Goal: Task Accomplishment & Management: Use online tool/utility

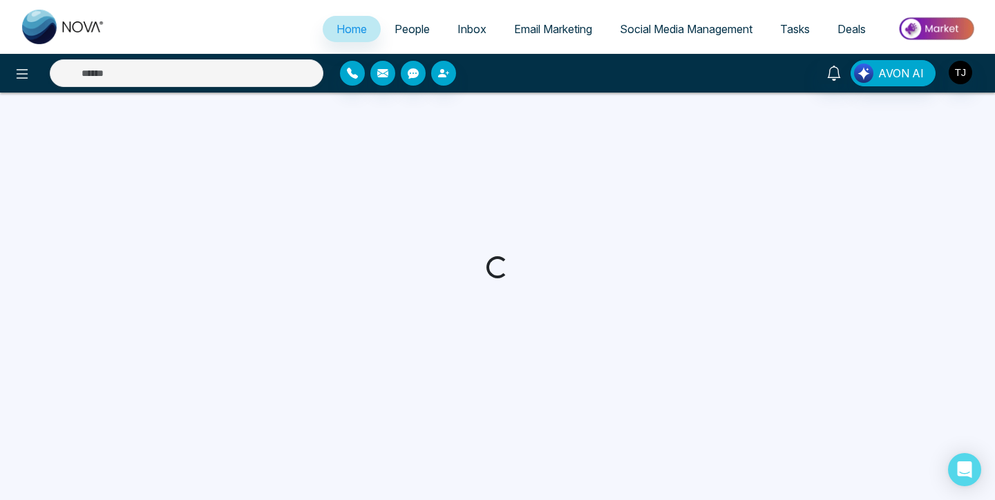
select select "*"
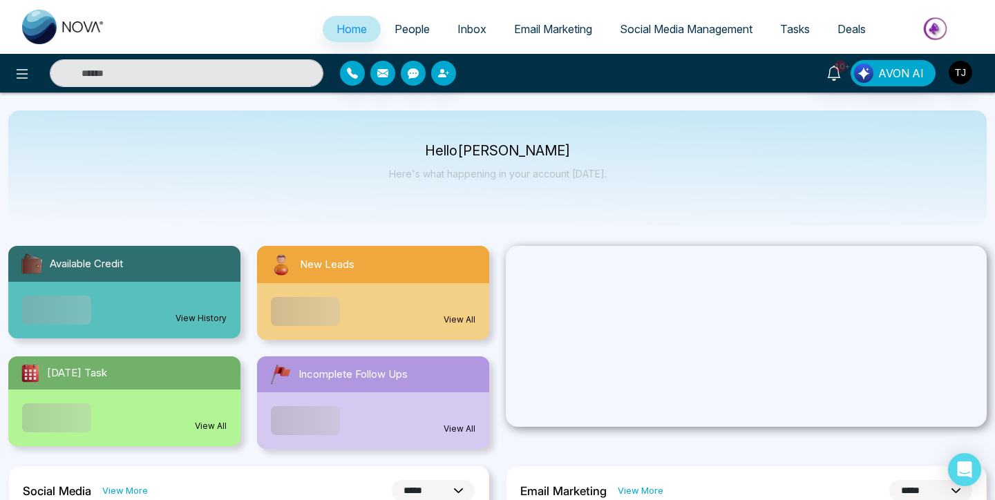
click at [466, 23] on span "Inbox" at bounding box center [471, 29] width 29 height 14
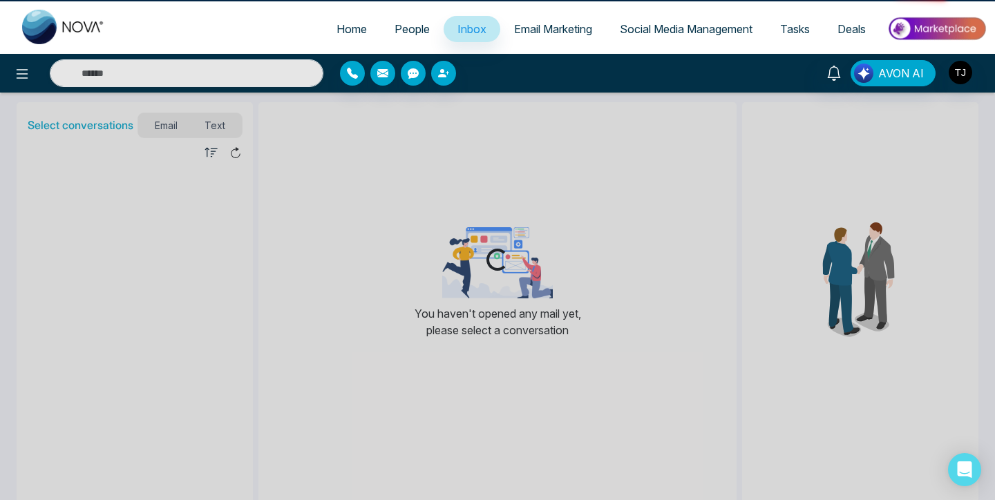
click at [400, 28] on span "People" at bounding box center [411, 29] width 35 height 14
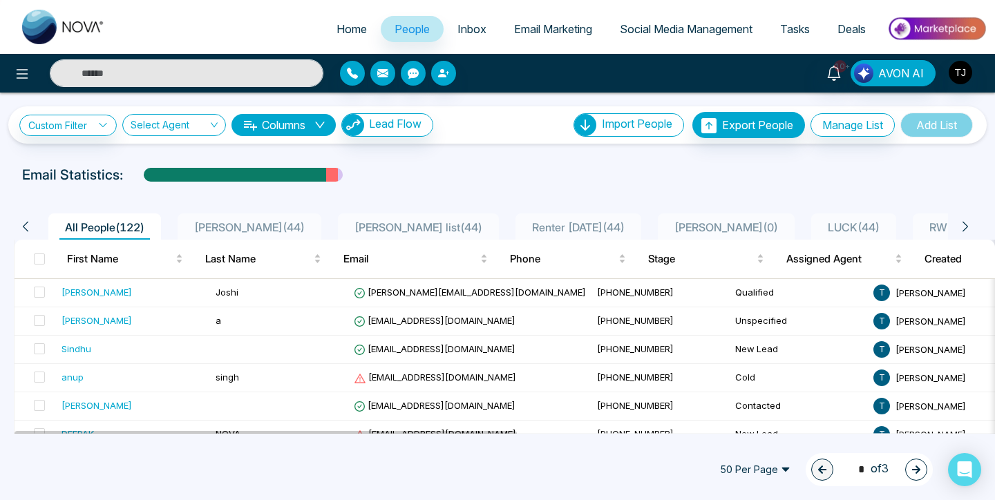
click at [251, 227] on span "[PERSON_NAME] ( 44 )" at bounding box center [250, 227] width 122 height 14
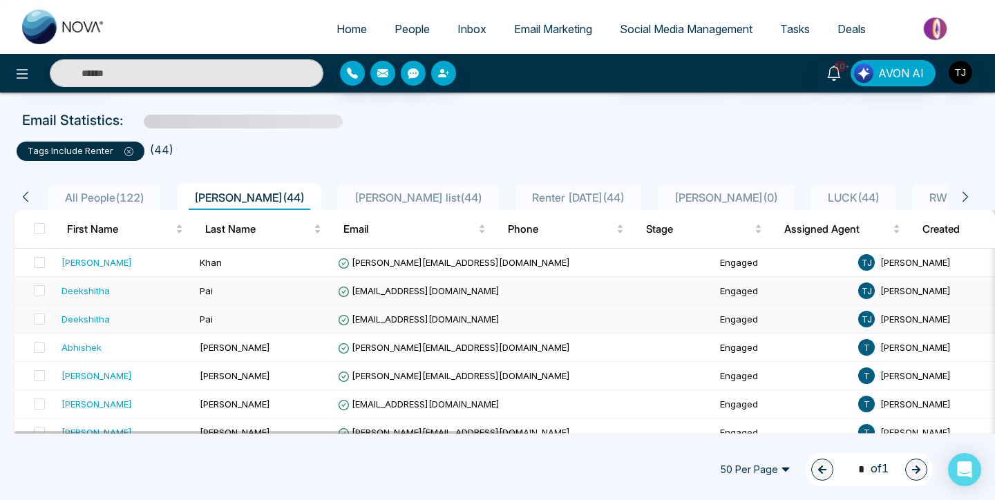
scroll to position [55, 0]
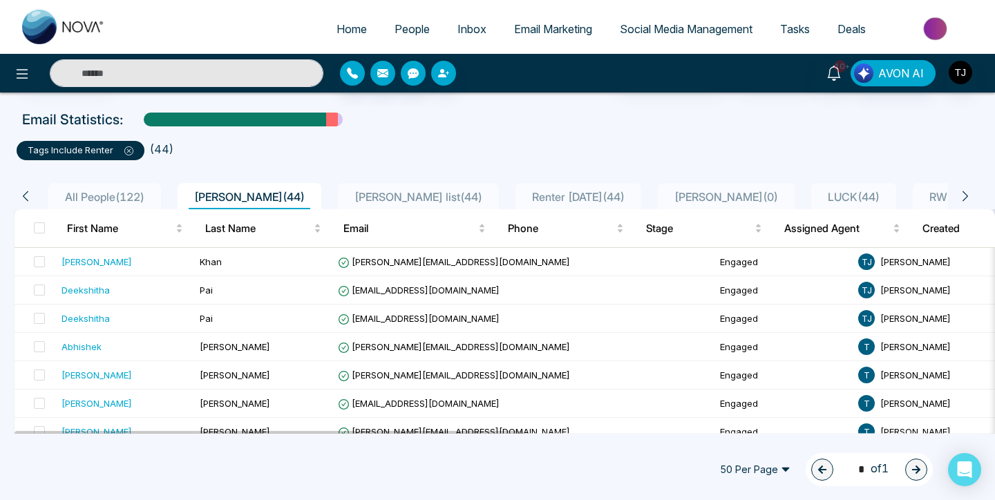
click at [357, 197] on span "[PERSON_NAME] list ( 44 )" at bounding box center [418, 197] width 139 height 14
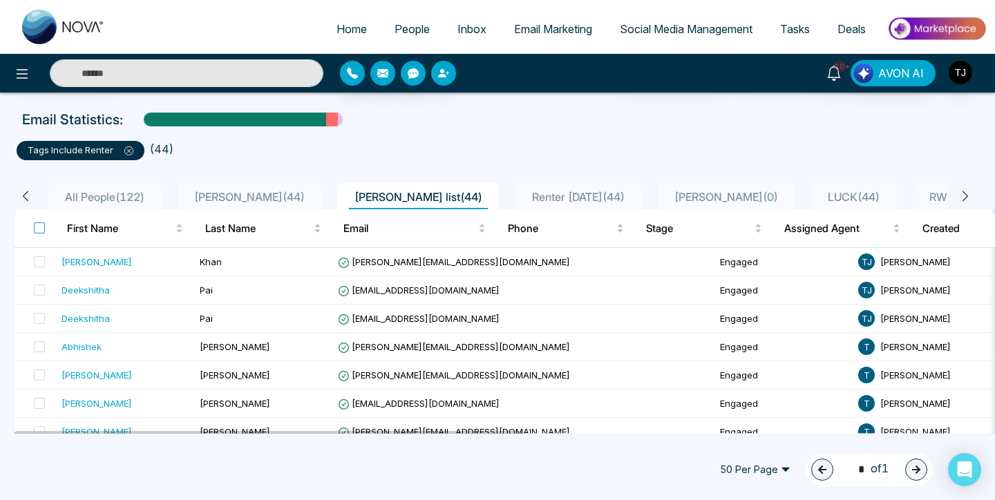
click at [37, 220] on label at bounding box center [39, 227] width 11 height 15
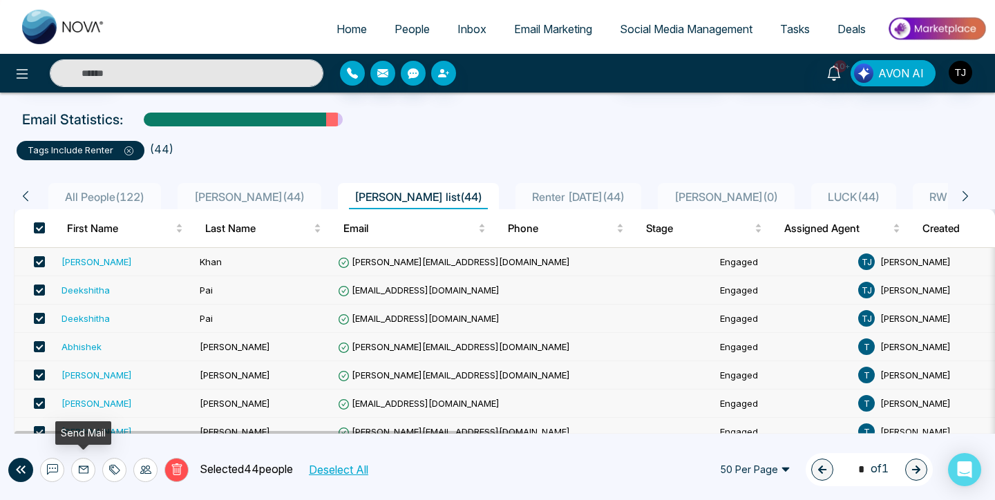
click at [82, 472] on icon at bounding box center [83, 469] width 11 height 11
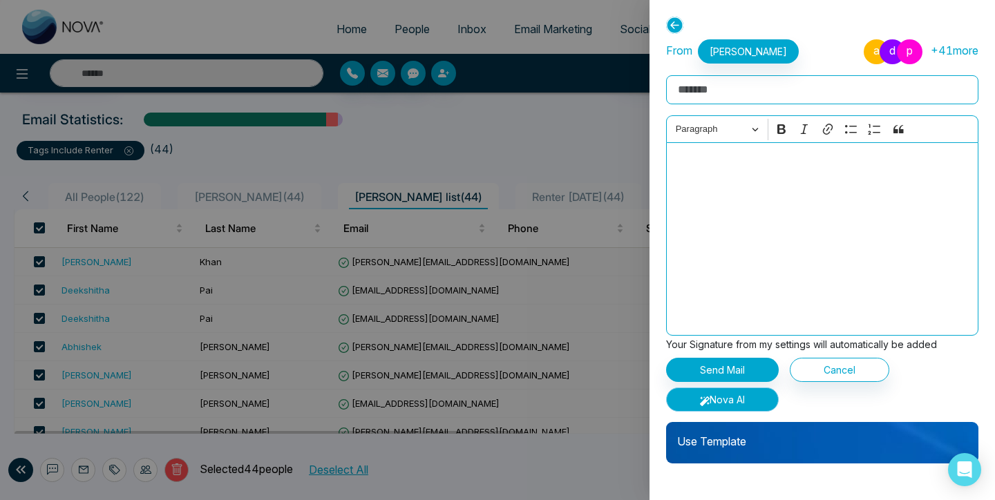
click at [744, 401] on button "Nova AI" at bounding box center [722, 399] width 113 height 24
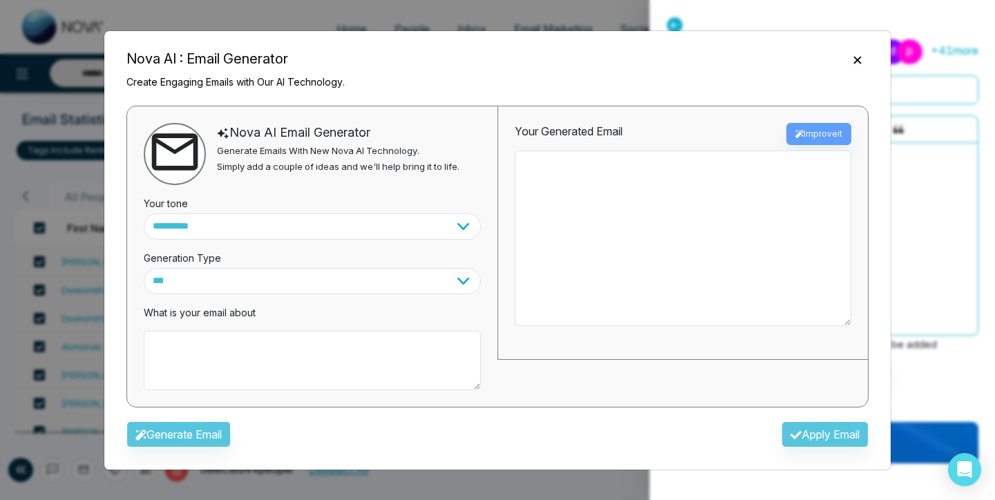
click at [862, 54] on icon "Close" at bounding box center [857, 60] width 14 height 14
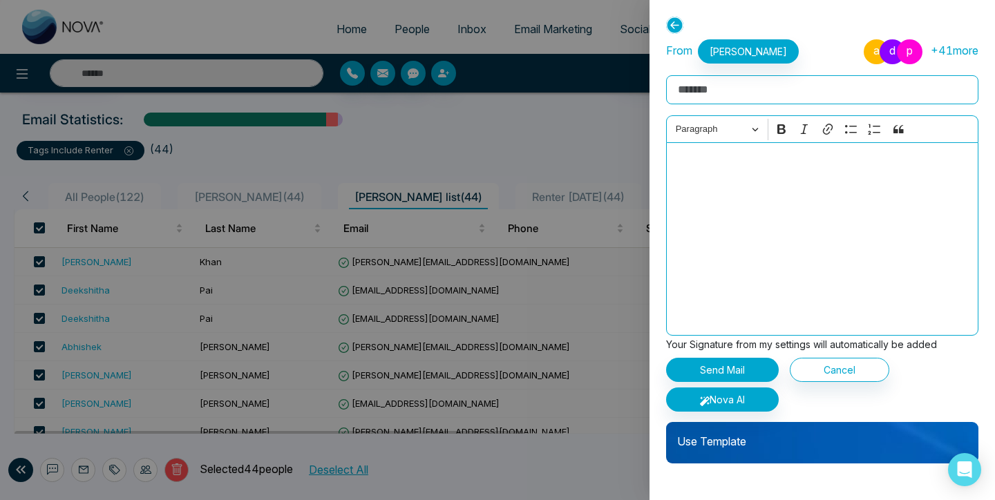
click at [676, 28] on icon at bounding box center [674, 25] width 17 height 17
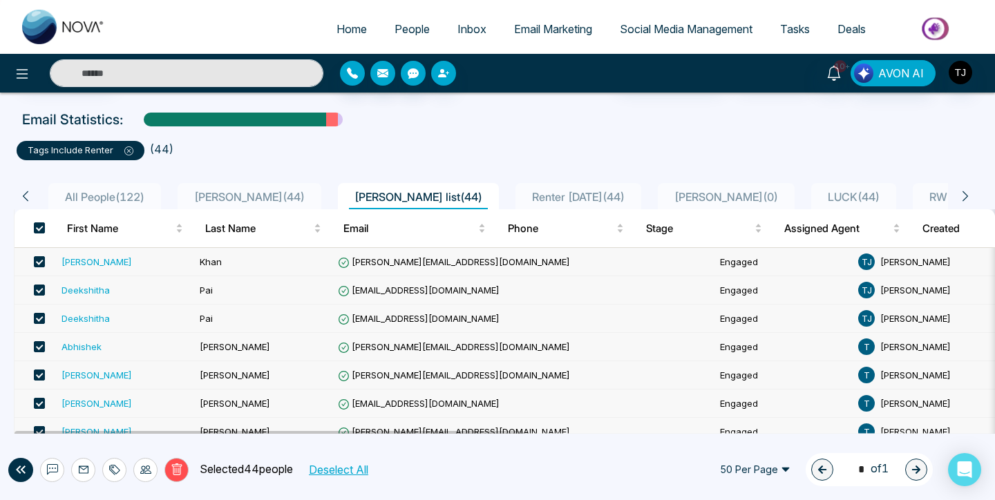
click at [544, 26] on span "Email Marketing" at bounding box center [553, 29] width 78 height 14
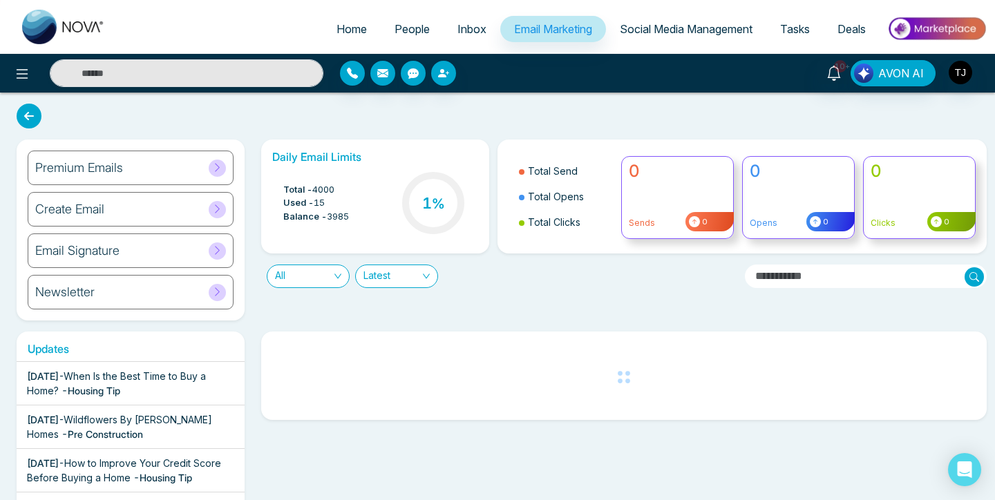
click at [120, 166] on h6 "Premium Emails" at bounding box center [79, 167] width 88 height 15
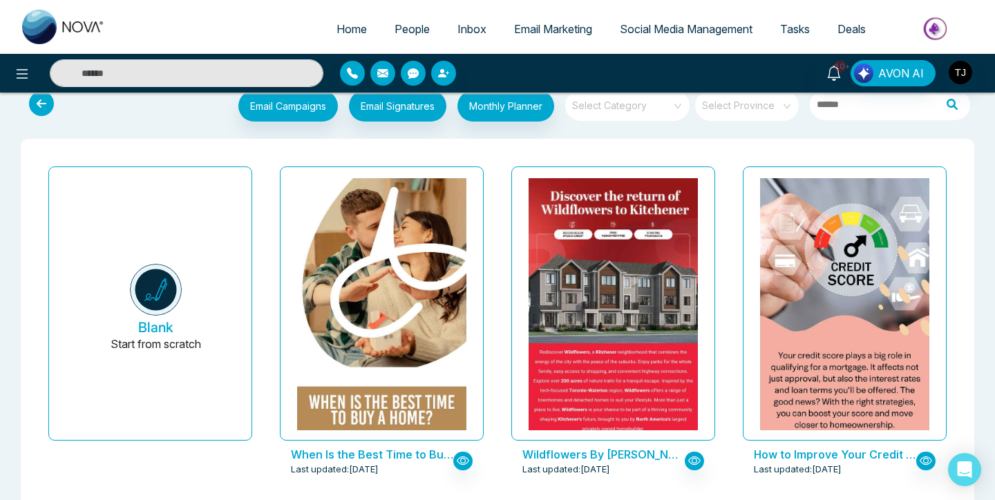
scroll to position [19, 0]
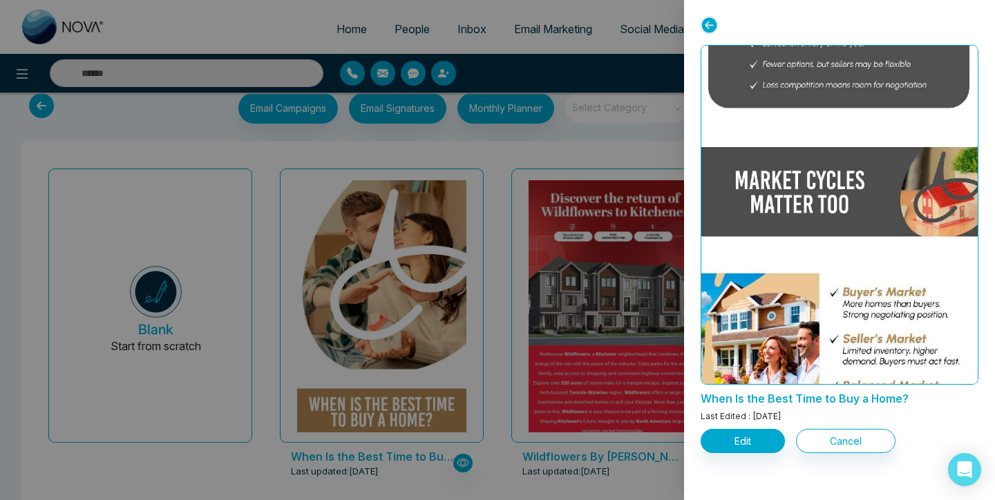
scroll to position [2457, 0]
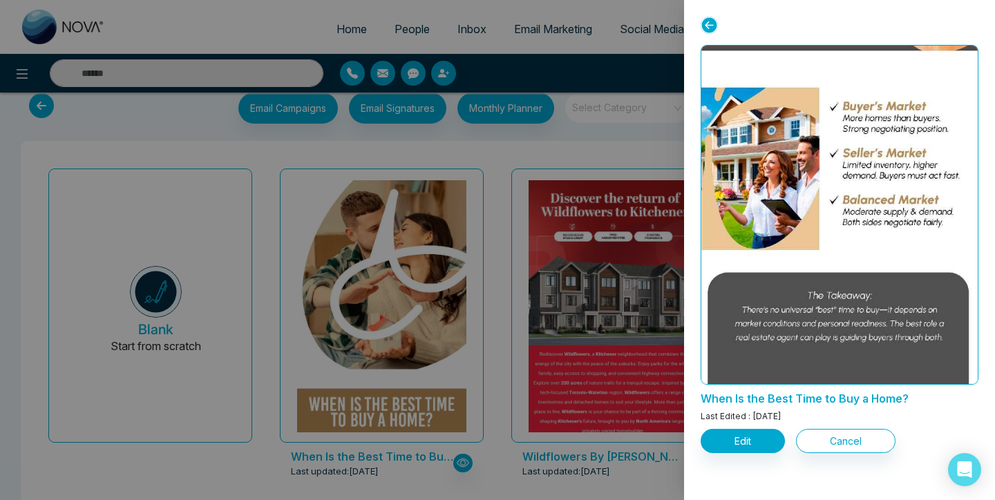
click at [494, 332] on div at bounding box center [497, 250] width 995 height 500
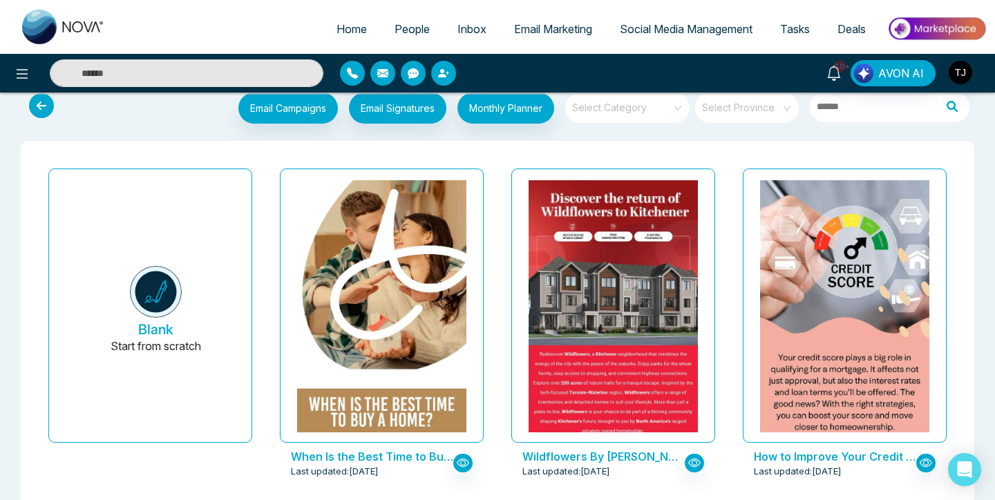
scroll to position [0, 0]
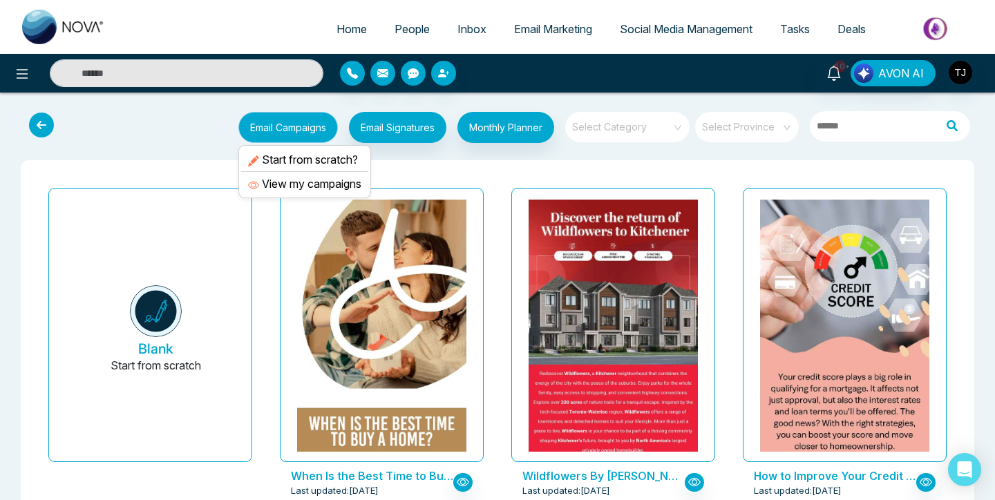
click at [296, 130] on button "Email Campaigns" at bounding box center [287, 127] width 99 height 31
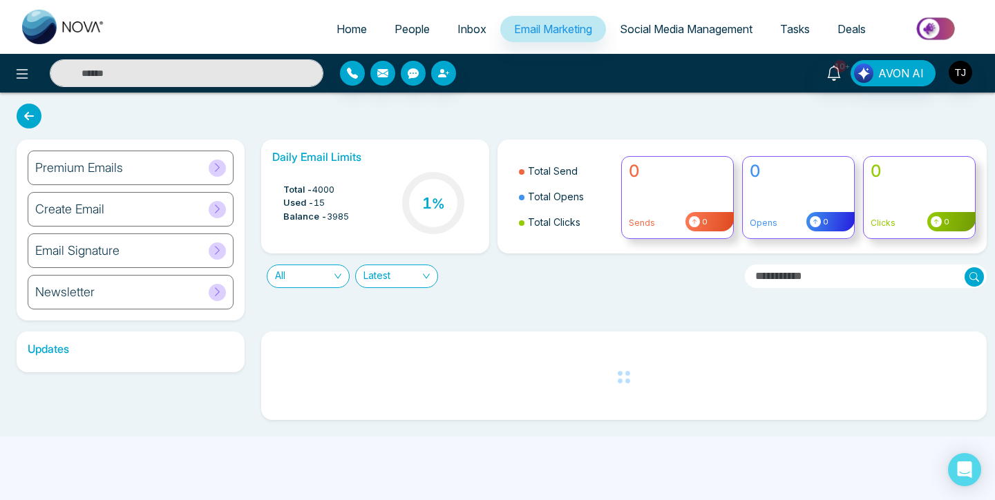
scroll to position [1, 0]
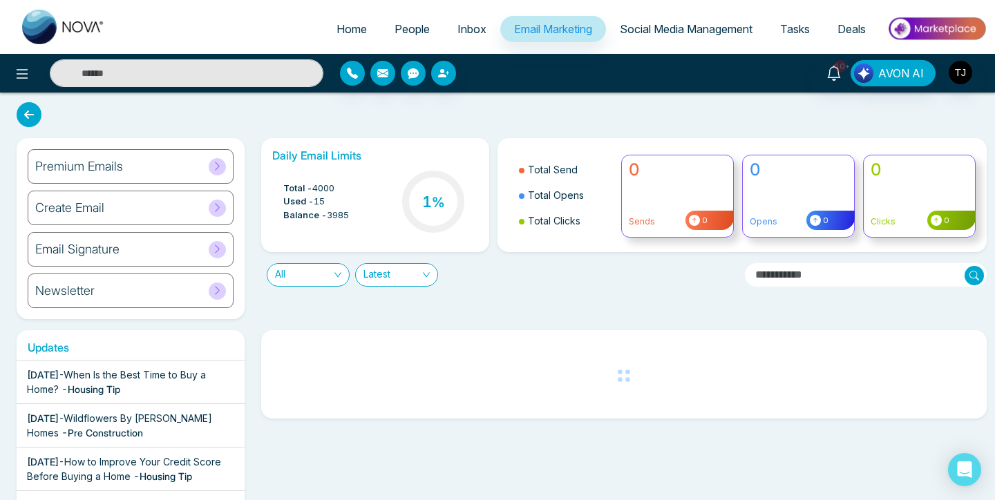
click at [526, 30] on span "Email Marketing" at bounding box center [553, 29] width 78 height 14
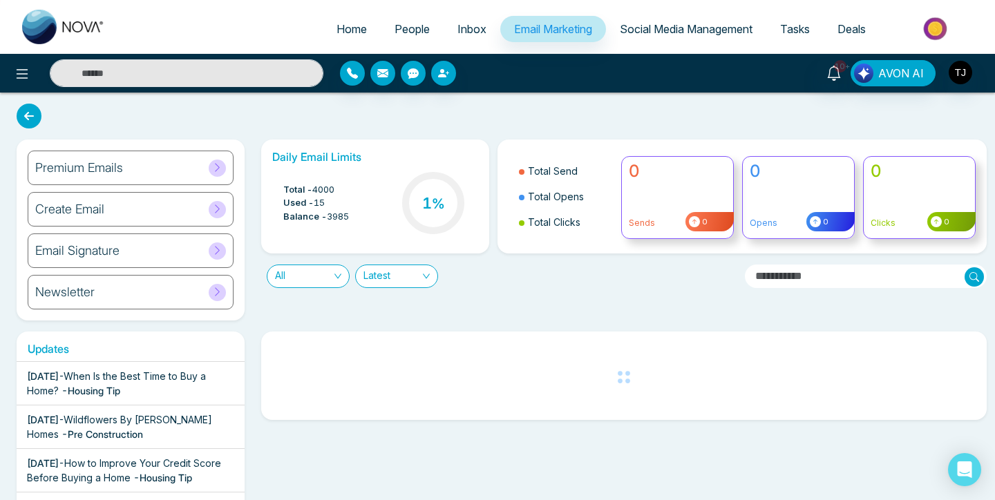
click at [25, 117] on icon at bounding box center [29, 116] width 25 height 25
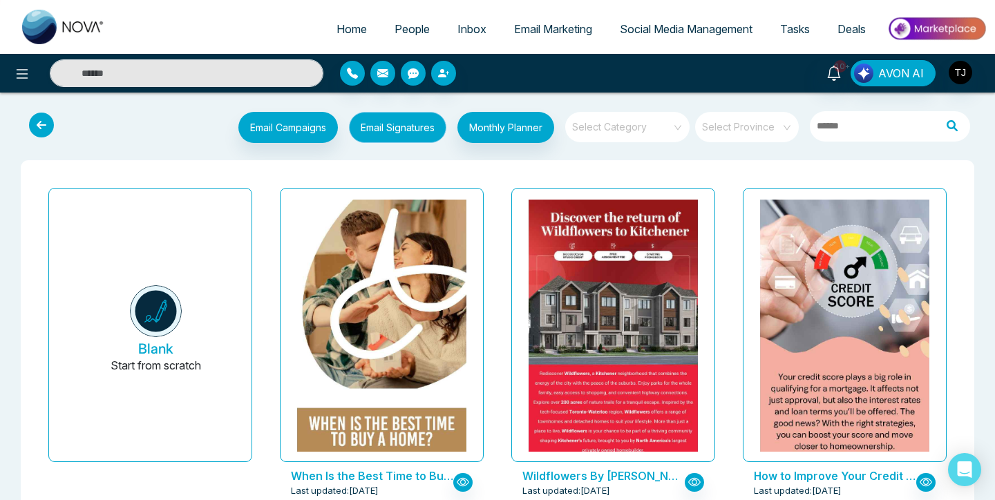
click at [401, 119] on button "Email Signatures" at bounding box center [397, 127] width 97 height 31
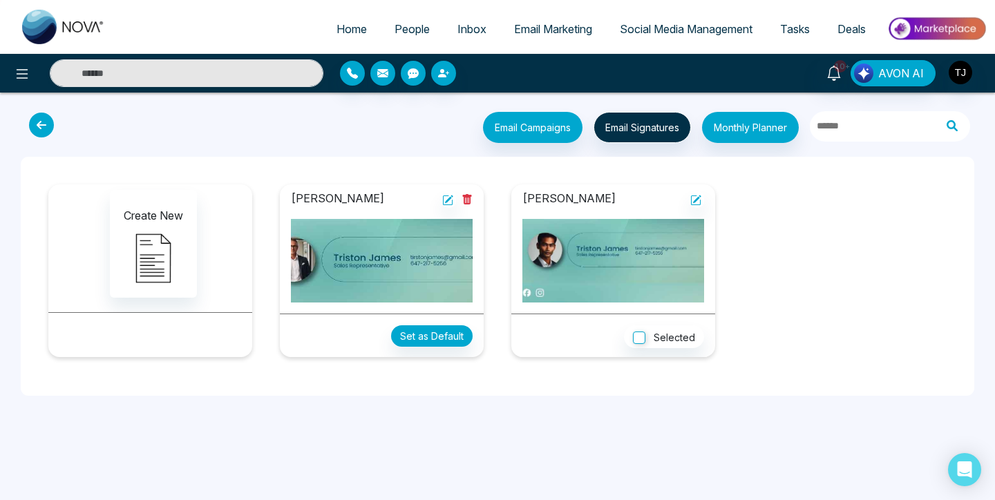
click at [415, 28] on span "People" at bounding box center [411, 29] width 35 height 14
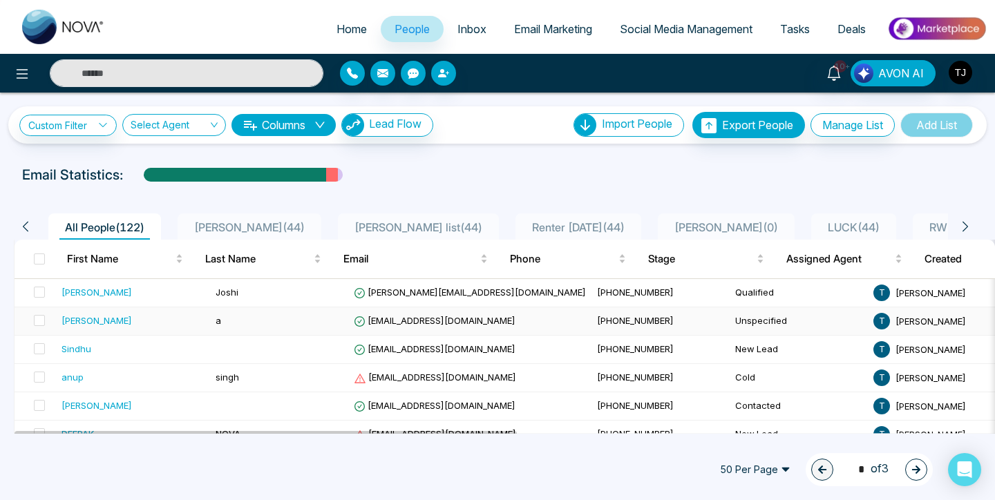
click at [75, 323] on div "[PERSON_NAME]" at bounding box center [96, 321] width 70 height 14
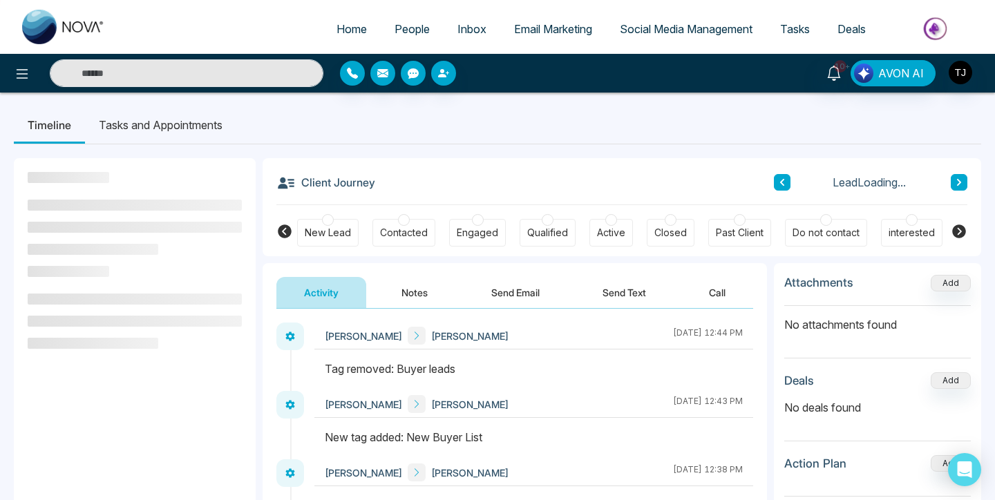
click at [510, 298] on button "Send Email" at bounding box center [515, 292] width 104 height 31
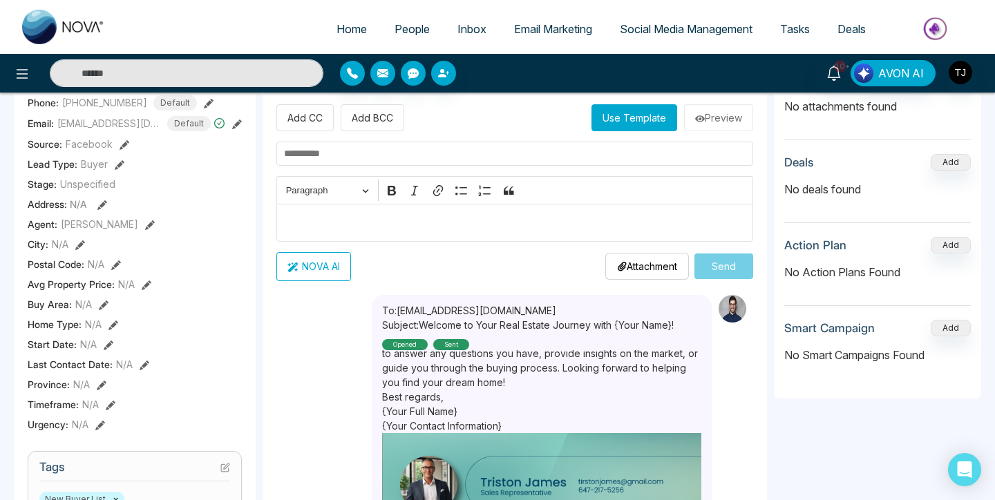
scroll to position [88, 0]
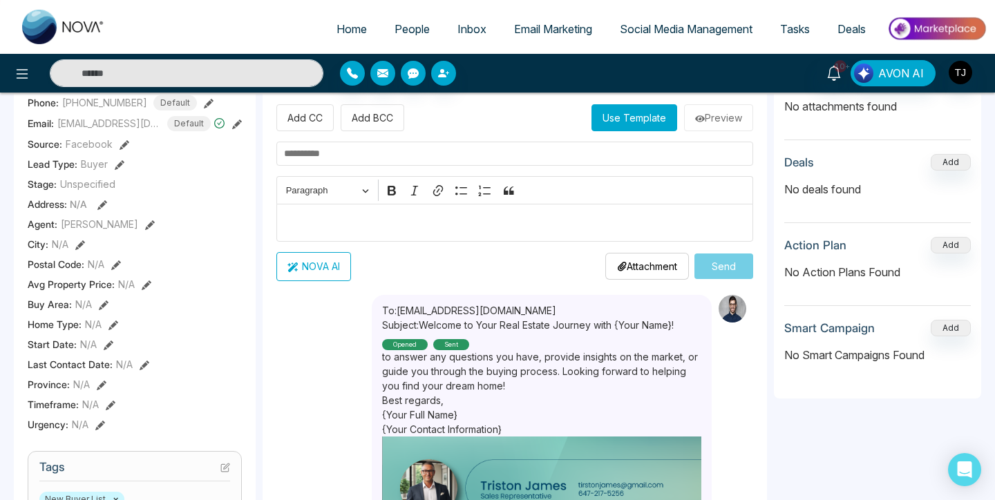
drag, startPoint x: 383, startPoint y: 405, endPoint x: 497, endPoint y: 427, distance: 116.1
click at [497, 427] on div "Hi [PERSON_NAME], Thank you for connecting with us through META! I’m excited to…" at bounding box center [541, 453] width 319 height 207
click at [519, 425] on p "{Your Contact Information}" at bounding box center [541, 429] width 319 height 15
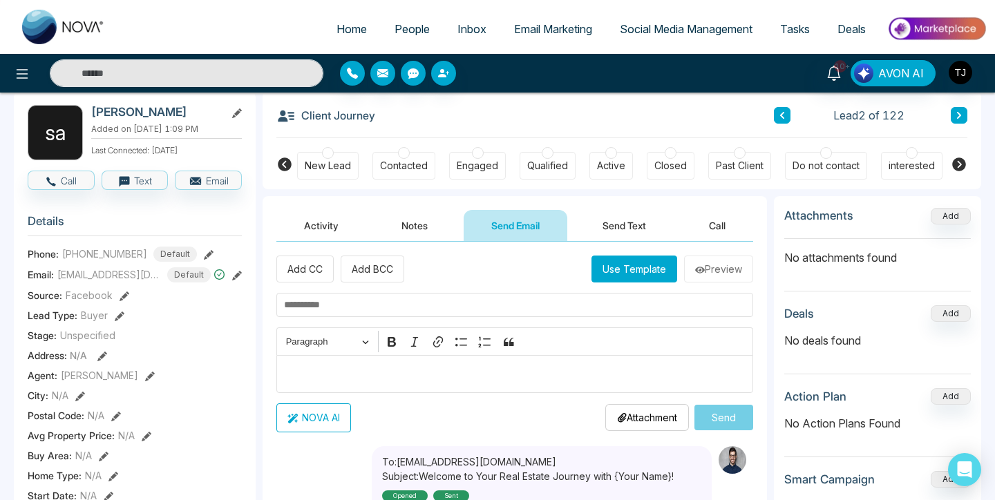
scroll to position [0, 0]
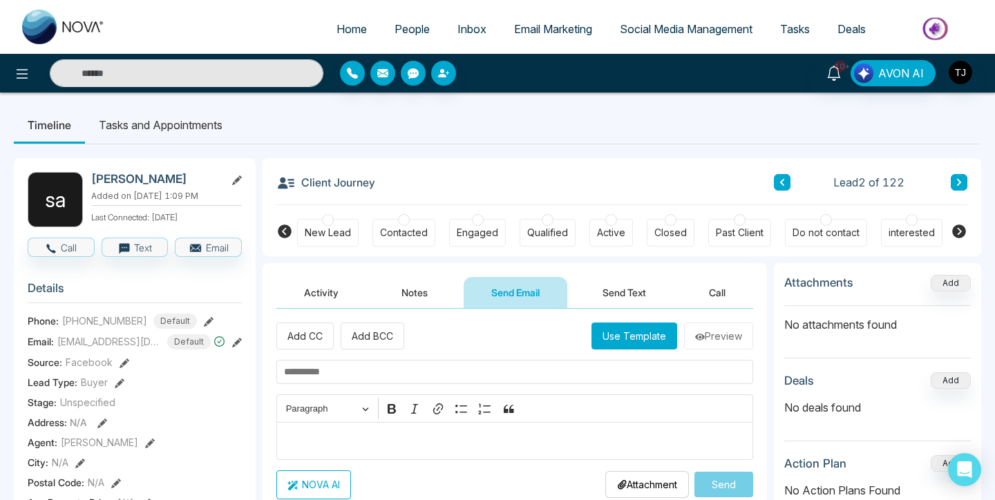
click at [329, 238] on div "New Lead" at bounding box center [328, 233] width 46 height 14
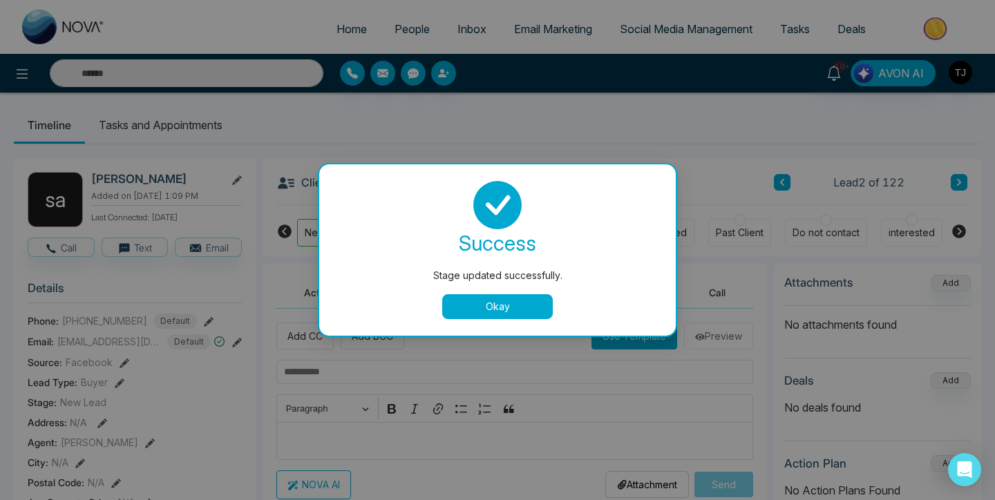
click at [474, 317] on button "Okay" at bounding box center [497, 306] width 111 height 25
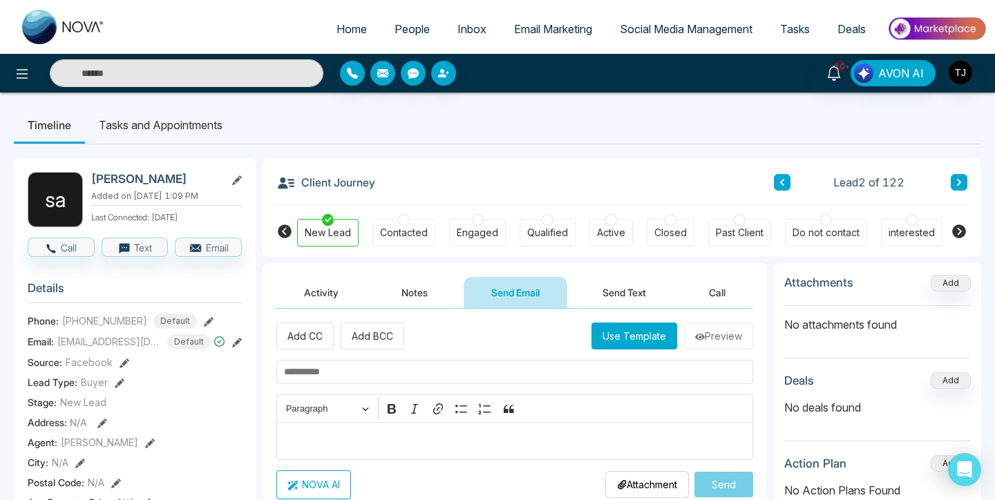
click at [414, 238] on div "Contacted" at bounding box center [404, 233] width 48 height 14
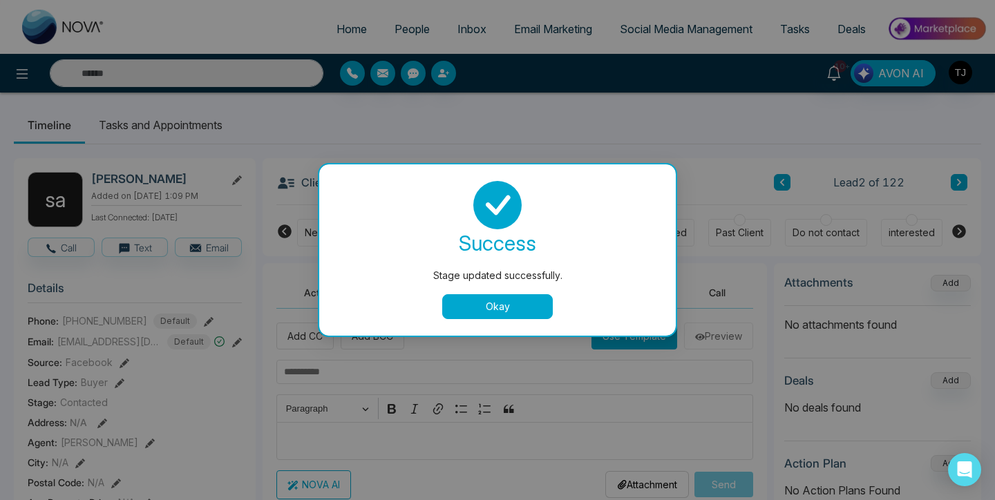
click at [508, 298] on button "Okay" at bounding box center [497, 306] width 111 height 25
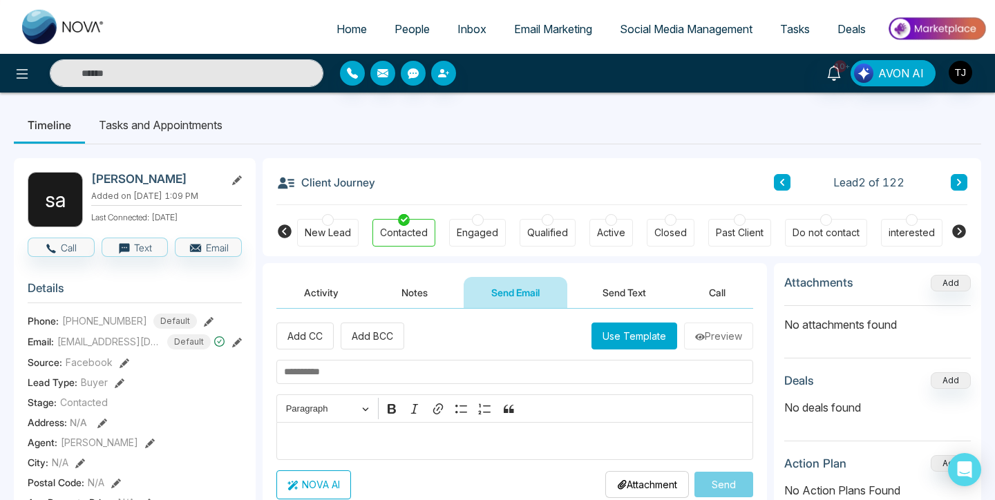
click at [954, 233] on icon at bounding box center [959, 231] width 14 height 14
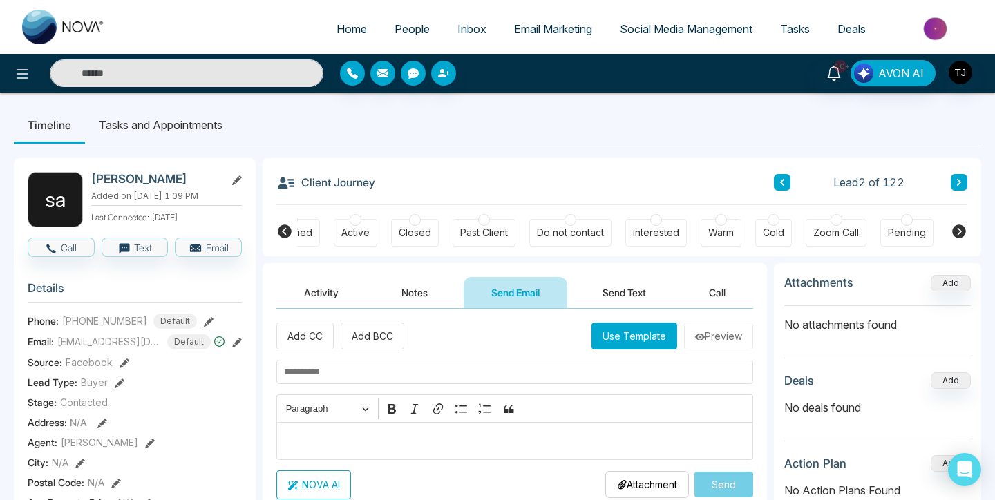
click at [954, 233] on icon at bounding box center [959, 231] width 14 height 14
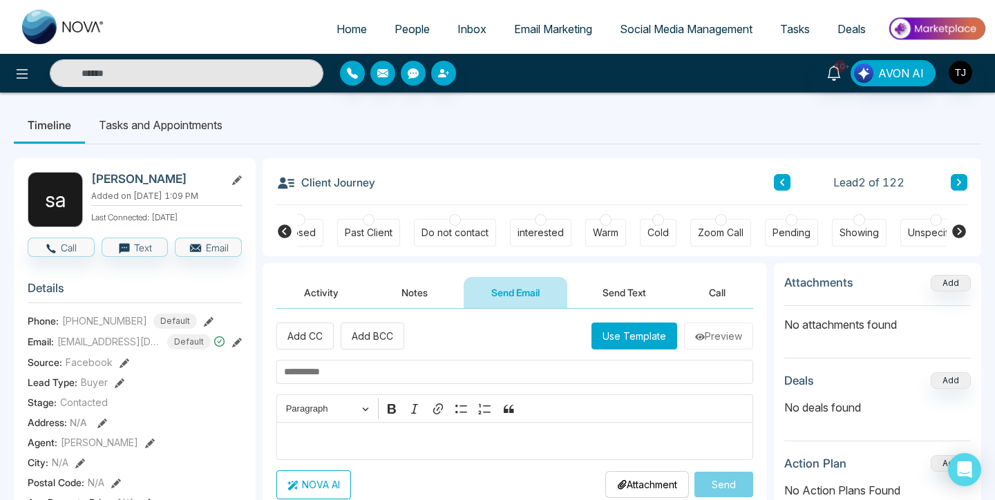
click at [954, 233] on icon at bounding box center [959, 231] width 14 height 14
click at [287, 233] on icon at bounding box center [285, 231] width 14 height 14
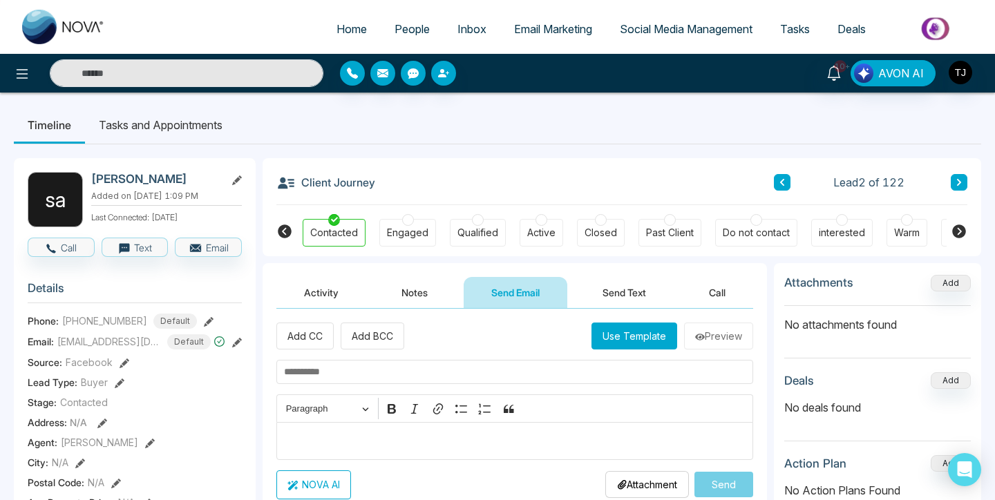
scroll to position [0, 69]
click at [959, 233] on icon at bounding box center [958, 231] width 17 height 17
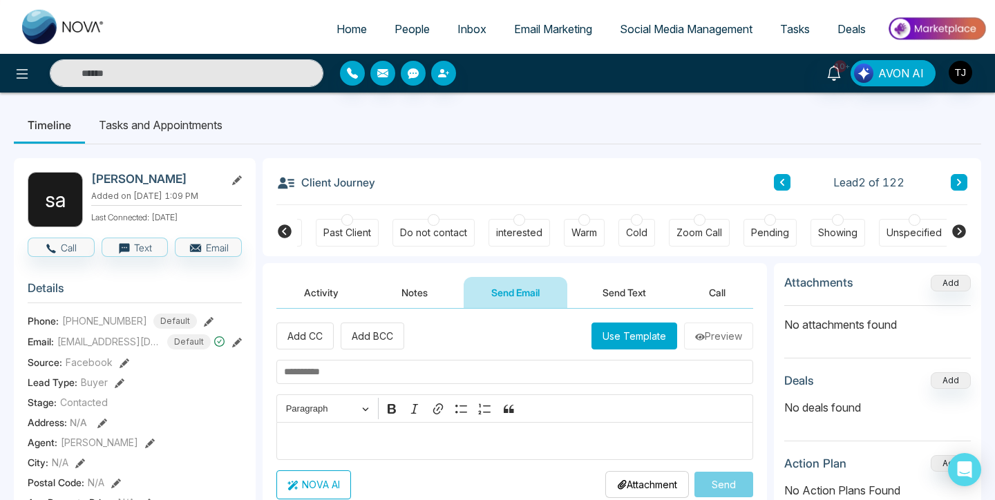
scroll to position [0, 394]
click at [278, 231] on icon at bounding box center [284, 231] width 17 height 17
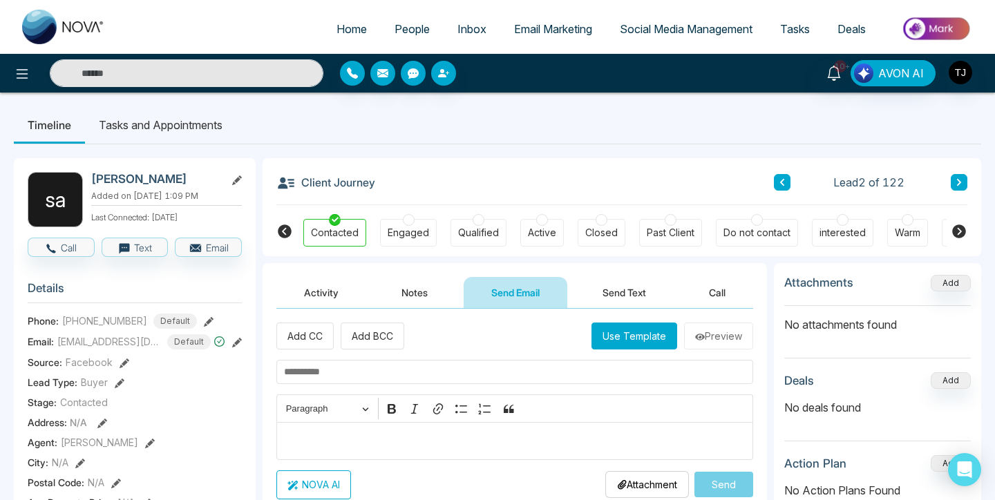
click at [958, 230] on icon at bounding box center [959, 231] width 14 height 14
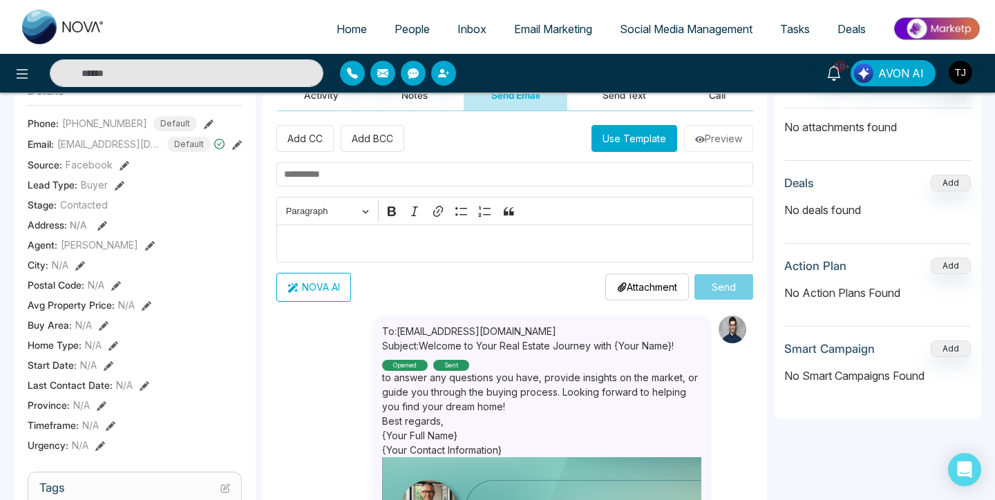
scroll to position [132, 0]
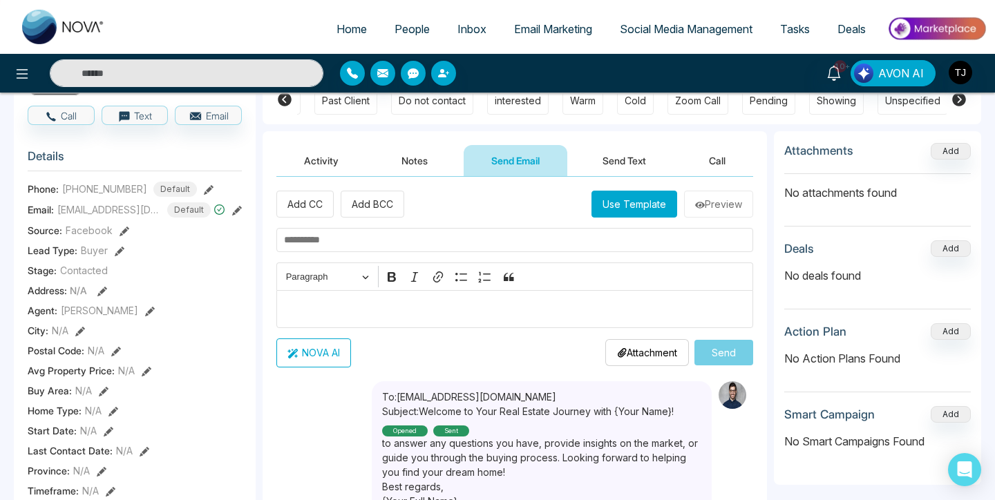
click at [204, 186] on icon at bounding box center [209, 190] width 10 height 10
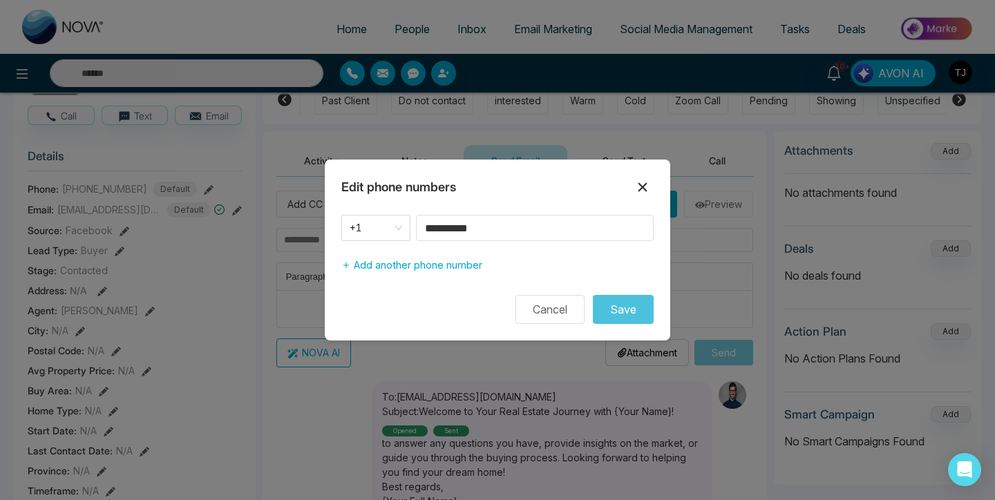
click at [639, 191] on icon at bounding box center [642, 187] width 9 height 9
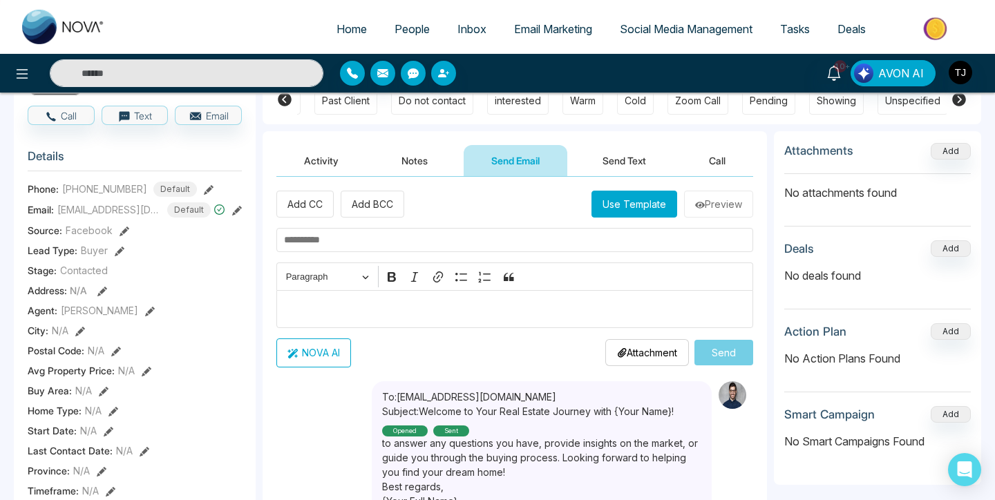
click at [204, 185] on icon at bounding box center [209, 190] width 10 height 10
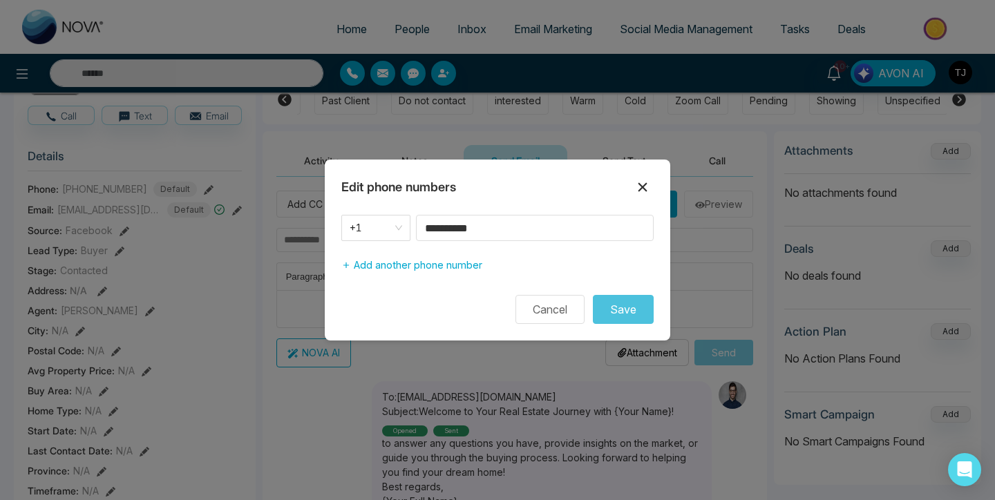
click at [640, 186] on icon at bounding box center [642, 187] width 17 height 17
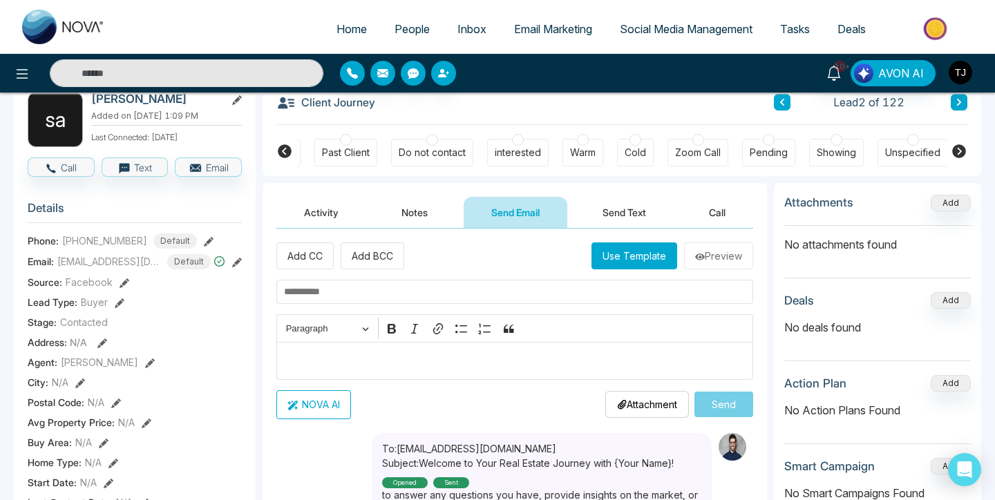
scroll to position [76, 0]
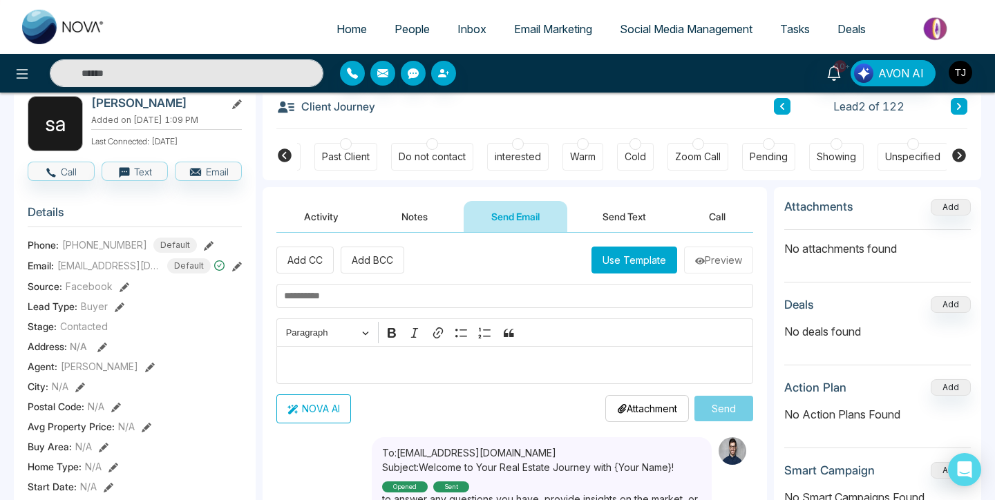
click at [78, 244] on span "[PHONE_NUMBER]" at bounding box center [104, 245] width 85 height 15
click at [142, 168] on button "Text" at bounding box center [135, 171] width 67 height 19
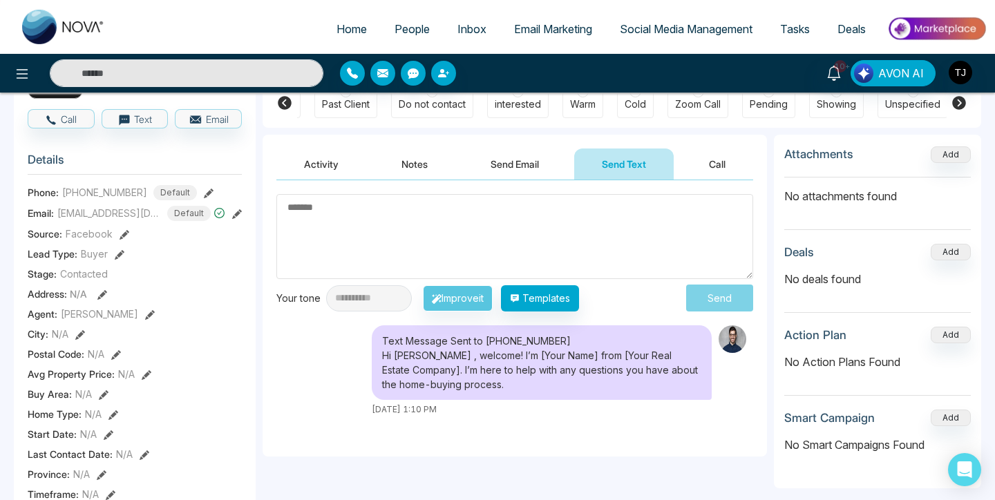
scroll to position [115, 0]
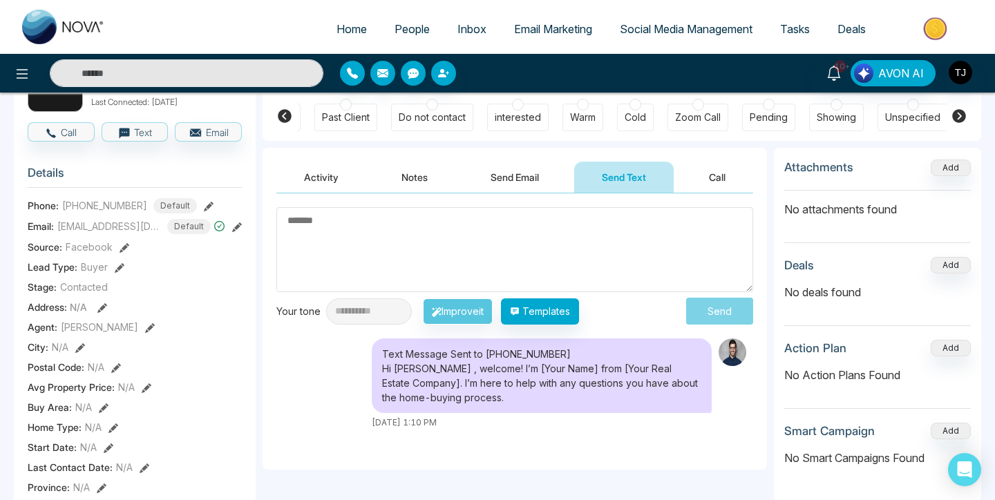
click at [405, 283] on textarea at bounding box center [514, 249] width 477 height 85
click at [546, 314] on button "Templates" at bounding box center [540, 311] width 78 height 26
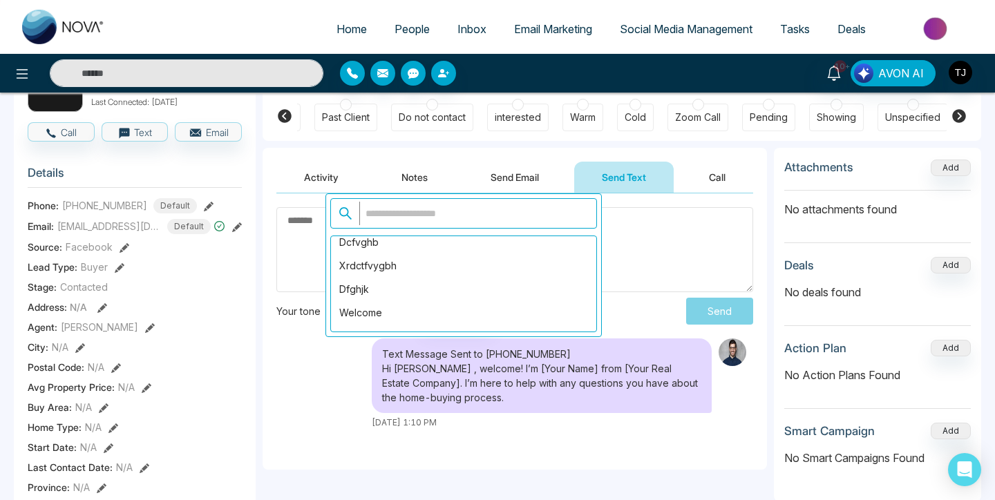
scroll to position [113, 0]
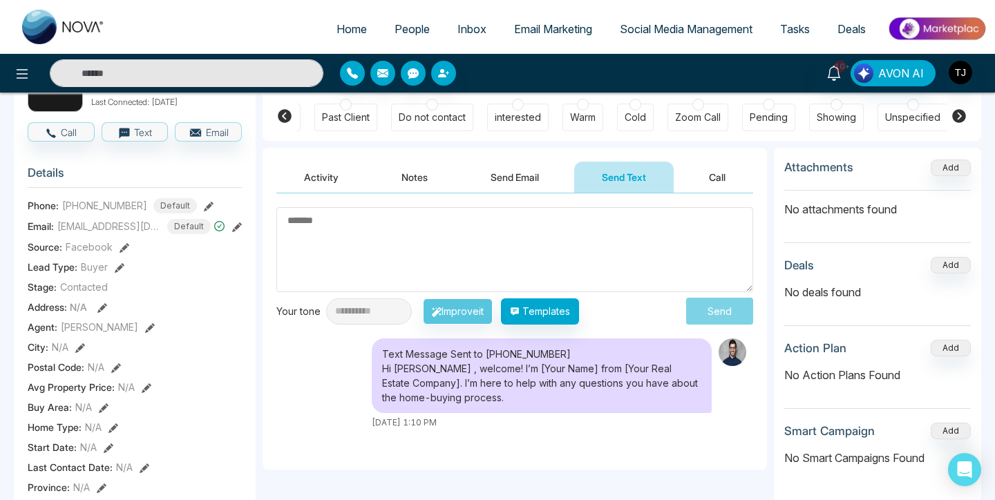
click at [698, 236] on textarea at bounding box center [514, 249] width 477 height 85
click at [509, 244] on textarea at bounding box center [514, 249] width 477 height 85
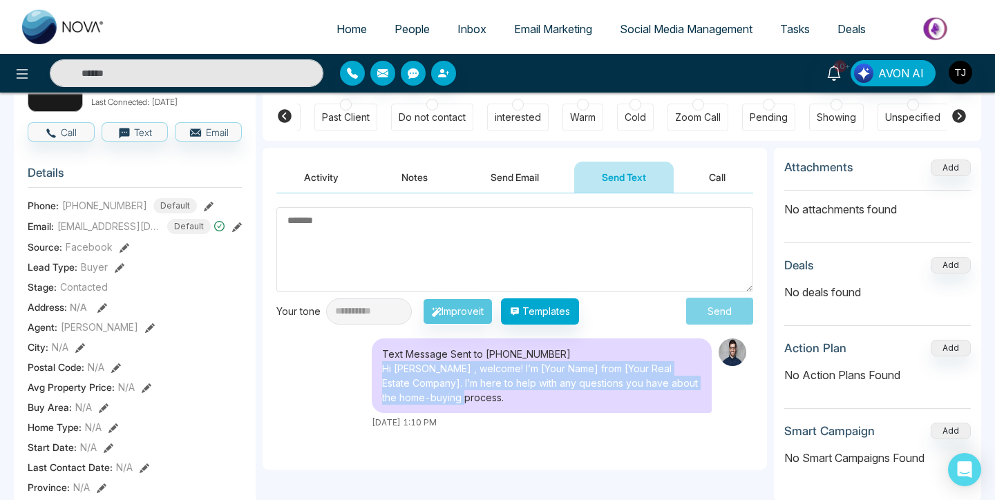
drag, startPoint x: 486, startPoint y: 403, endPoint x: 380, endPoint y: 374, distance: 109.8
click at [380, 374] on div "Text Message Sent to [PHONE_NUMBER] Hi [PERSON_NAME] , welcome! I’m [Your Name]…" at bounding box center [542, 375] width 340 height 75
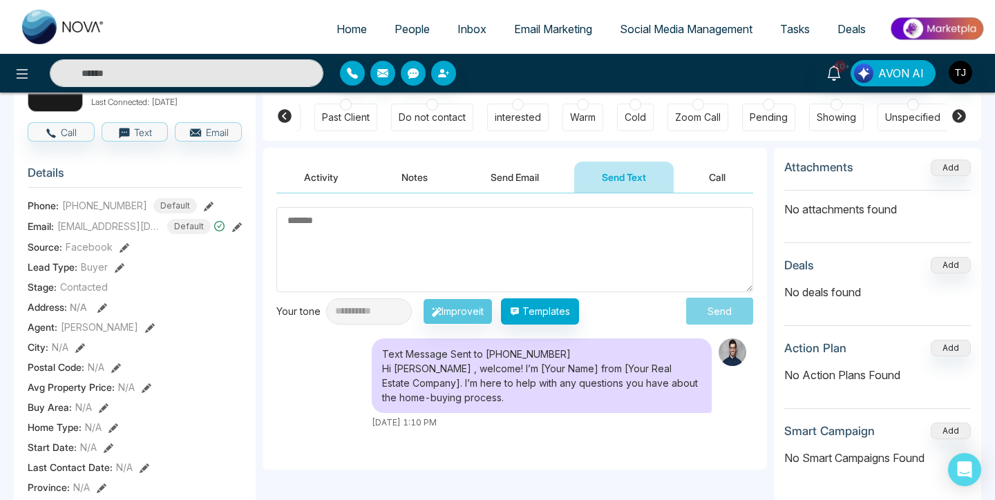
click at [365, 229] on textarea at bounding box center [514, 249] width 477 height 85
paste textarea "**********"
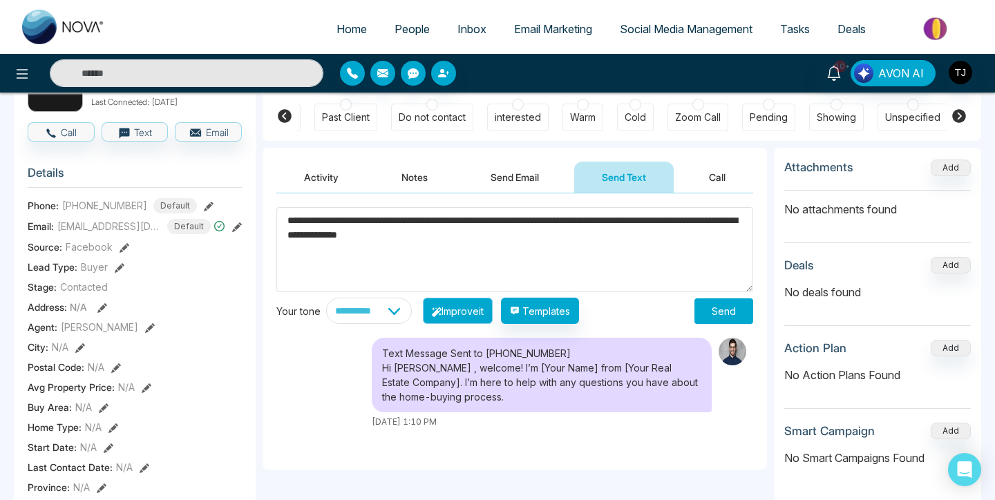
click at [474, 311] on button "Improve it" at bounding box center [458, 311] width 70 height 26
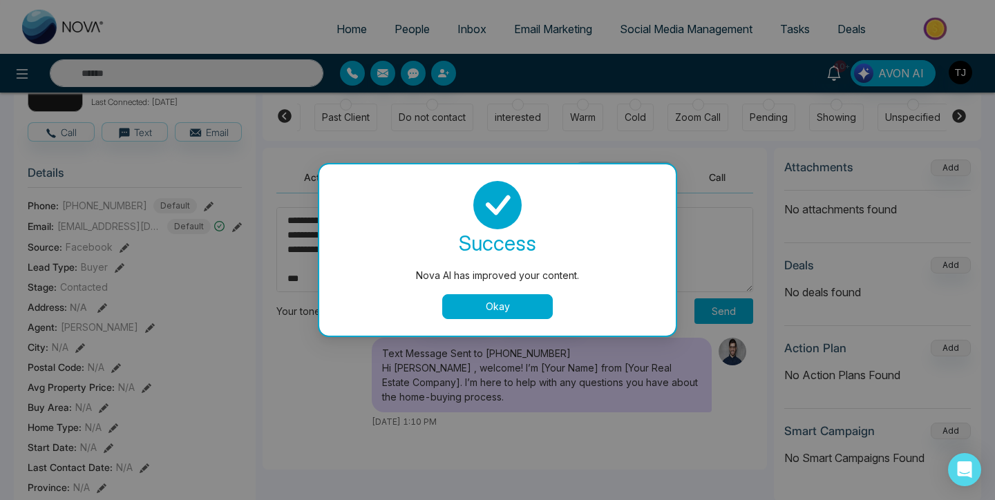
click at [483, 301] on button "Okay" at bounding box center [497, 306] width 111 height 25
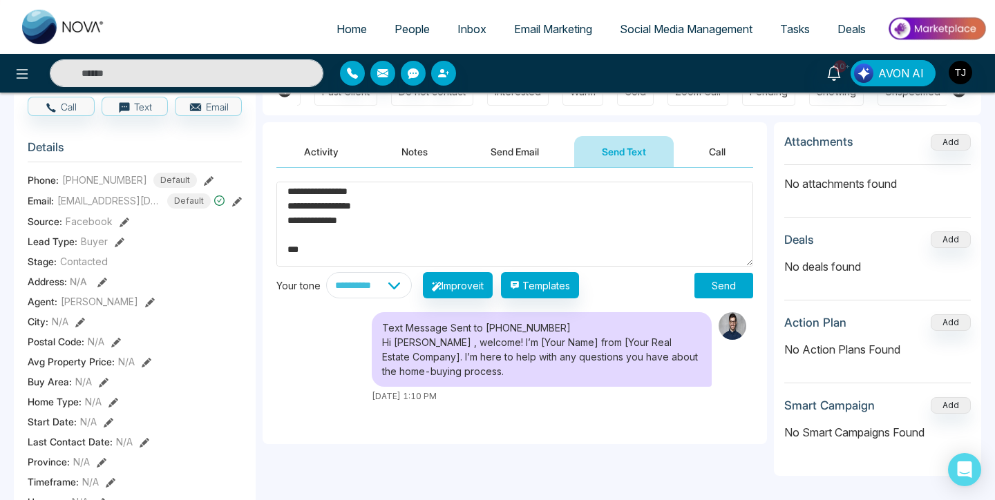
scroll to position [0, 0]
drag, startPoint x: 334, startPoint y: 251, endPoint x: 271, endPoint y: 169, distance: 104.4
click at [271, 169] on div "**********" at bounding box center [514, 306] width 504 height 276
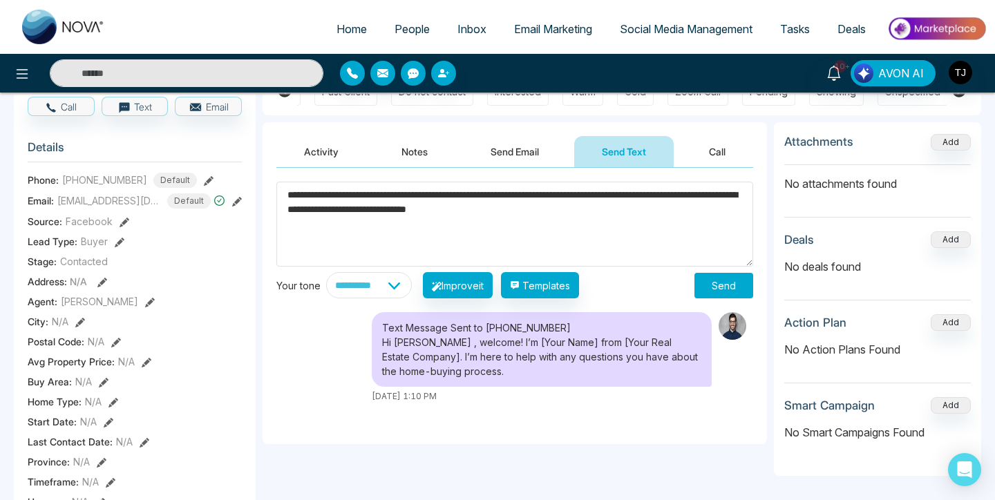
type textarea "**********"
click at [719, 277] on button "Send" at bounding box center [723, 286] width 59 height 26
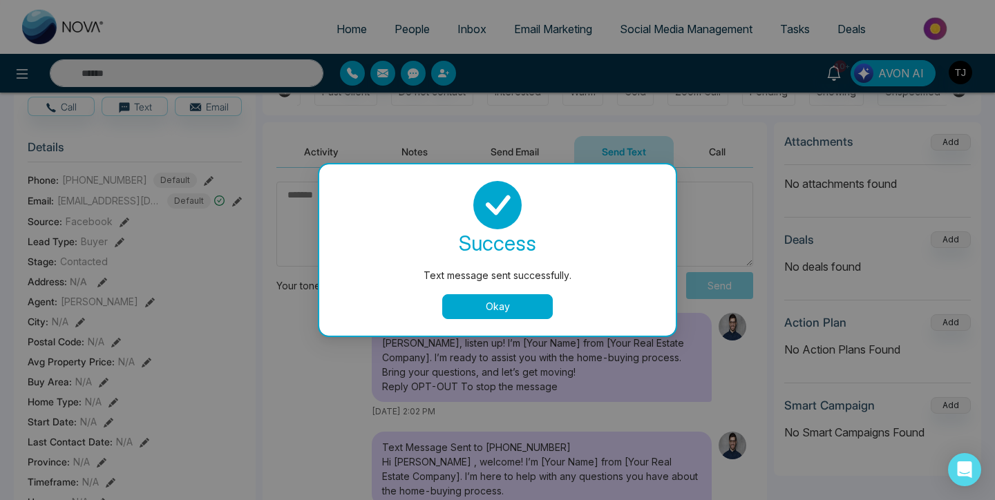
click at [532, 306] on button "Okay" at bounding box center [497, 306] width 111 height 25
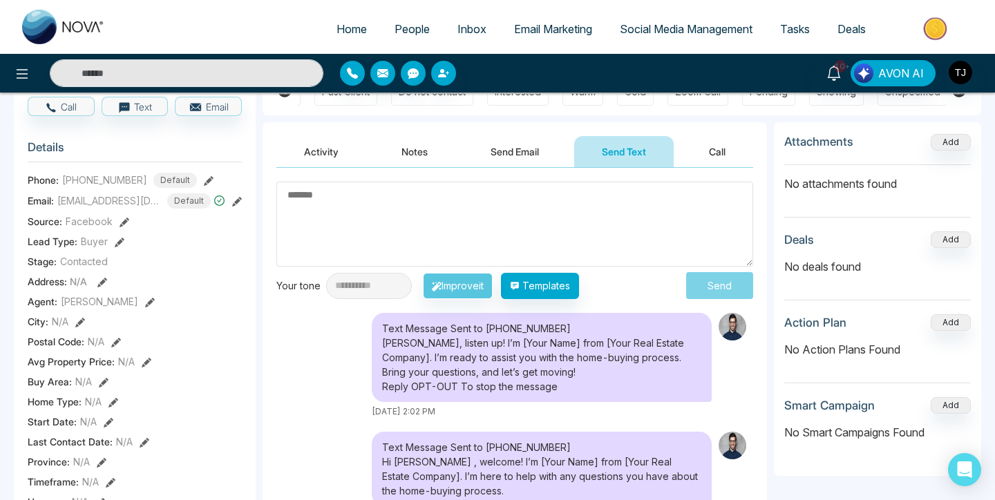
scroll to position [184, 0]
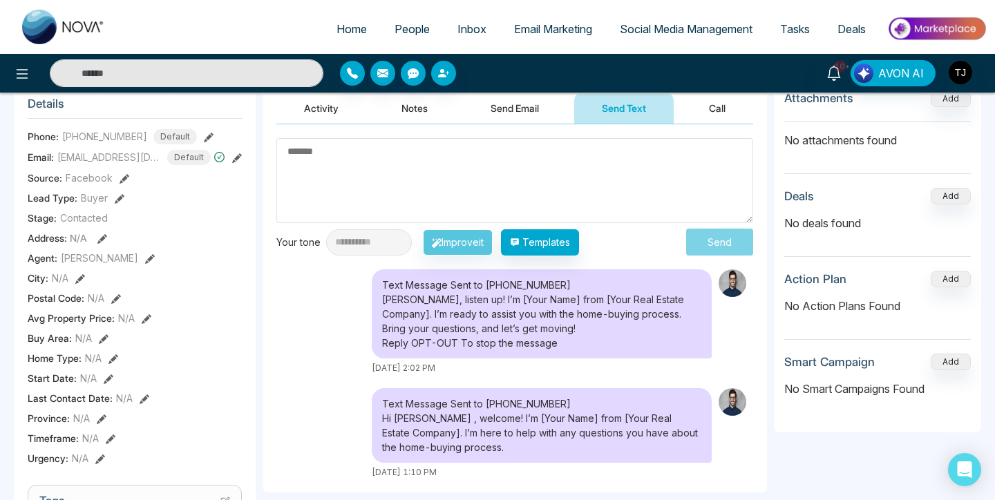
drag, startPoint x: 384, startPoint y: 340, endPoint x: 570, endPoint y: 340, distance: 185.8
click at [570, 340] on div "Text Message Sent to [PHONE_NUMBER] [PERSON_NAME], listen up! I’m [Your Name] f…" at bounding box center [542, 313] width 340 height 89
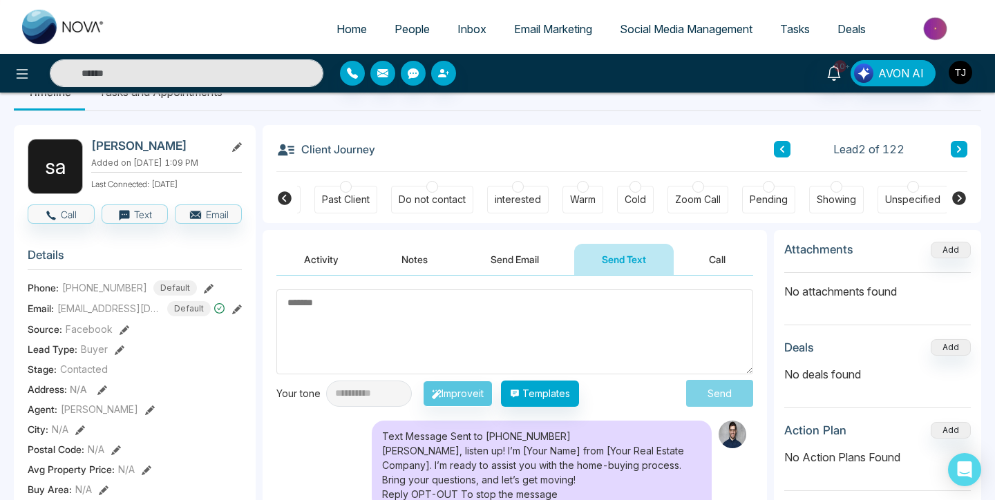
scroll to position [0, 0]
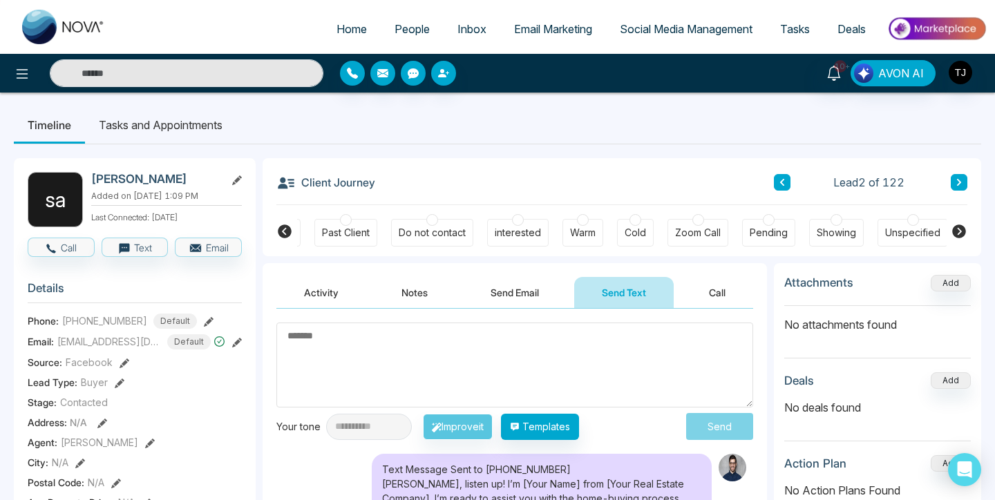
click at [550, 23] on span "Email Marketing" at bounding box center [553, 29] width 78 height 14
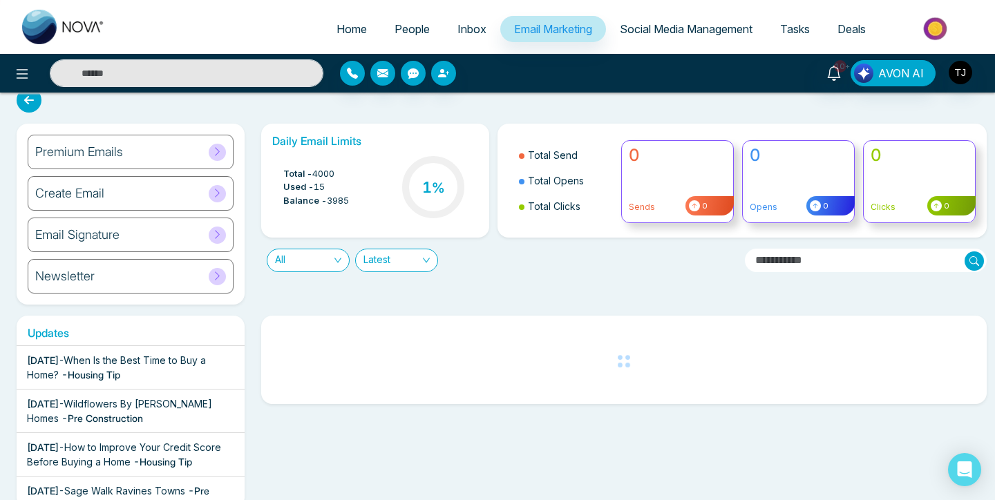
scroll to position [17, 0]
click at [152, 144] on div "Premium Emails" at bounding box center [131, 151] width 206 height 35
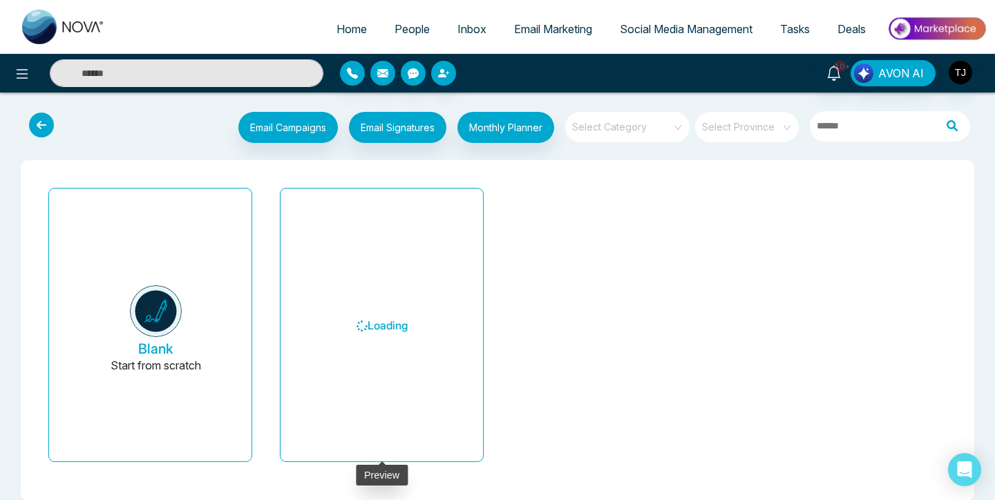
scroll to position [17, 0]
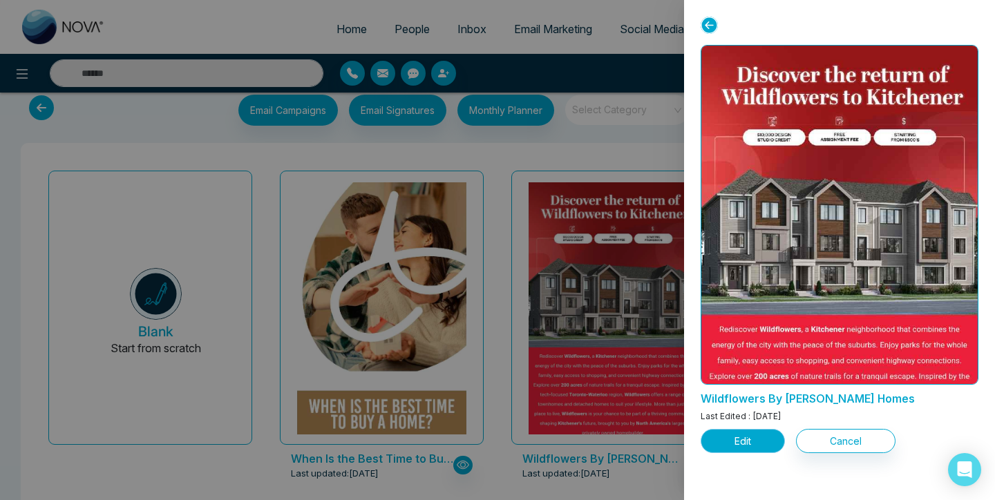
click at [745, 436] on button "Edit" at bounding box center [742, 441] width 84 height 24
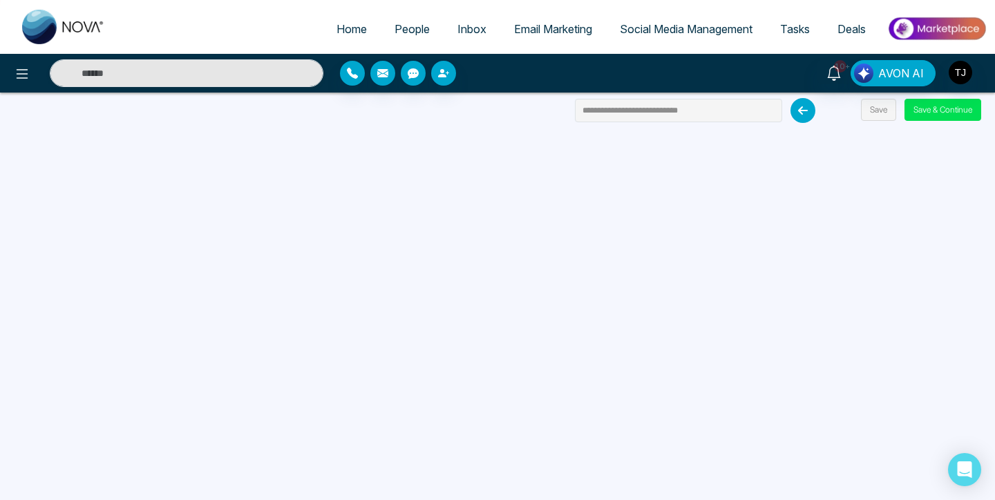
click at [805, 105] on icon at bounding box center [802, 110] width 25 height 25
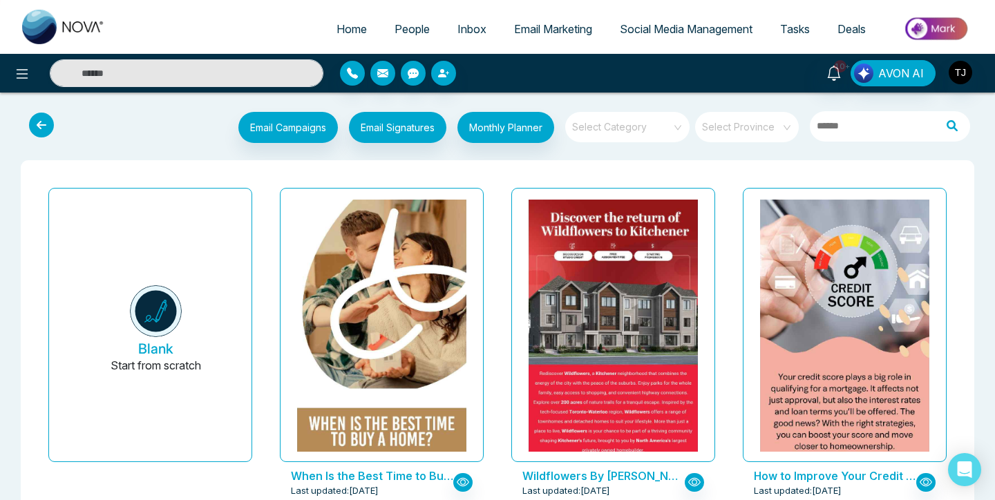
click at [633, 126] on input "search" at bounding box center [622, 122] width 99 height 21
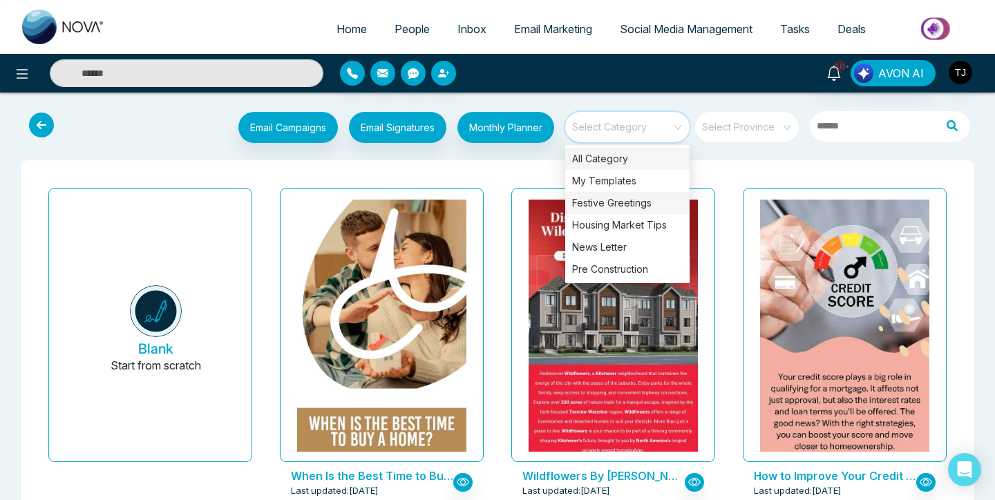
click at [601, 205] on div "Festive Greetings" at bounding box center [627, 203] width 124 height 22
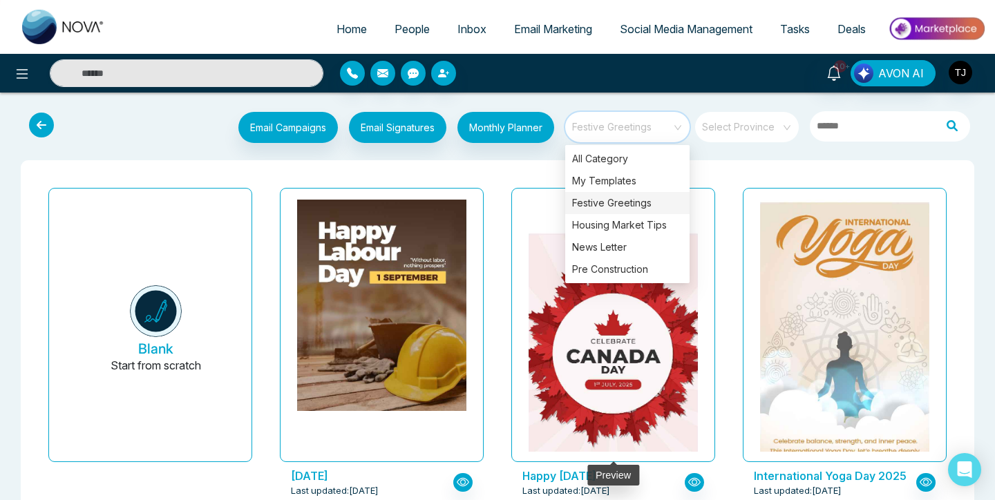
click at [573, 311] on img at bounding box center [613, 384] width 338 height 307
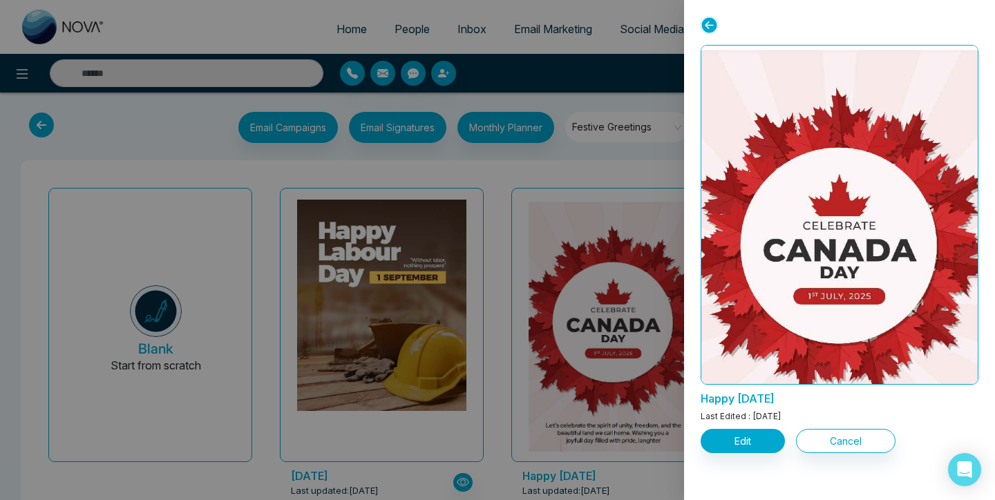
scroll to position [162, 0]
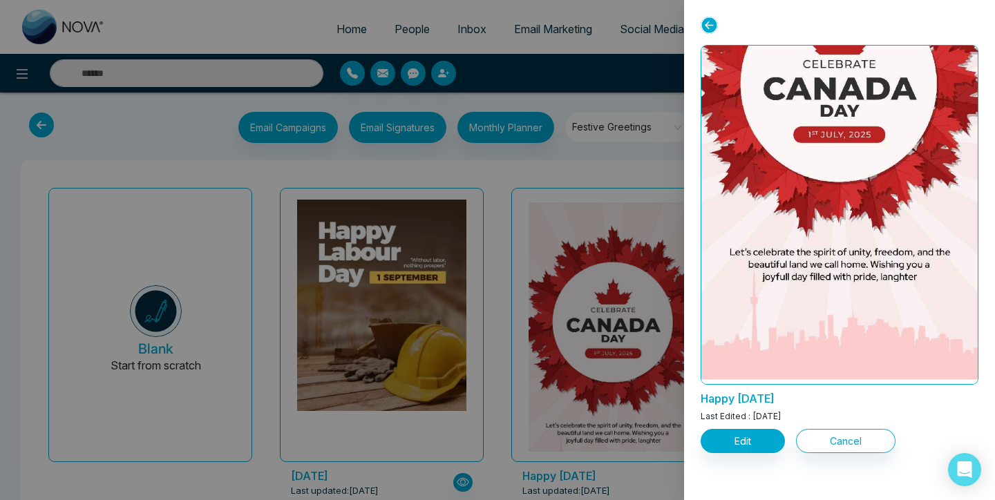
click at [559, 305] on div at bounding box center [497, 250] width 995 height 500
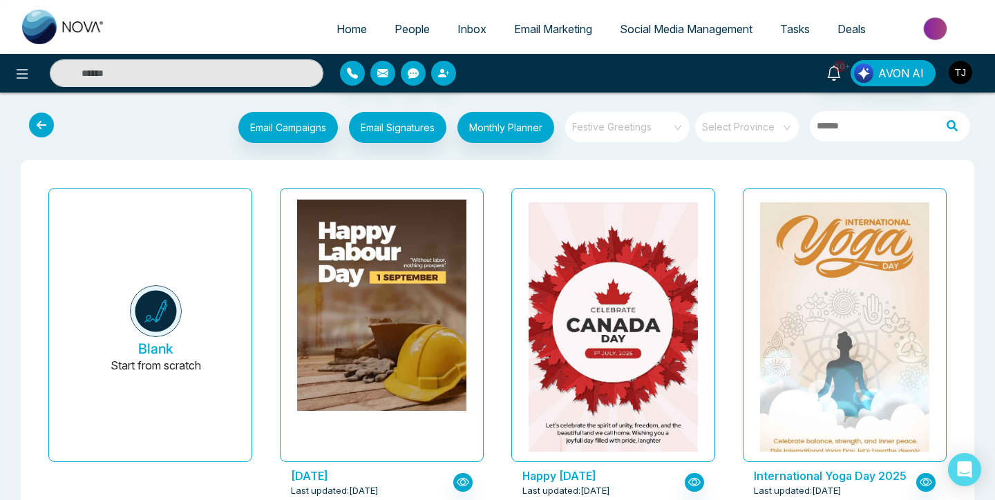
click at [630, 126] on span "Festive Greetings" at bounding box center [628, 127] width 113 height 21
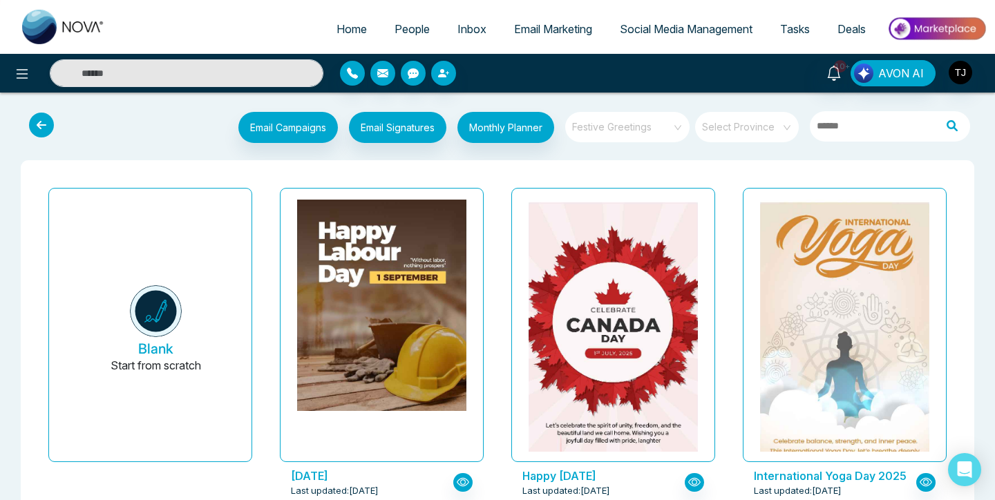
click at [635, 128] on span "Festive Greetings" at bounding box center [628, 127] width 113 height 21
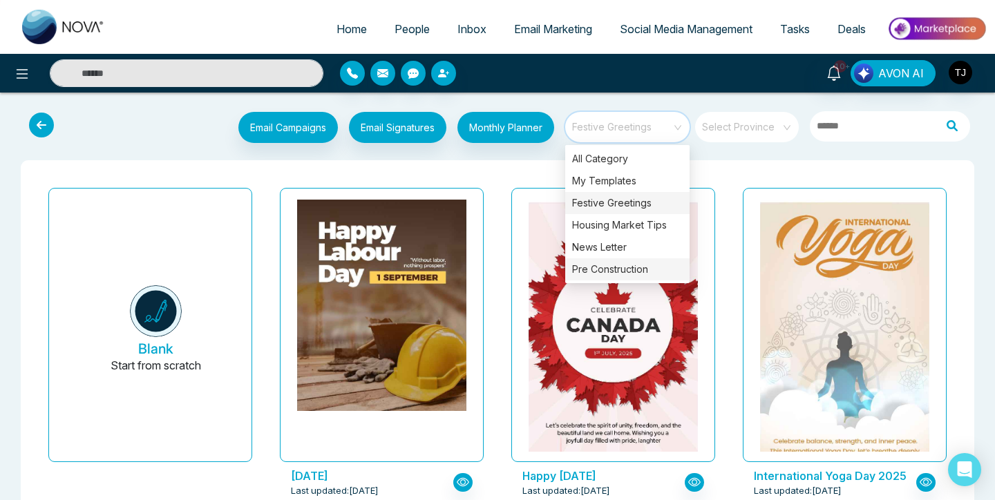
click at [607, 273] on div "Pre Construction" at bounding box center [627, 269] width 124 height 22
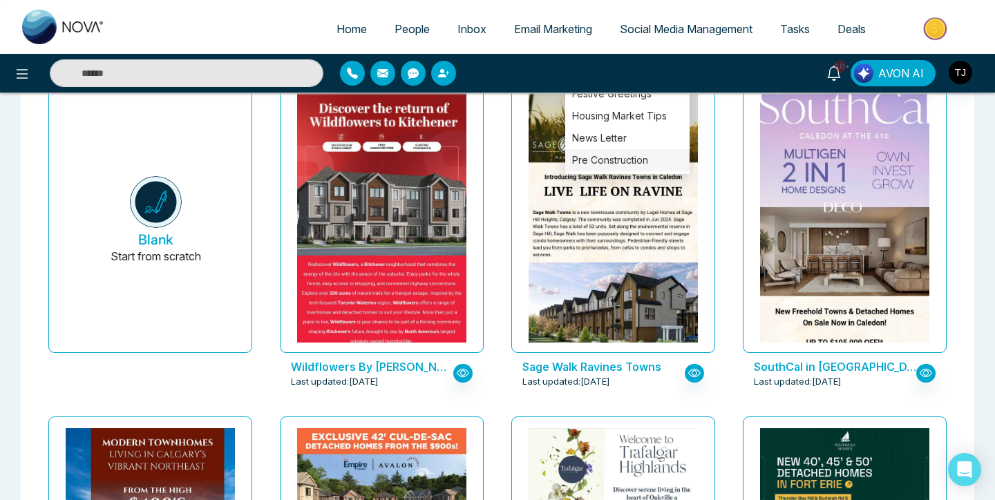
scroll to position [0, 0]
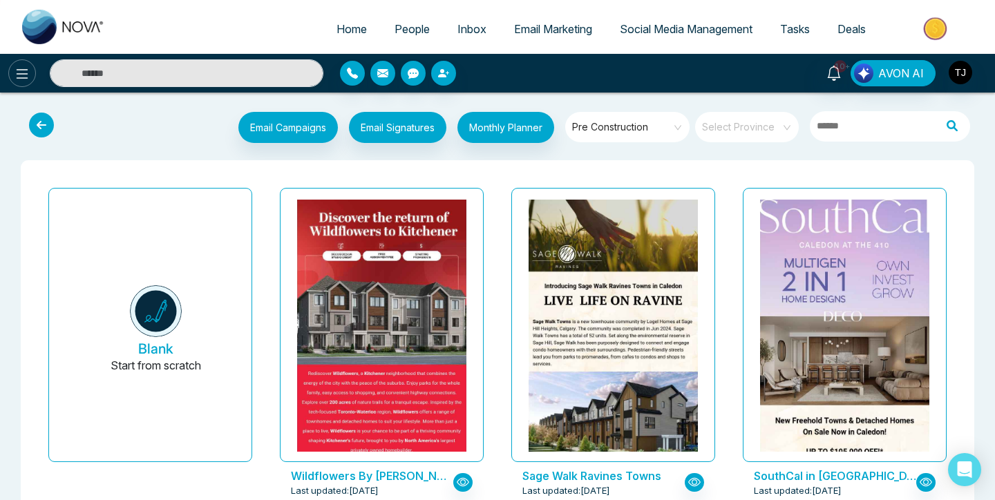
click at [24, 79] on icon at bounding box center [22, 74] width 17 height 17
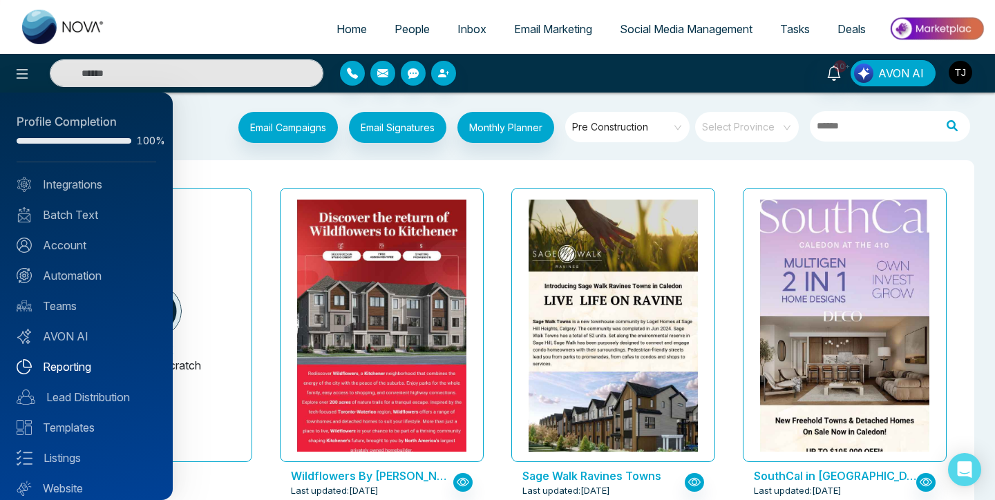
scroll to position [43, 0]
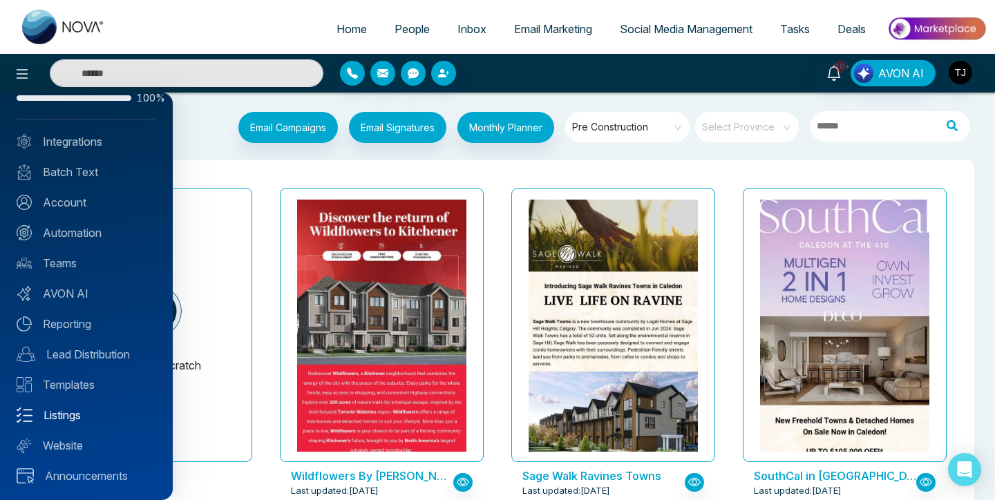
click at [71, 419] on link "Listings" at bounding box center [87, 415] width 140 height 17
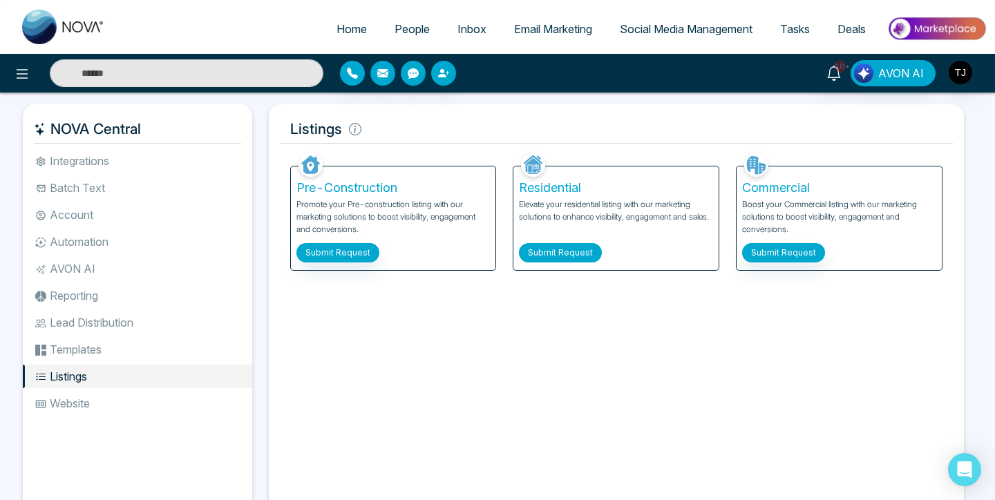
click at [564, 248] on button "Submit Request" at bounding box center [560, 252] width 83 height 19
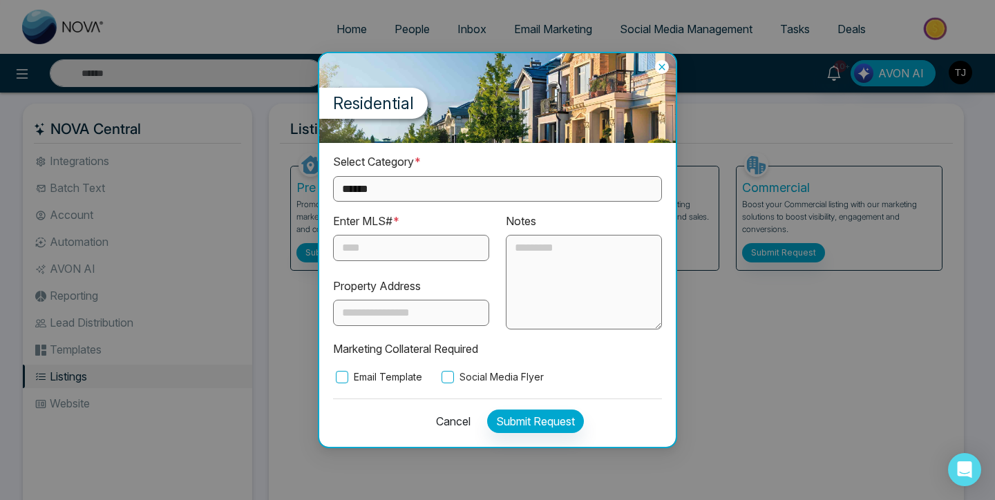
click at [443, 184] on select "**********" at bounding box center [497, 189] width 329 height 26
click at [430, 248] on input "text" at bounding box center [411, 248] width 156 height 26
click at [573, 269] on textarea at bounding box center [584, 282] width 156 height 95
click at [420, 316] on input "text" at bounding box center [411, 313] width 156 height 26
click at [363, 376] on label "Email Template" at bounding box center [377, 376] width 89 height 15
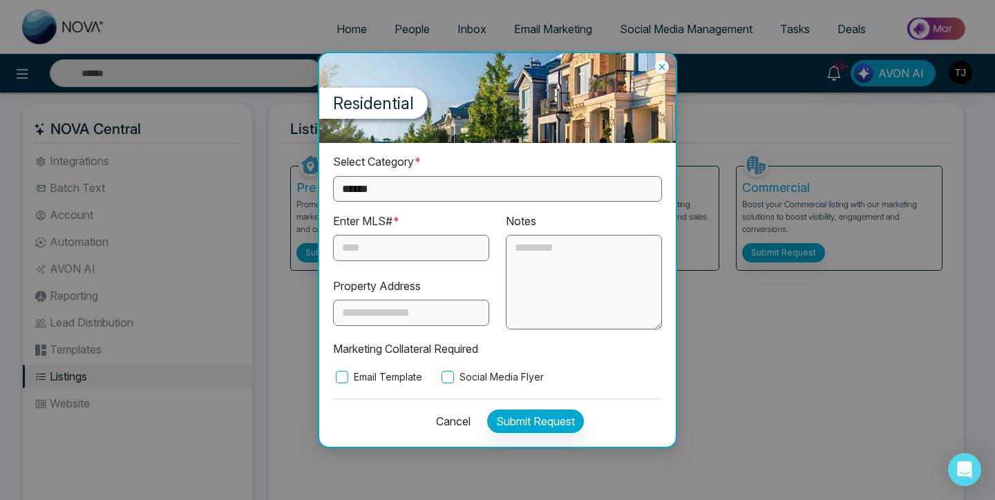
click at [491, 375] on label "Social Media Flyer" at bounding box center [491, 376] width 105 height 15
click at [449, 419] on button "Cancel" at bounding box center [449, 421] width 43 height 23
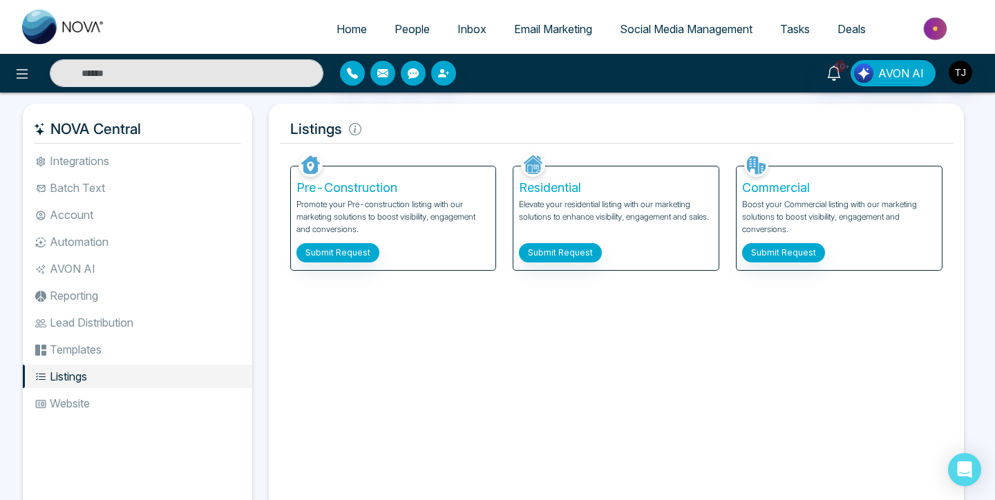
click at [676, 26] on span "Social Media Management" at bounding box center [685, 29] width 133 height 14
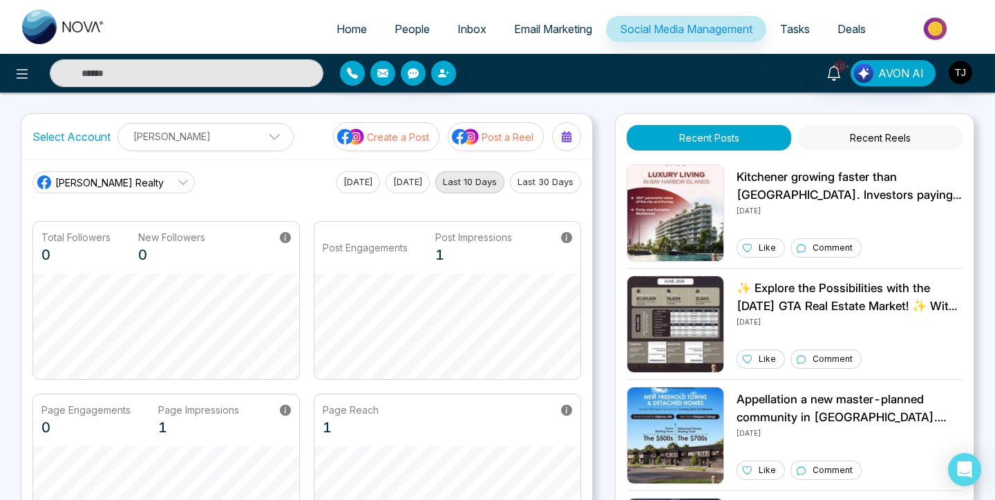
click at [241, 143] on p "[PERSON_NAME]" at bounding box center [205, 136] width 158 height 23
click at [166, 135] on p "[PERSON_NAME]" at bounding box center [205, 136] width 158 height 23
click at [302, 150] on div "Select Account [PERSON_NAME] [PERSON_NAME] Add Social Accounts Create a Post Po…" at bounding box center [306, 137] width 570 height 46
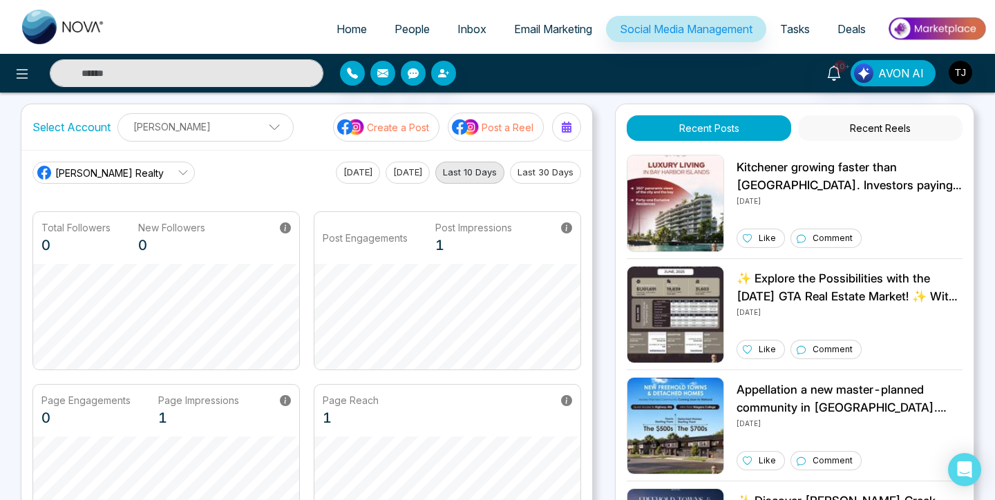
scroll to position [9, 0]
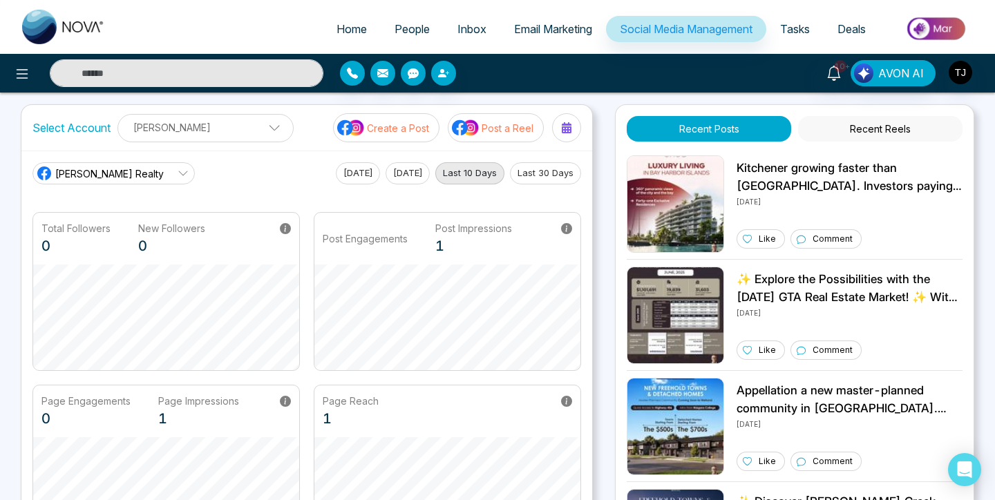
click at [540, 173] on button "Last 30 Days" at bounding box center [545, 173] width 71 height 22
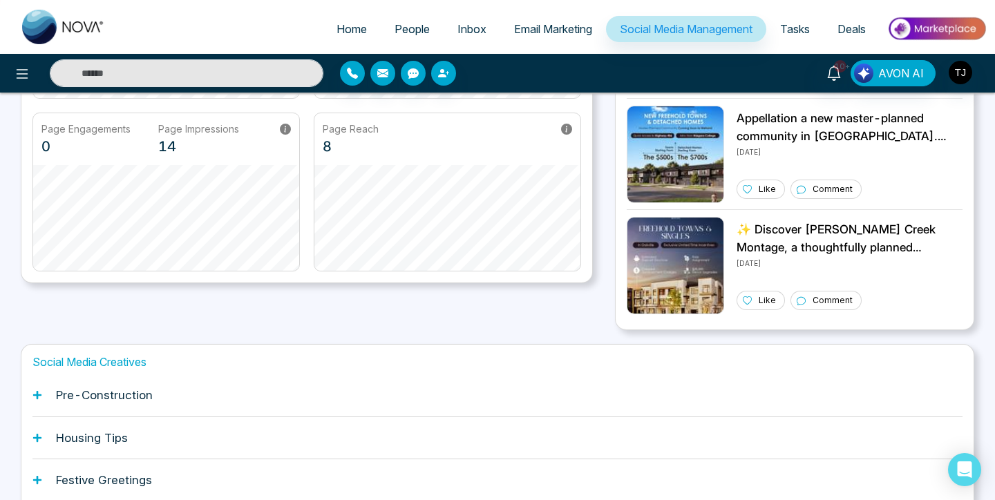
scroll to position [287, 0]
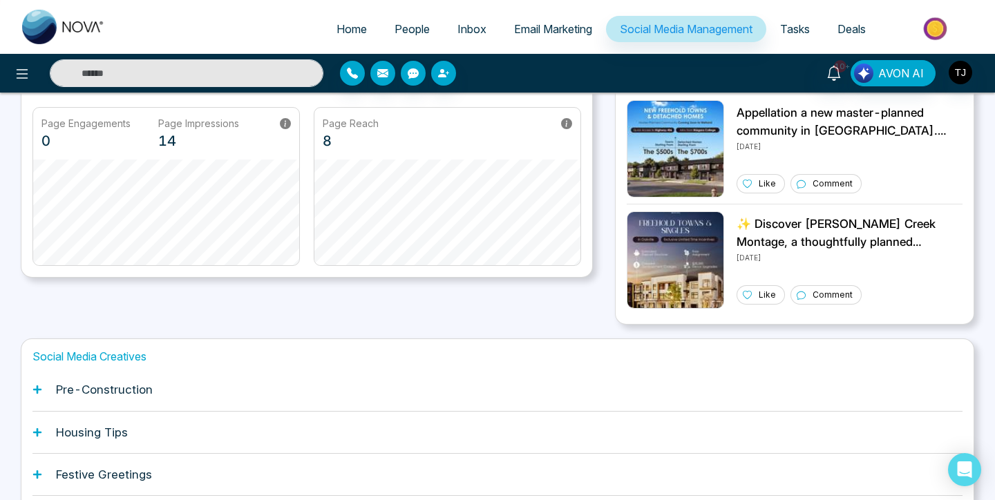
click at [137, 390] on h1 "Pre-Construction" at bounding box center [104, 390] width 97 height 14
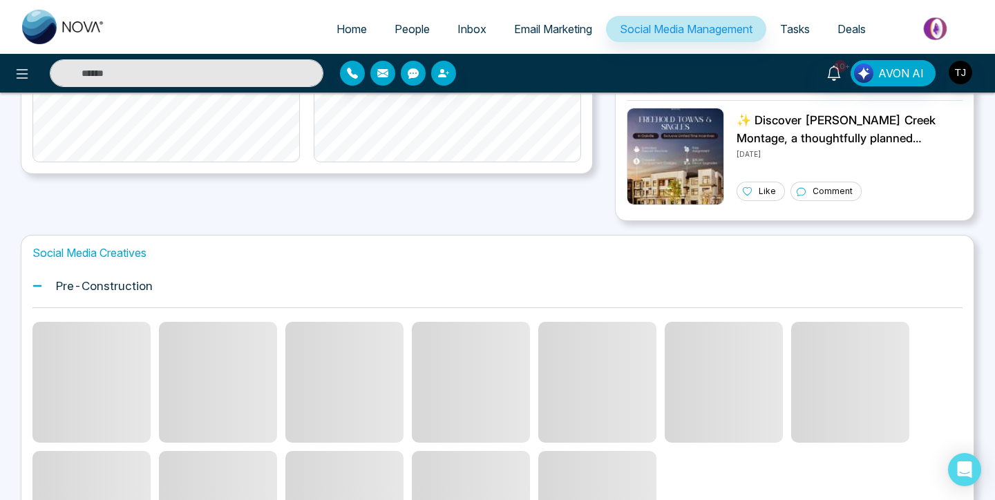
scroll to position [394, 0]
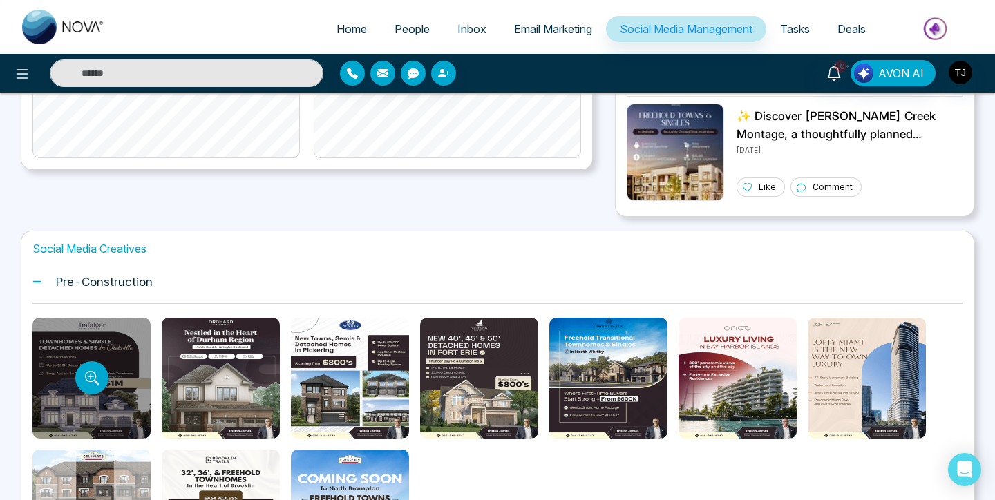
click at [113, 356] on div at bounding box center [91, 378] width 118 height 121
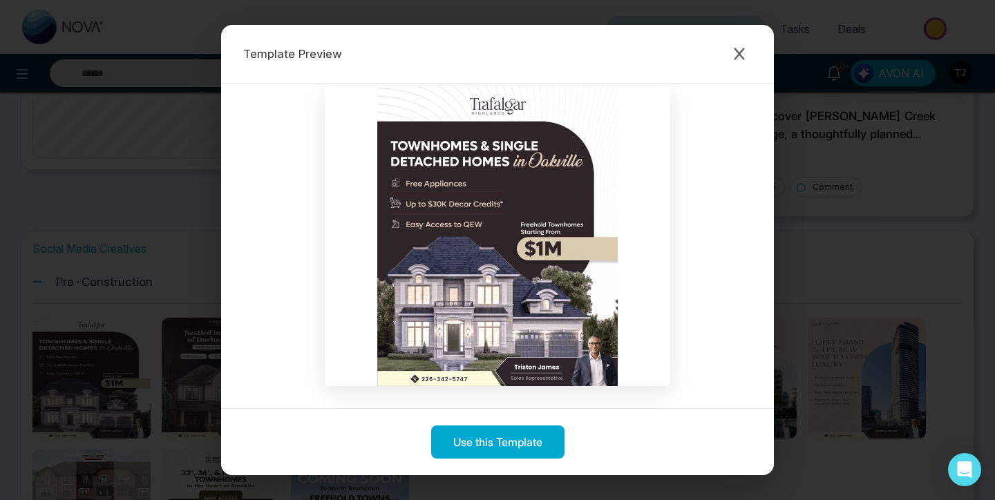
scroll to position [402, 0]
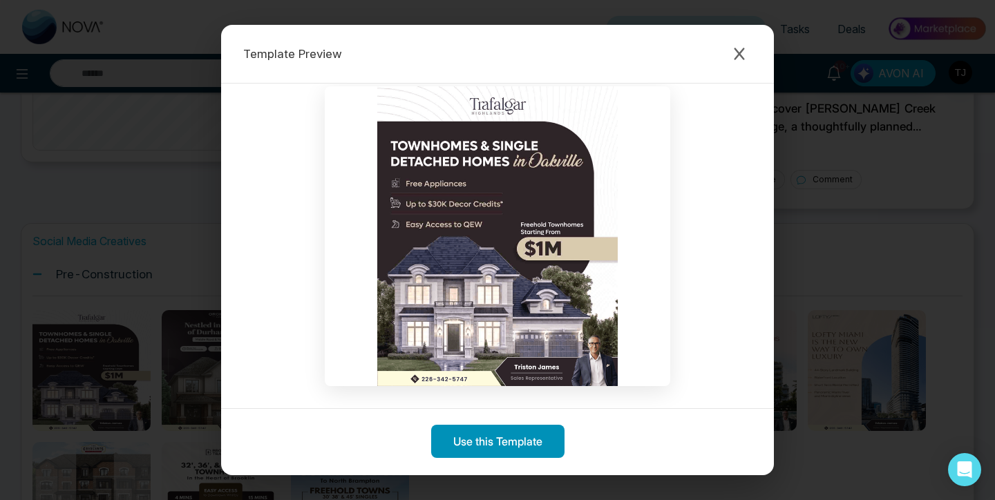
click at [475, 443] on button "Use this Template" at bounding box center [497, 441] width 133 height 33
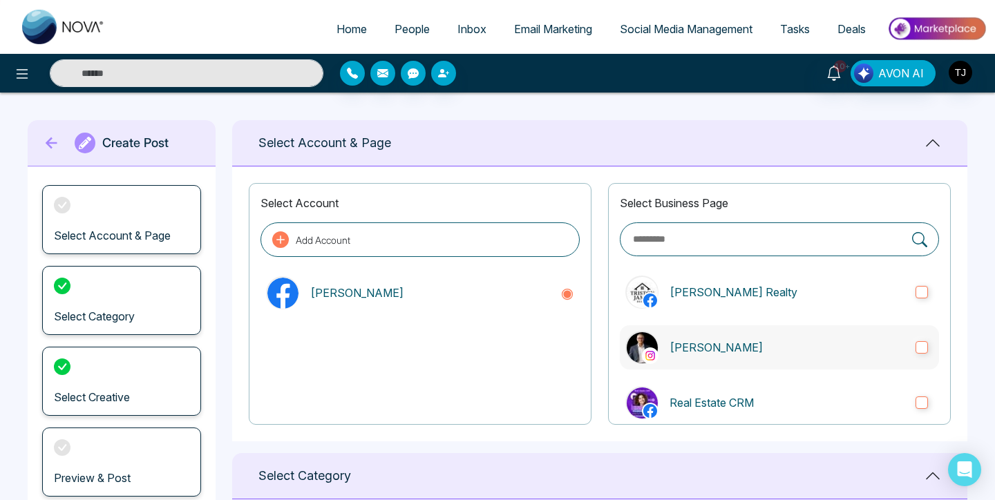
click at [731, 341] on p "[PERSON_NAME]" at bounding box center [786, 347] width 235 height 17
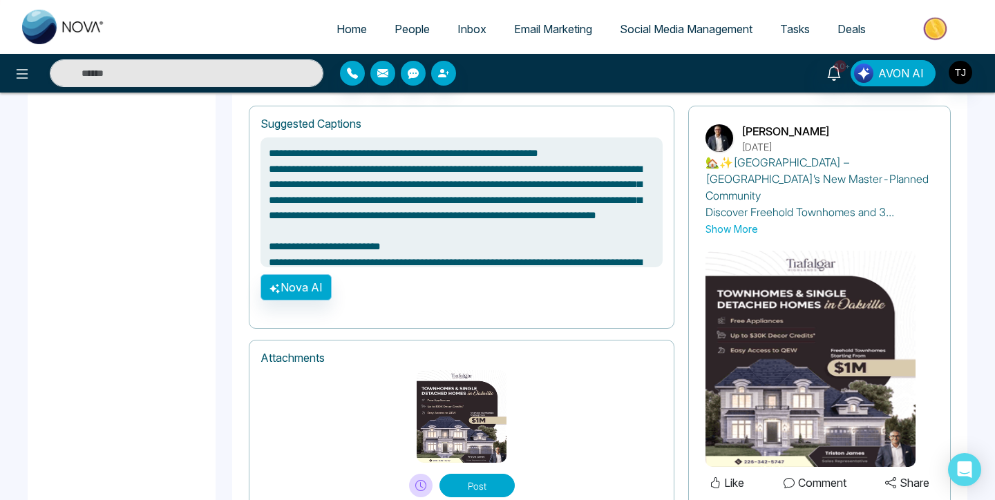
type textarea "**********"
click at [307, 286] on button "Nova AI" at bounding box center [295, 287] width 71 height 26
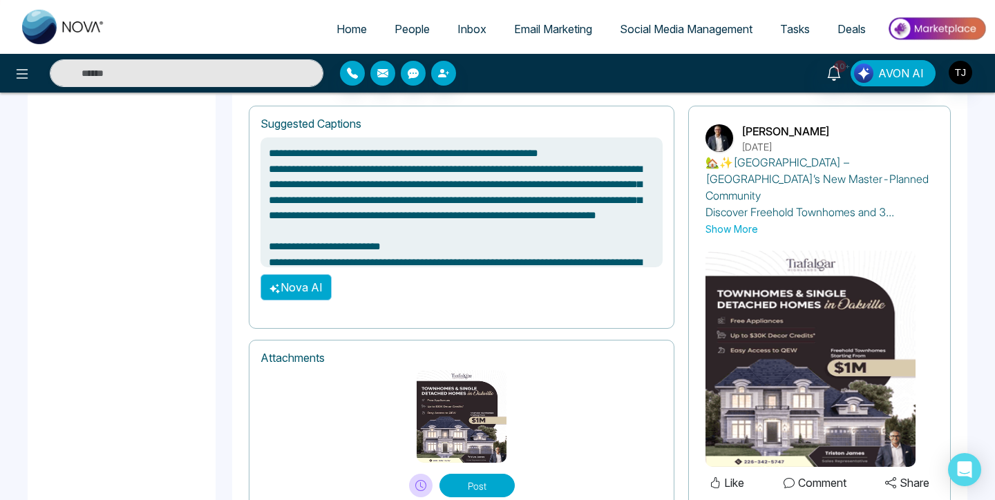
type textarea "**********"
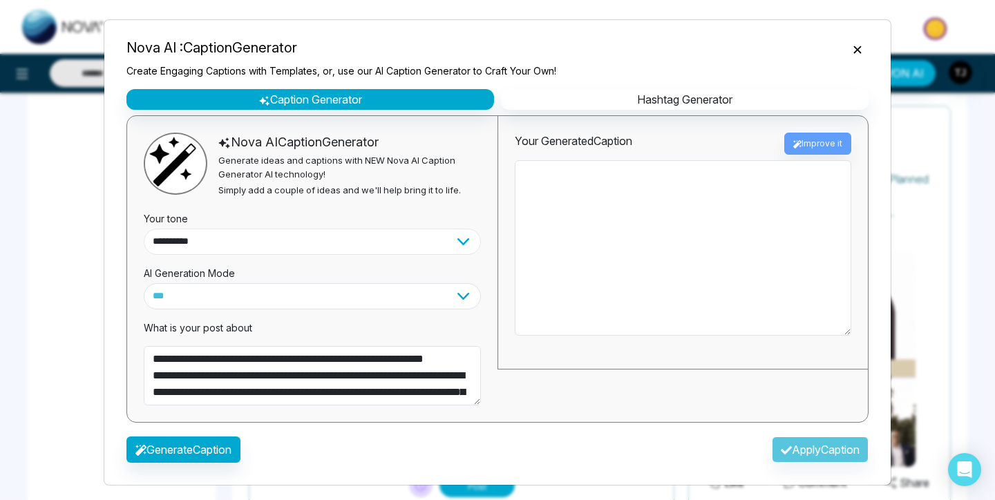
click at [275, 233] on select "**********" at bounding box center [312, 242] width 337 height 26
type textarea "**********"
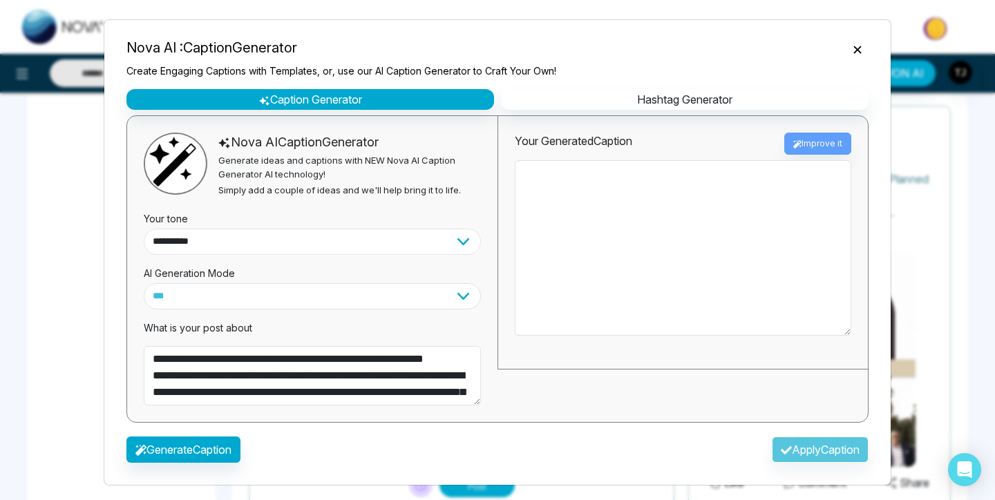
select select "*******"
click at [144, 229] on select "**********" at bounding box center [312, 242] width 337 height 26
type textarea "**********"
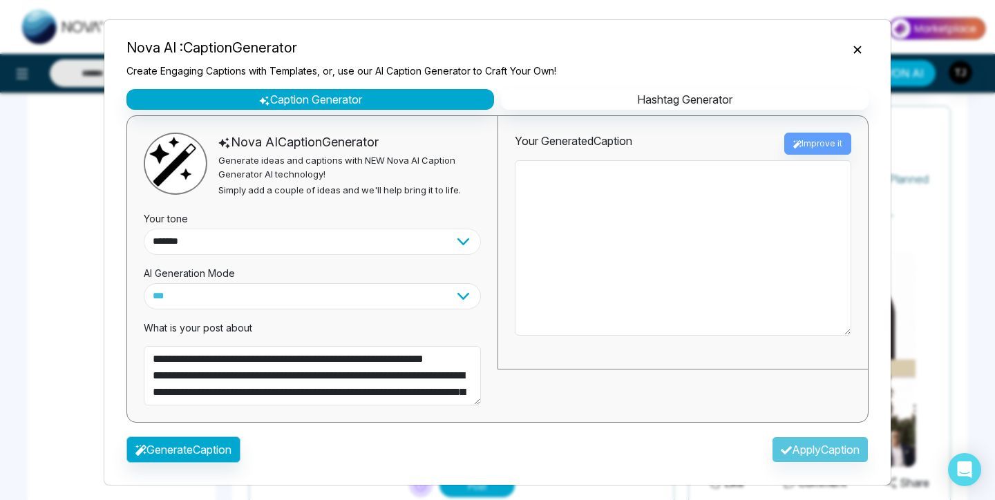
type textarea "**********"
click at [193, 448] on button "Generate Caption" at bounding box center [183, 449] width 114 height 26
type textarea "**********"
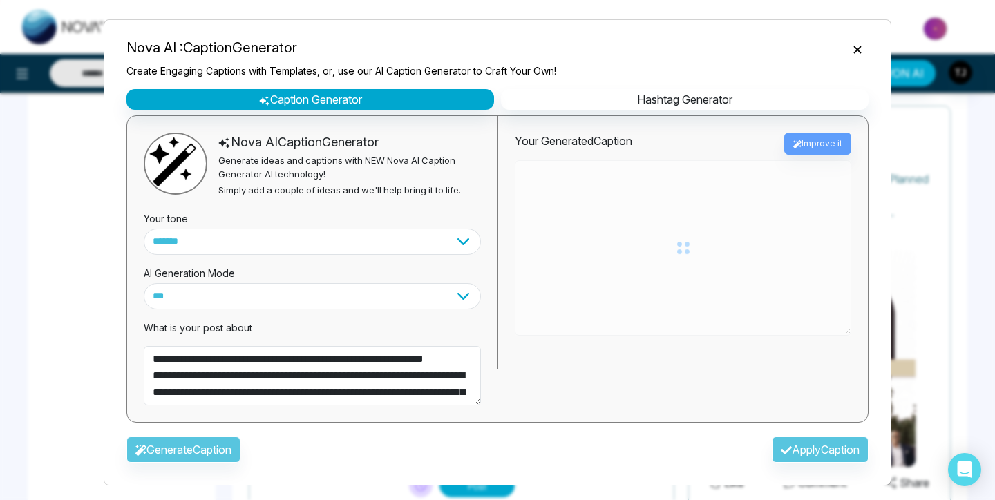
type textarea "**********"
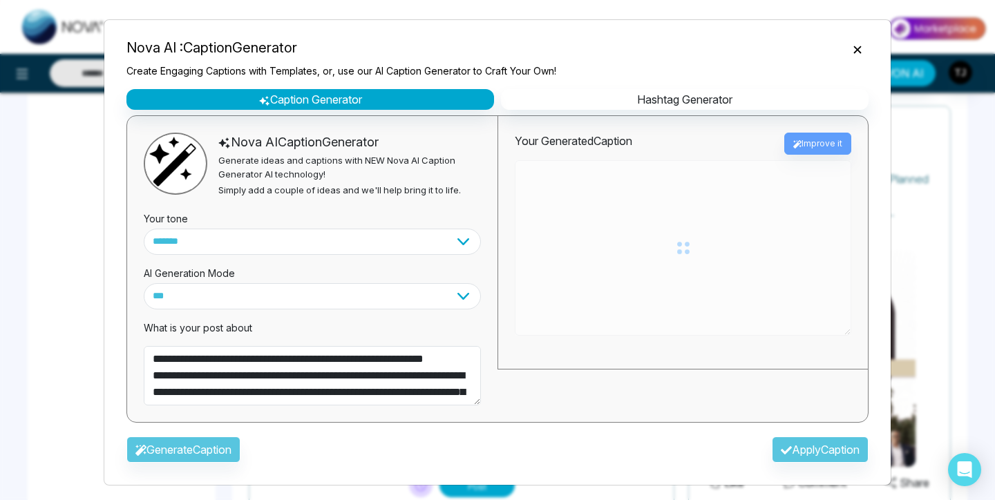
type textarea "**********"
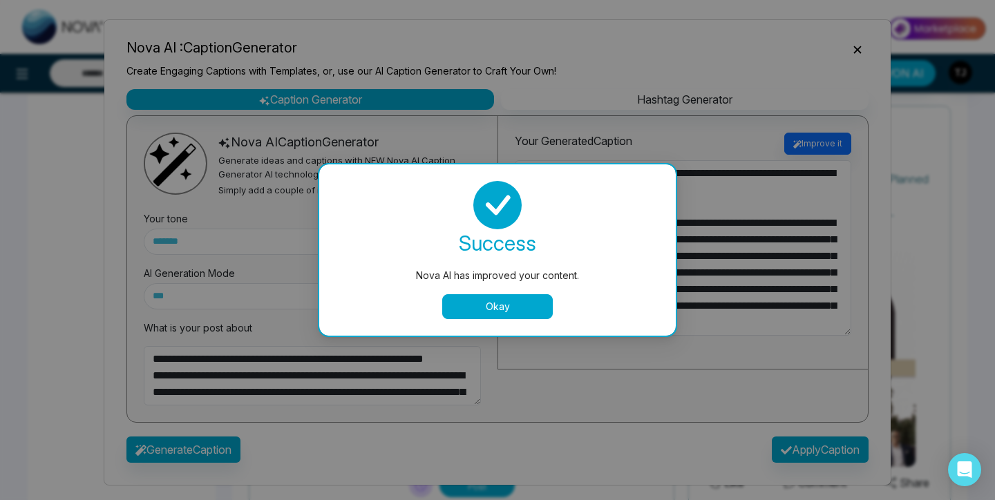
click at [524, 309] on button "Okay" at bounding box center [497, 306] width 111 height 25
type textarea "**********"
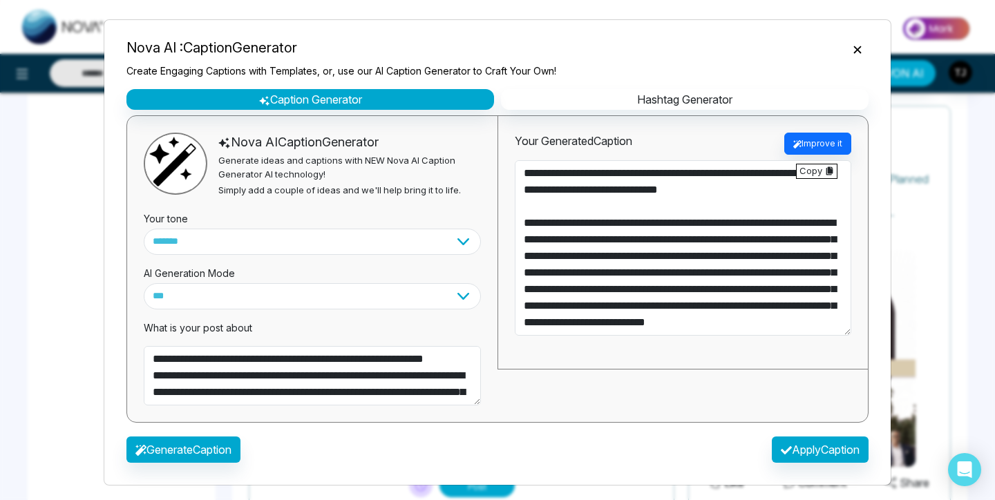
type textarea "**********"
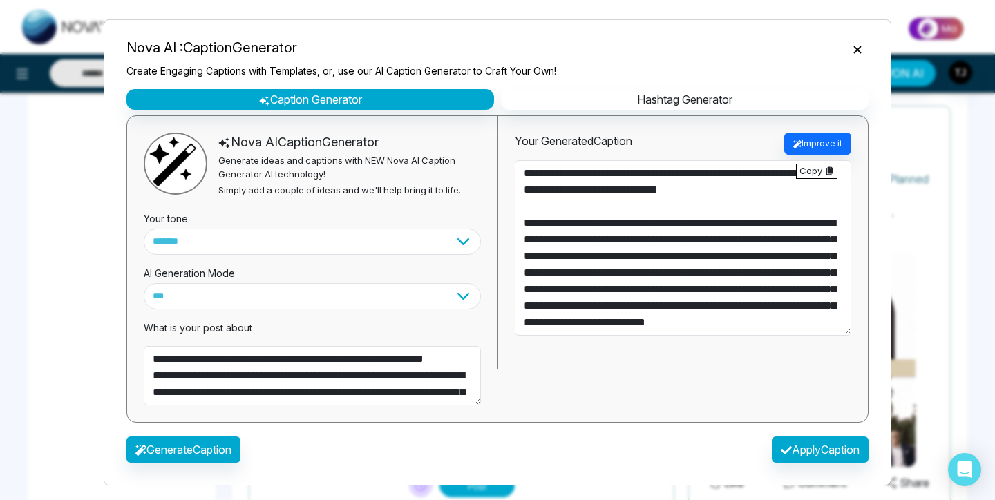
type textarea "**********"
click at [814, 442] on button "Apply Caption" at bounding box center [819, 449] width 97 height 26
type textarea "**********"
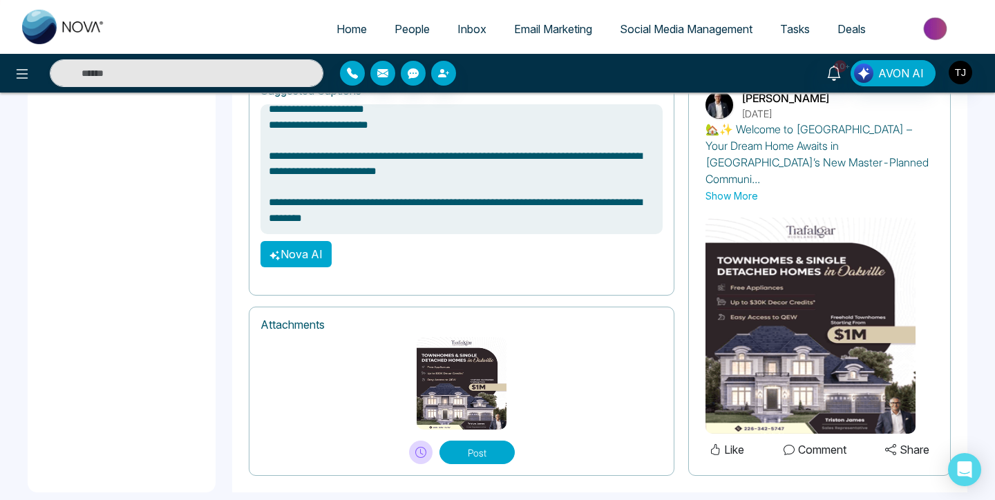
scroll to position [971, 0]
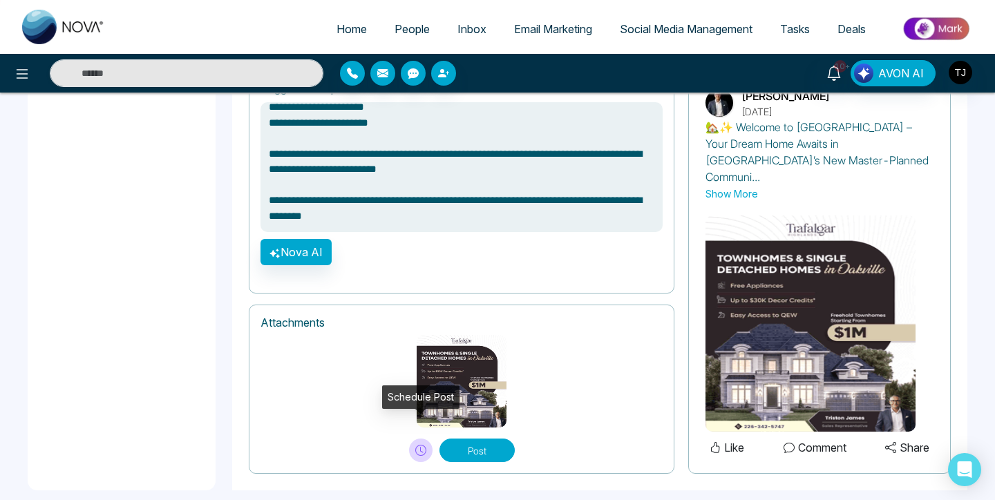
click at [420, 447] on icon at bounding box center [421, 450] width 3 height 6
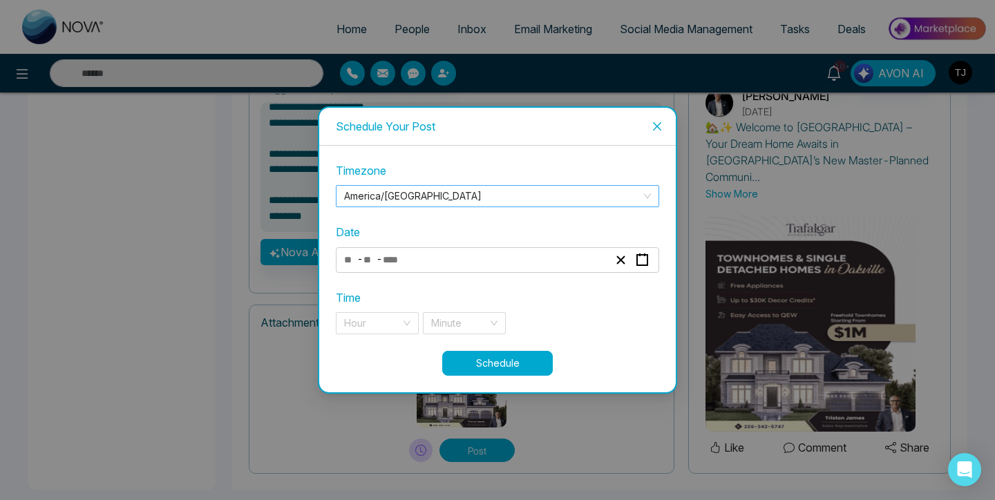
click at [410, 198] on span "America/[GEOGRAPHIC_DATA]" at bounding box center [497, 196] width 307 height 21
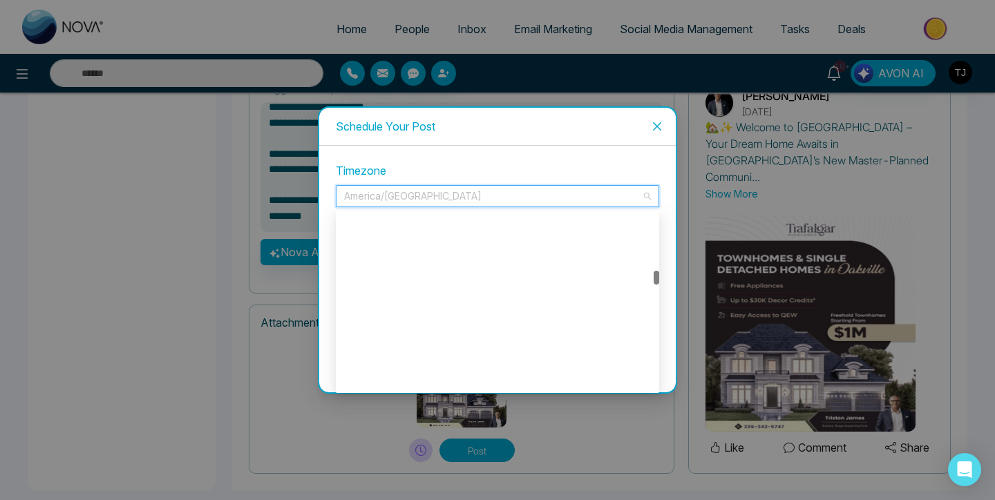
scroll to position [4597, 0]
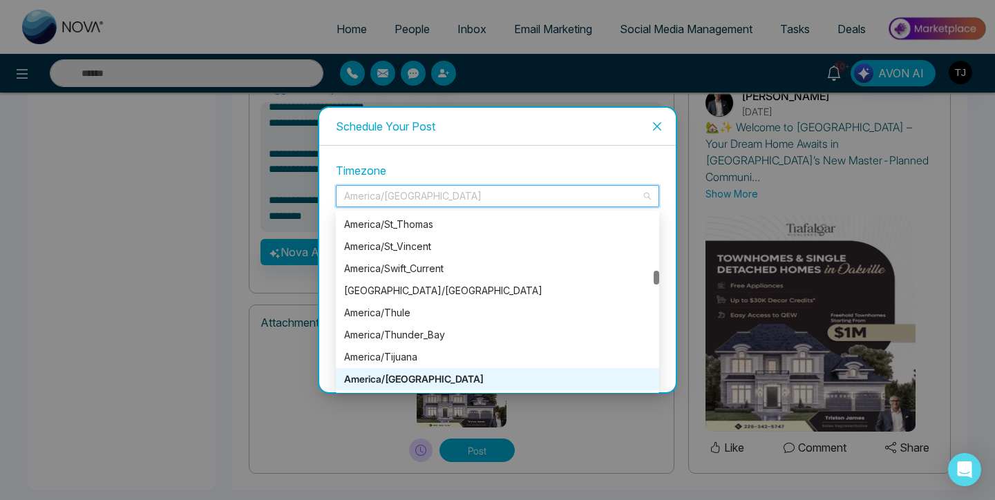
click at [399, 376] on div "America/[GEOGRAPHIC_DATA]" at bounding box center [497, 379] width 307 height 15
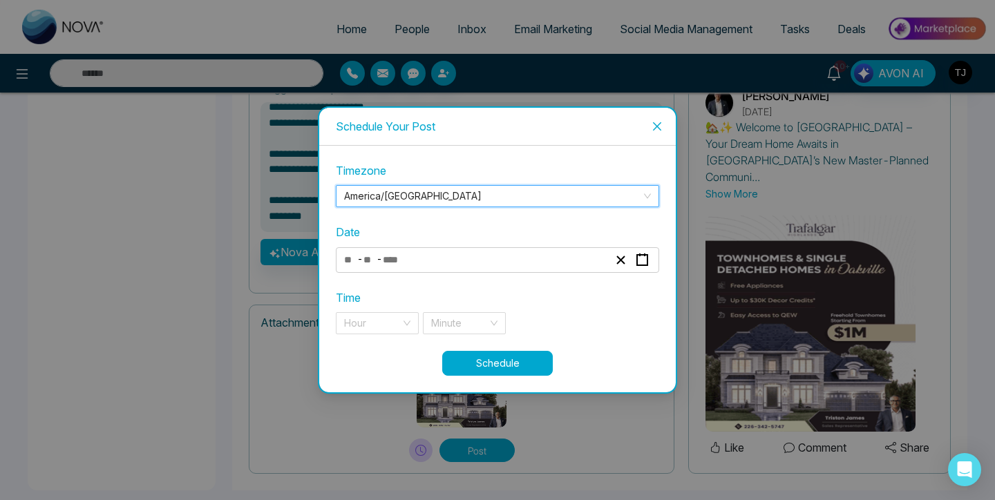
click at [413, 259] on div "- -" at bounding box center [476, 260] width 268 height 19
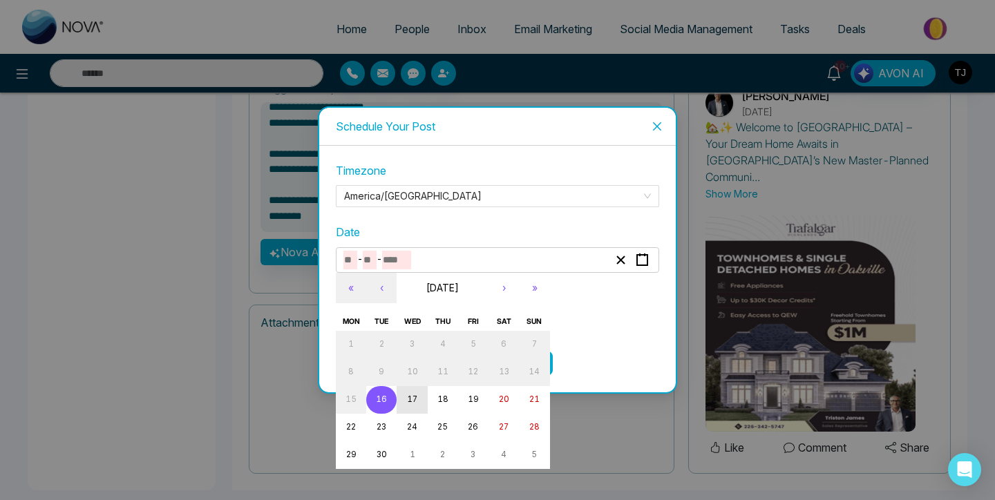
click at [407, 396] on abbr "17" at bounding box center [412, 399] width 10 height 10
type input "*"
type input "**"
type input "****"
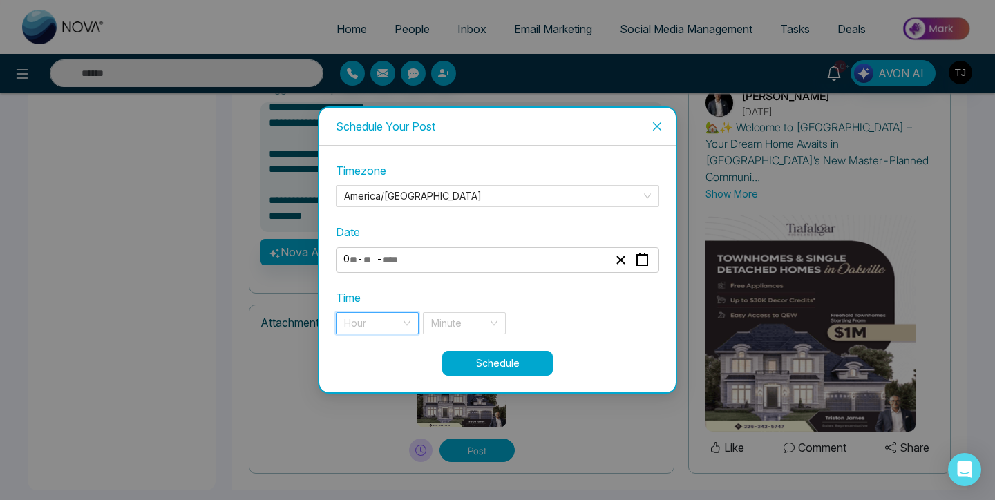
click at [378, 325] on input "search" at bounding box center [372, 323] width 57 height 21
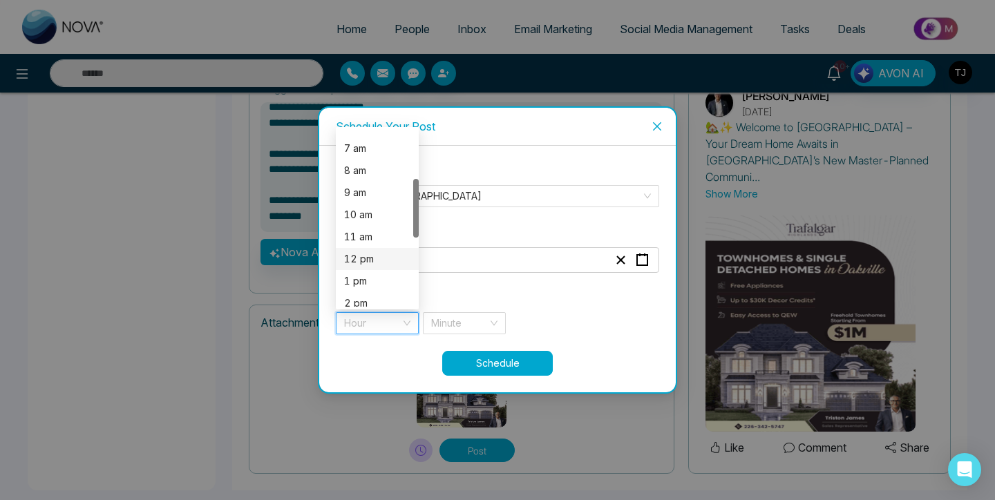
scroll to position [144, 0]
click at [374, 215] on div "10 am" at bounding box center [377, 218] width 66 height 15
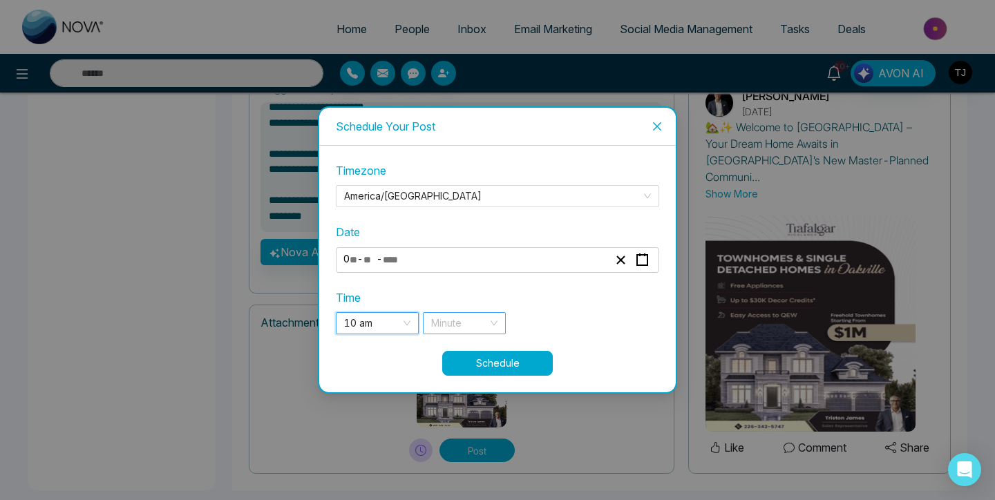
click at [455, 312] on div "Minute" at bounding box center [464, 323] width 83 height 22
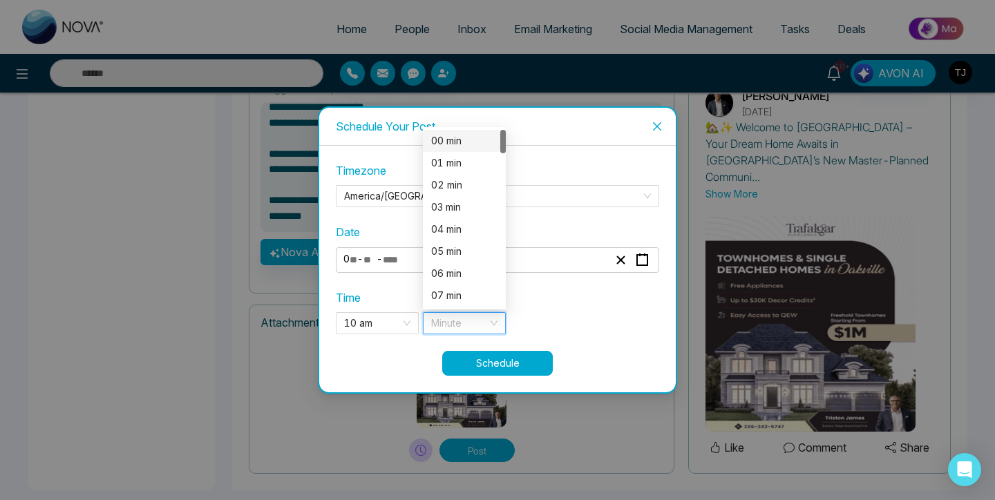
click at [450, 147] on div "00 min" at bounding box center [464, 140] width 66 height 15
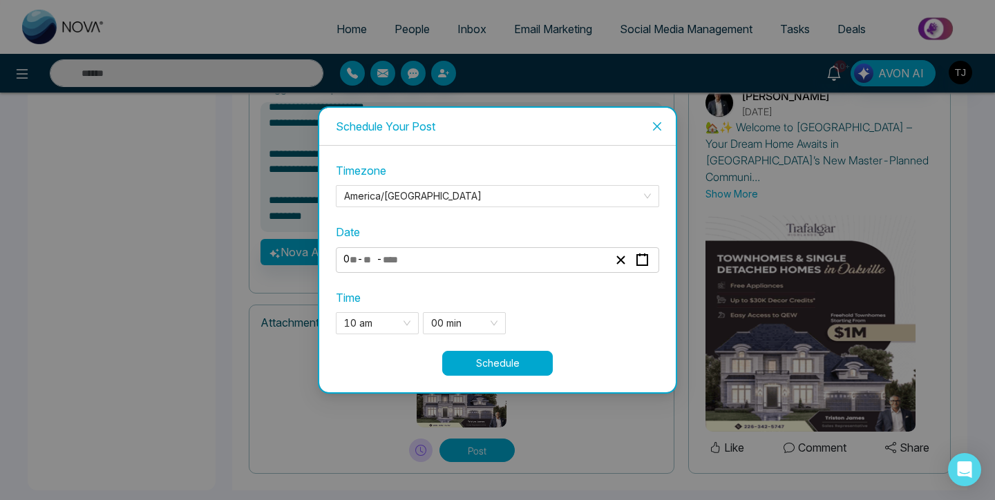
click at [501, 363] on button "Schedule" at bounding box center [497, 363] width 111 height 25
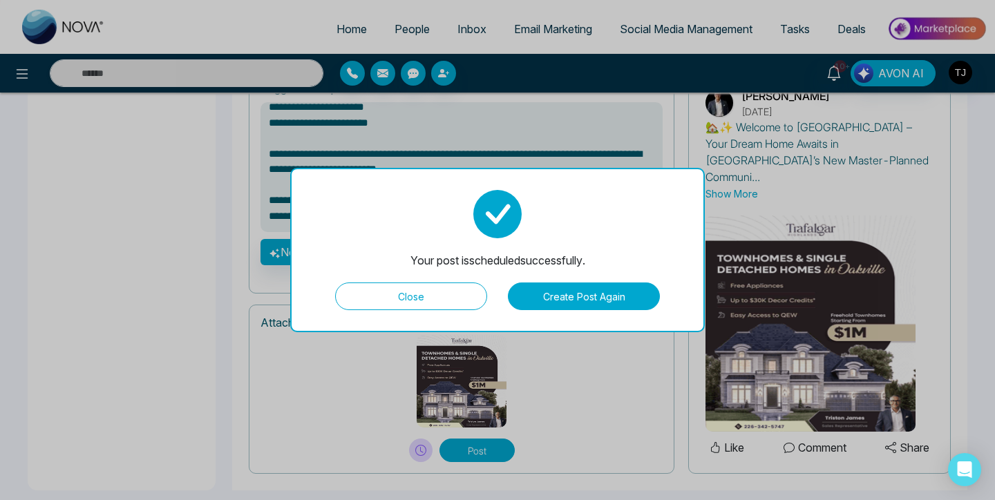
click at [445, 300] on button "Close" at bounding box center [411, 296] width 152 height 28
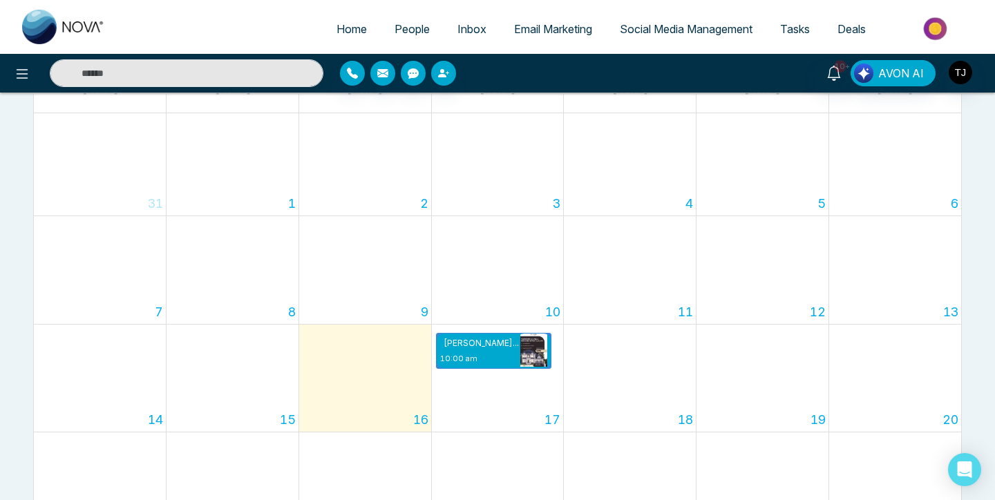
scroll to position [164, 0]
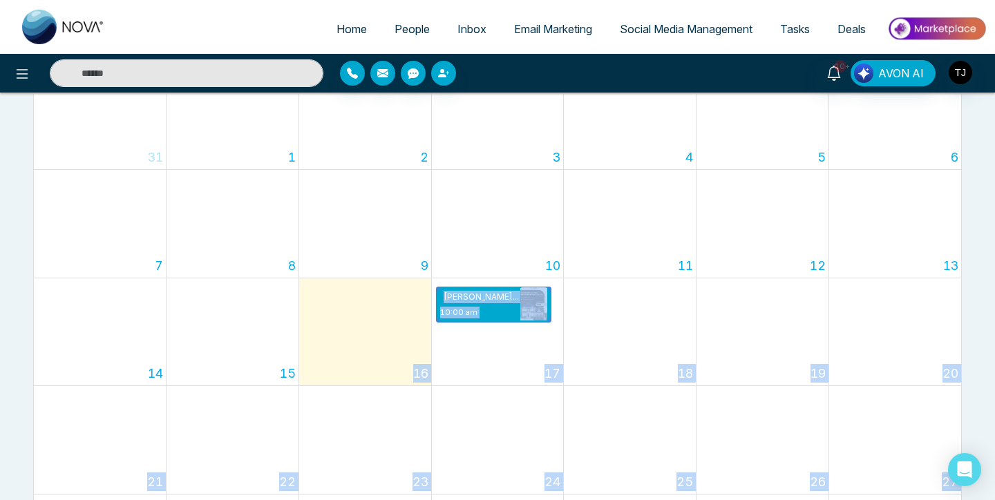
drag, startPoint x: 320, startPoint y: 303, endPoint x: 224, endPoint y: 300, distance: 96.0
click at [219, 302] on body "Home People Inbox Email Marketing Social Media Management Tasks Deals 10+ AVON …" at bounding box center [497, 86] width 995 height 500
click at [503, 354] on div "17 [PERSON_NAME]... 10:00 am" at bounding box center [498, 332] width 132 height 108
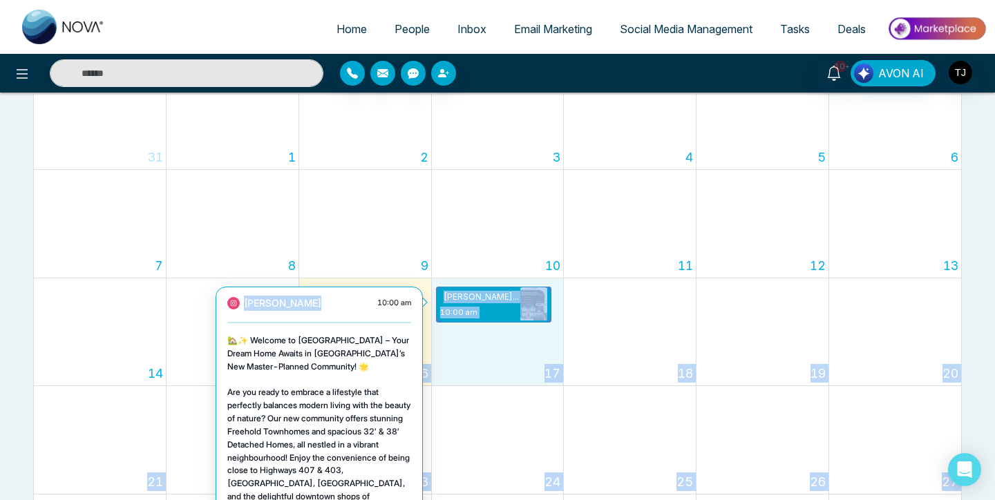
click at [491, 307] on p "10:00 am" at bounding box center [478, 313] width 77 height 12
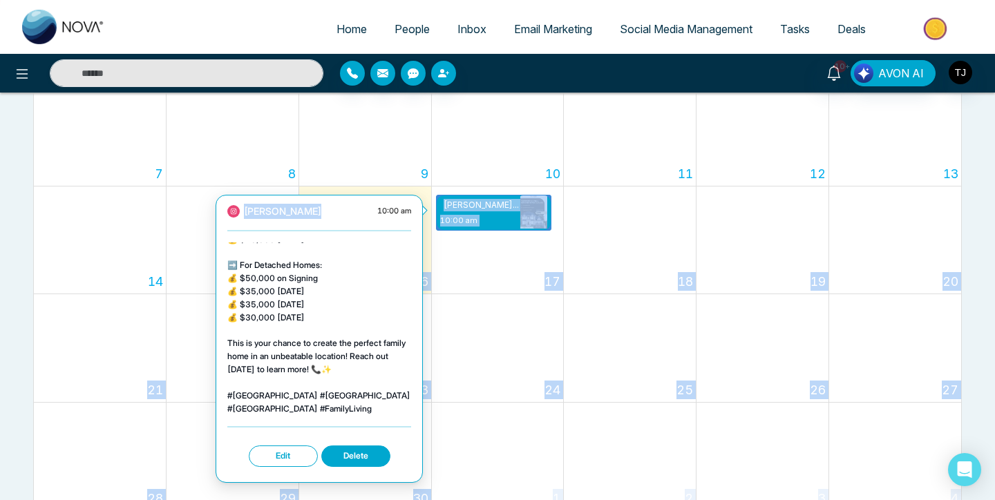
scroll to position [244, 0]
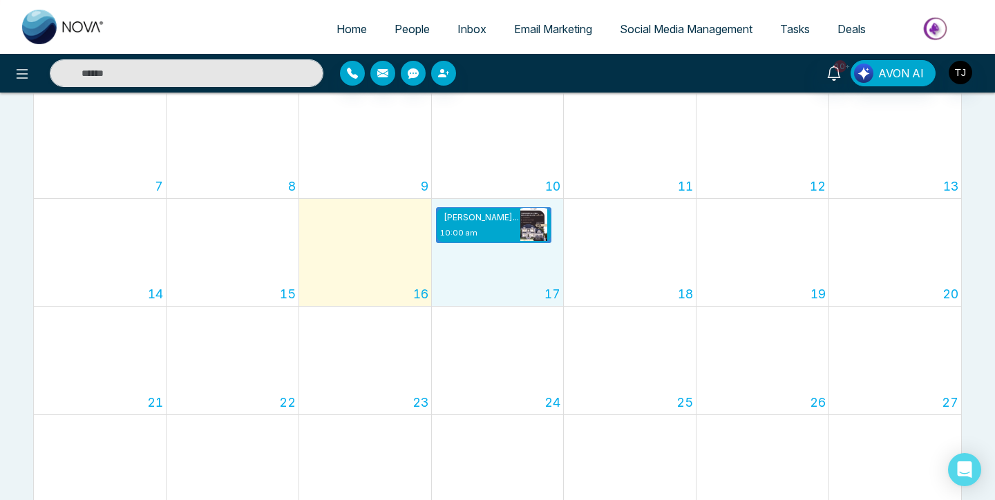
click at [523, 247] on div "17 [PERSON_NAME]... 10:00 am" at bounding box center [498, 253] width 132 height 108
click at [507, 229] on p "10:00 am" at bounding box center [478, 233] width 77 height 12
click at [482, 291] on div "17 [PERSON_NAME]... 10:00 am" at bounding box center [498, 253] width 132 height 108
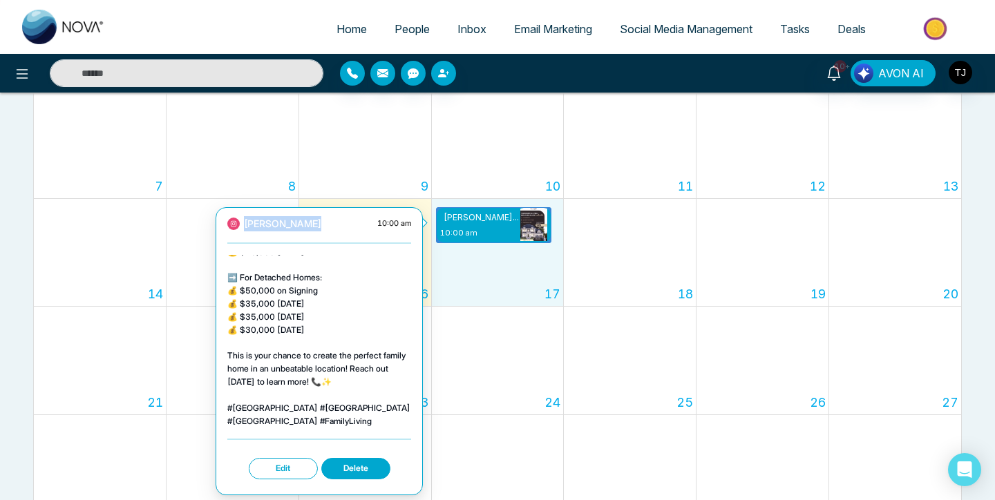
click at [500, 217] on p "[PERSON_NAME]..." at bounding box center [478, 217] width 77 height 12
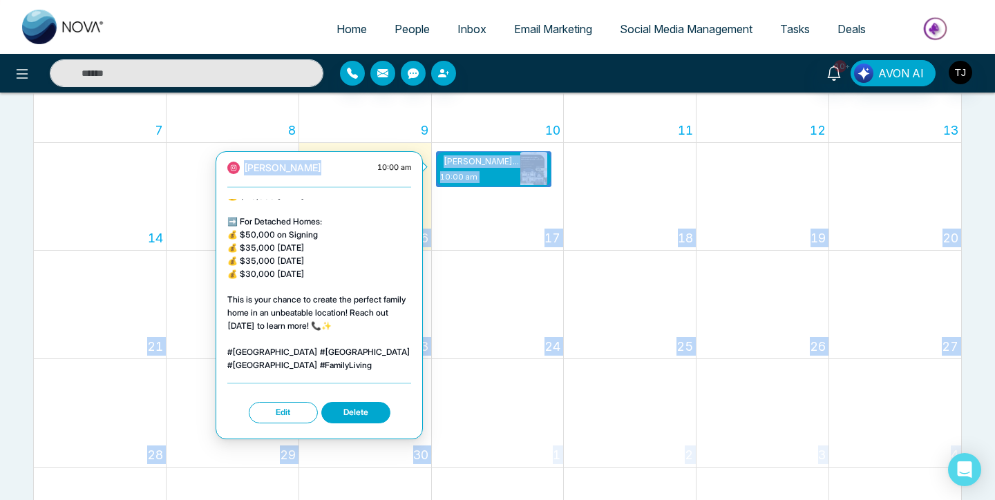
scroll to position [309, 0]
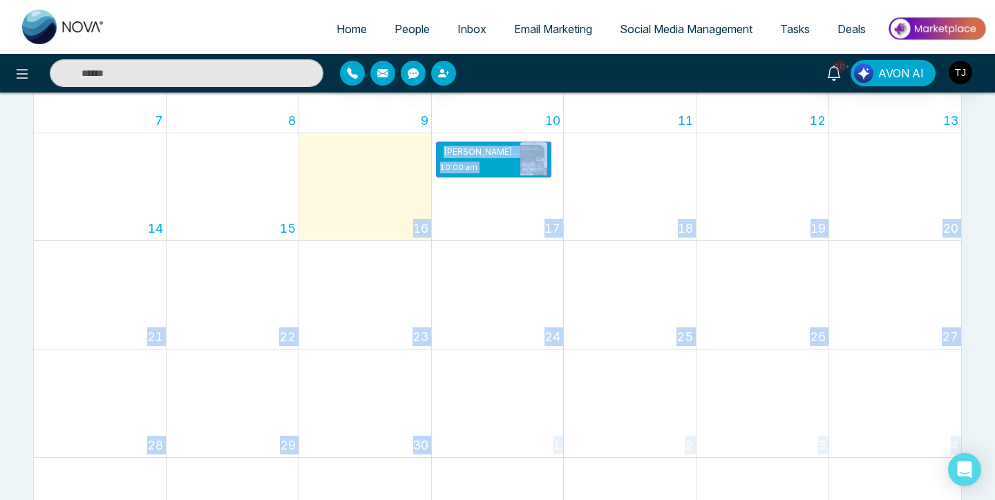
click at [502, 212] on div "17 [PERSON_NAME]... 10:00 am" at bounding box center [498, 187] width 132 height 108
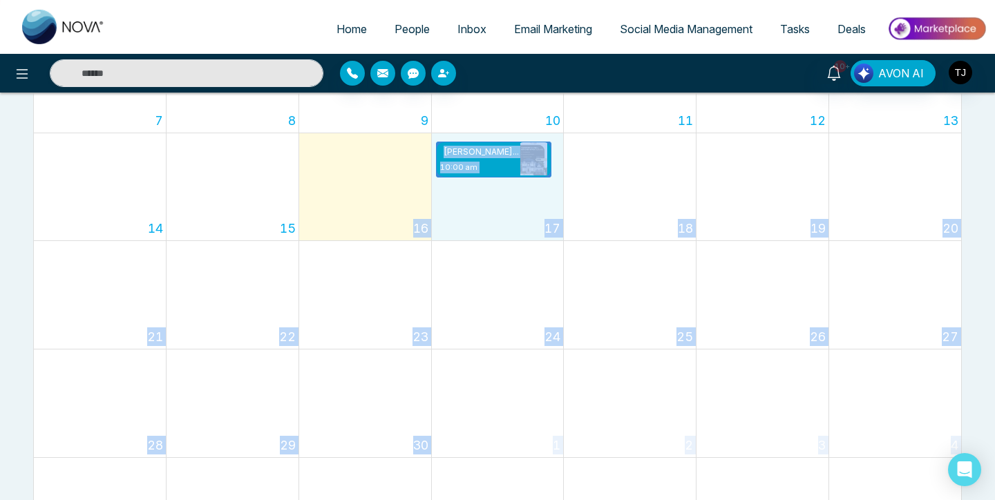
click at [656, 179] on div "18" at bounding box center [630, 187] width 132 height 108
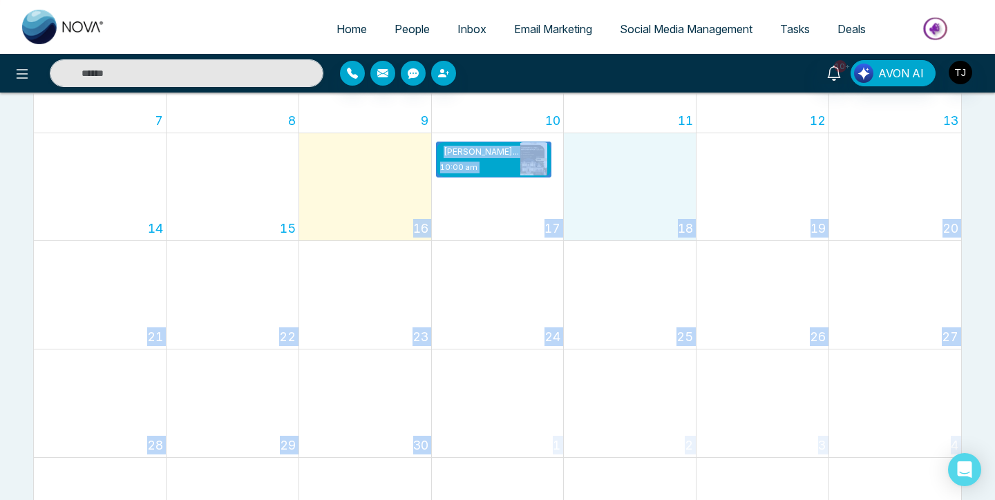
click at [640, 36] on link "Social Media Management" at bounding box center [686, 29] width 160 height 26
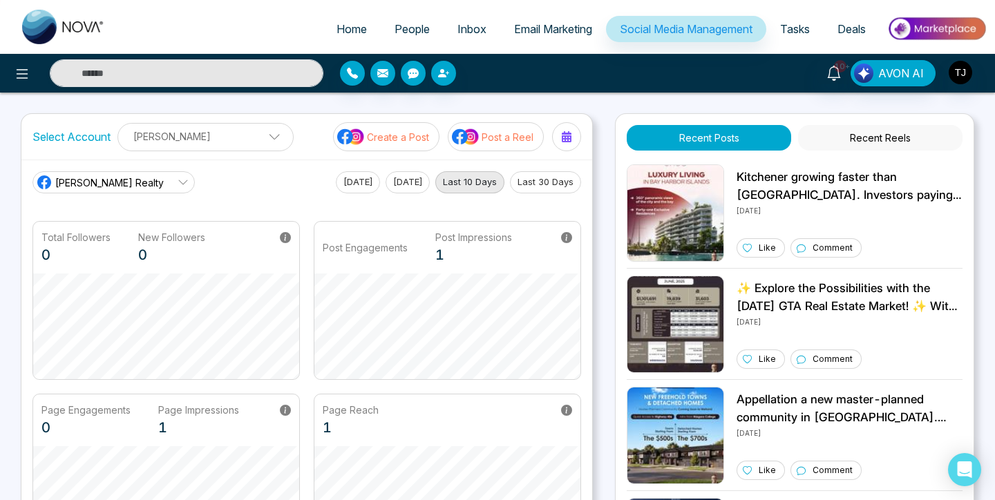
click at [604, 49] on ul "Home People Inbox Email Marketing Social Media Management Tasks Deals" at bounding box center [552, 30] width 867 height 38
click at [406, 140] on p "Create a Post" at bounding box center [398, 137] width 62 height 15
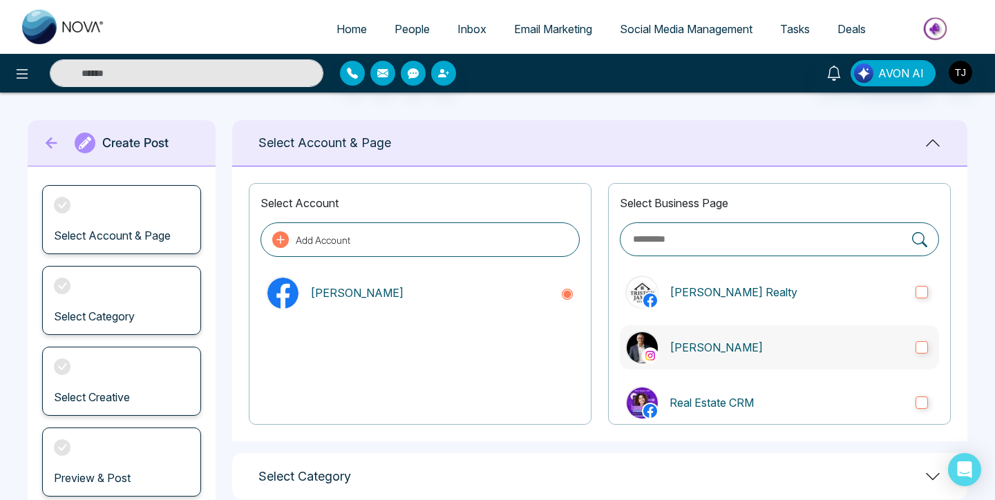
click at [729, 353] on p "[PERSON_NAME]" at bounding box center [786, 347] width 235 height 17
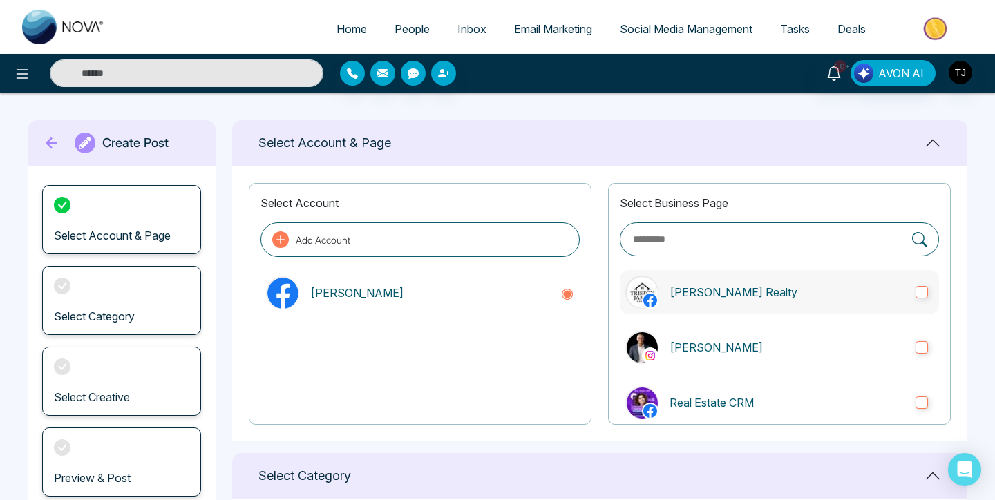
click at [845, 300] on label "[PERSON_NAME] Realty" at bounding box center [778, 292] width 319 height 44
click at [669, 302] on label "[PERSON_NAME] Realty" at bounding box center [778, 292] width 319 height 44
click at [671, 348] on p "[PERSON_NAME]" at bounding box center [786, 347] width 235 height 17
click at [646, 24] on span "Social Media Management" at bounding box center [685, 29] width 133 height 14
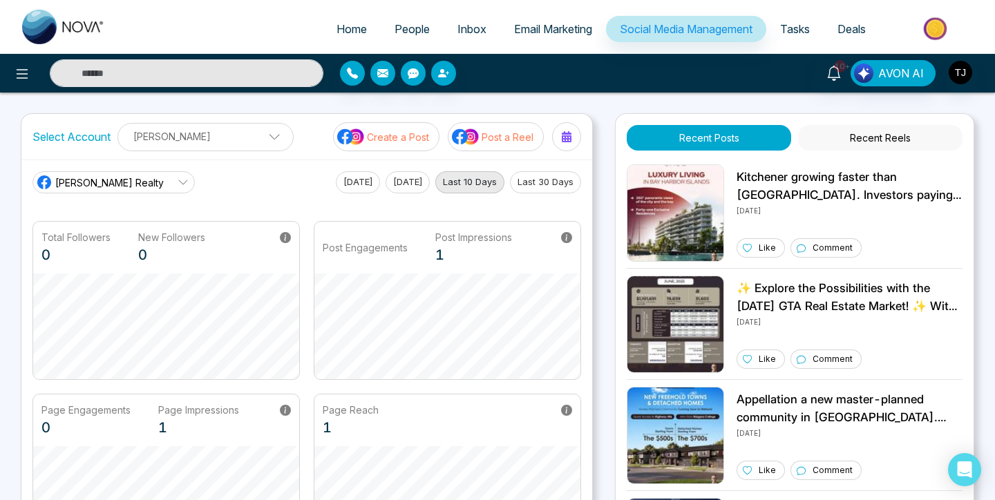
click at [513, 128] on button "Post a Reel" at bounding box center [496, 136] width 96 height 29
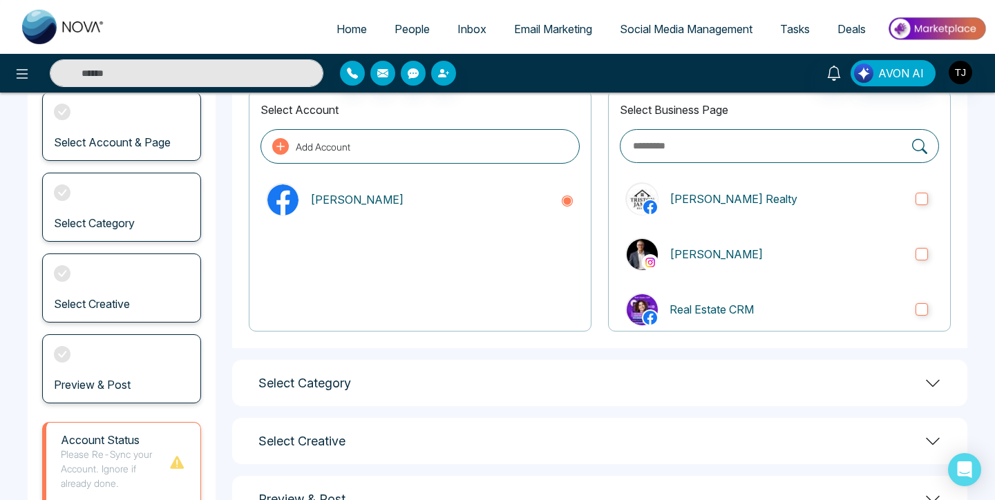
scroll to position [197, 0]
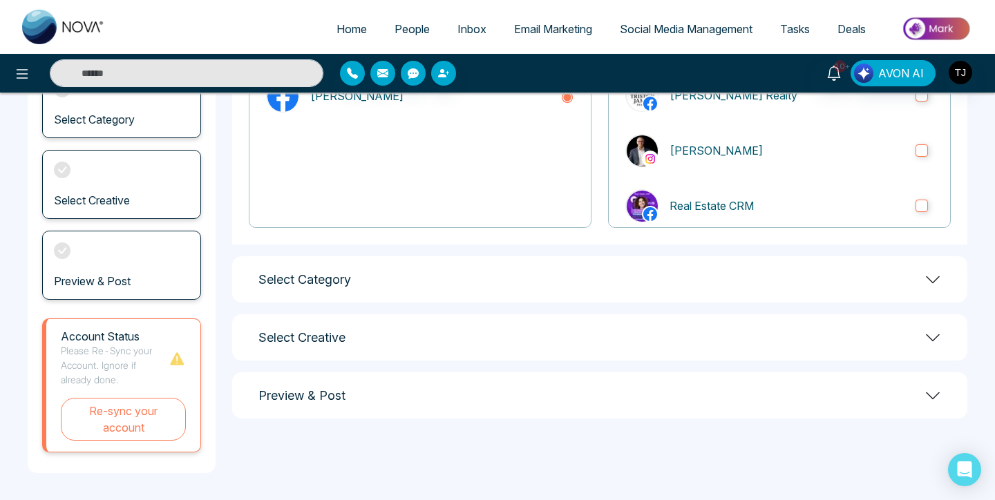
click at [424, 279] on div "Select Category" at bounding box center [599, 279] width 735 height 46
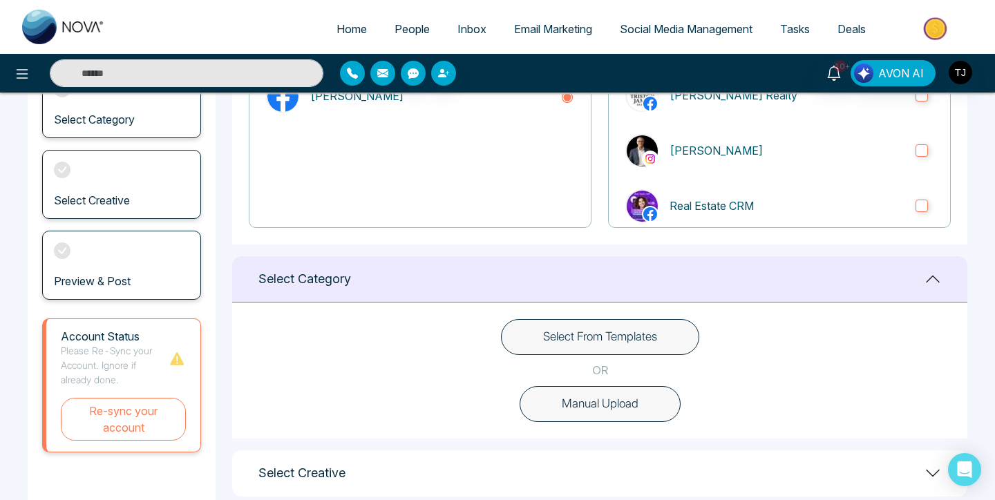
click at [424, 278] on div "Select Category" at bounding box center [599, 279] width 735 height 46
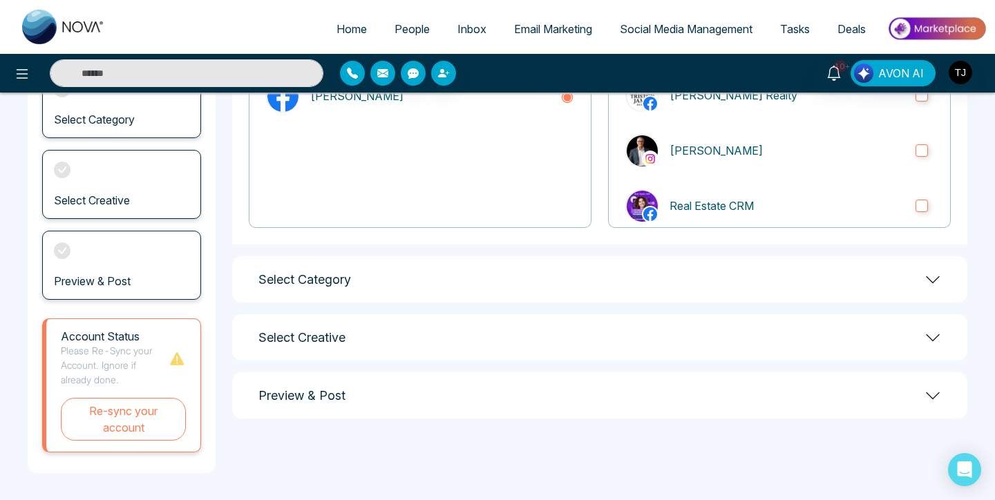
click at [410, 332] on div "Select Creative" at bounding box center [599, 337] width 735 height 46
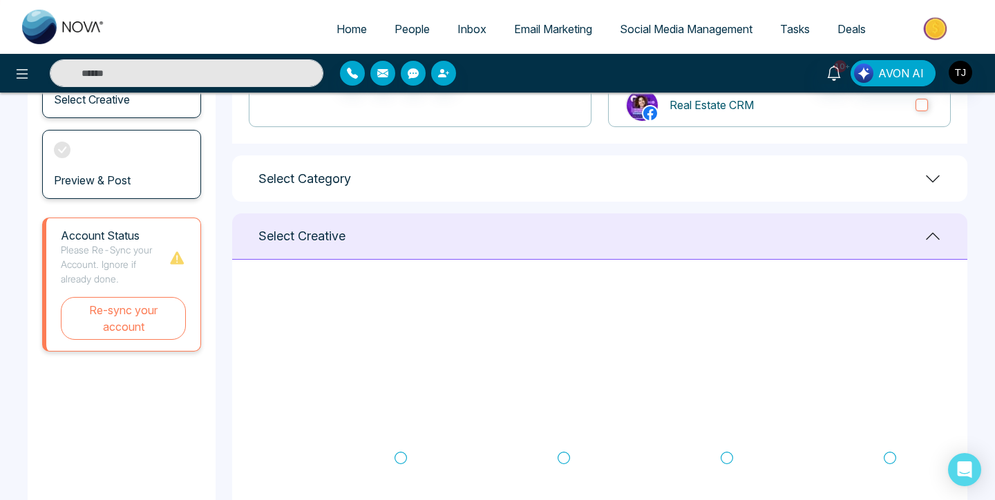
scroll to position [419, 0]
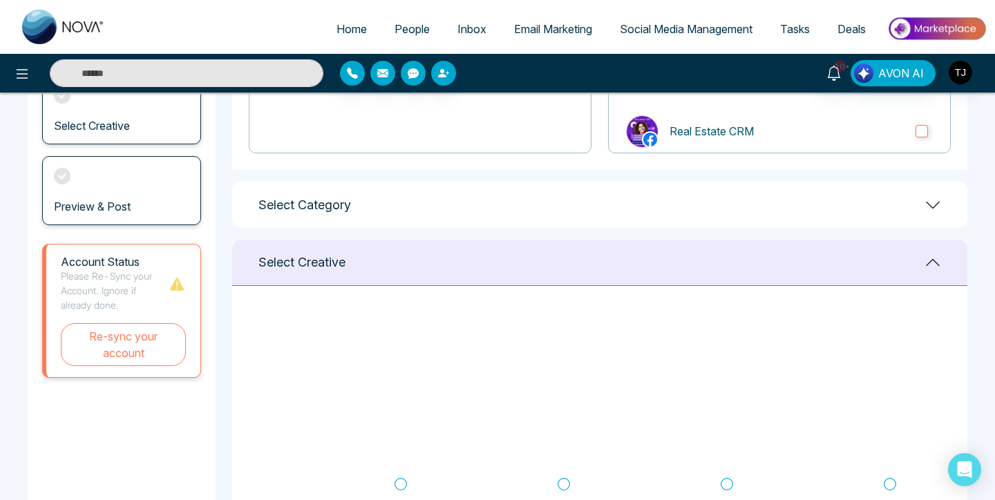
click at [331, 262] on h1 "Select Creative" at bounding box center [301, 262] width 87 height 15
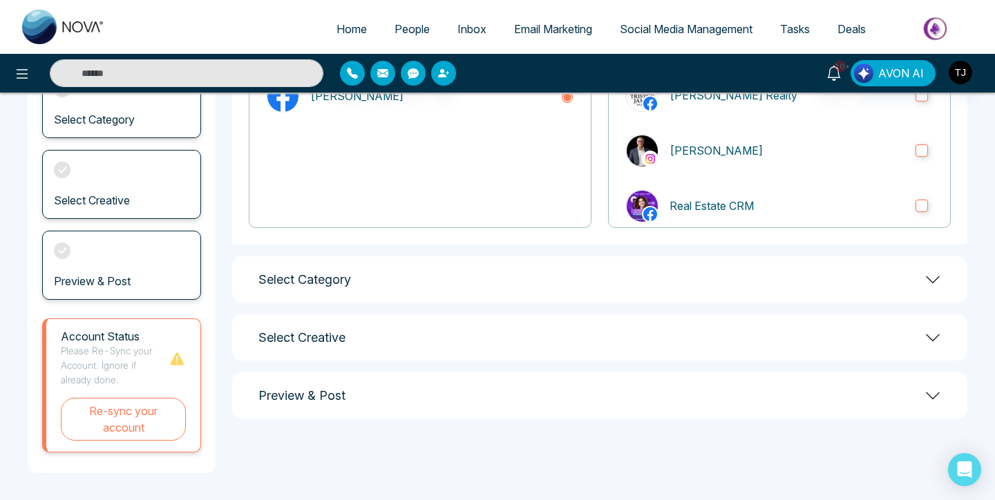
click at [348, 273] on h1 "Select Category" at bounding box center [304, 279] width 93 height 15
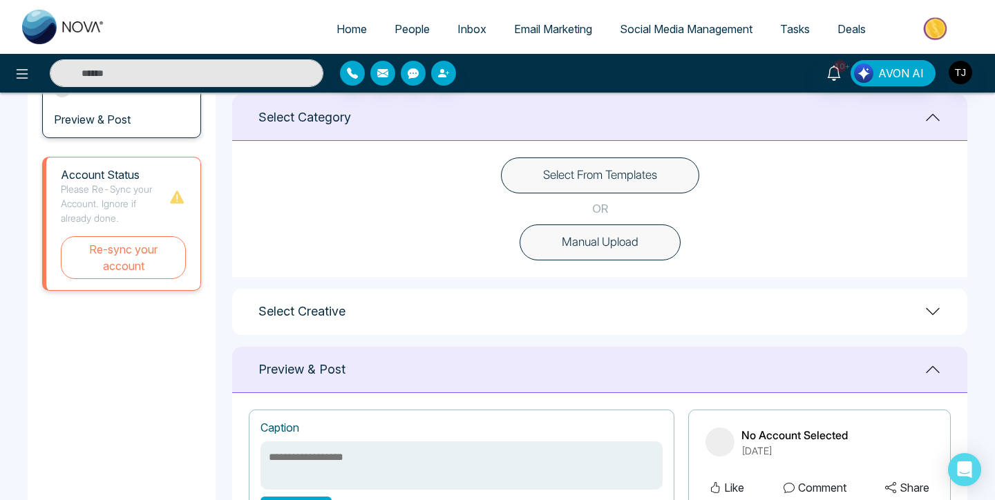
click at [376, 381] on div "Preview & Post" at bounding box center [599, 370] width 735 height 46
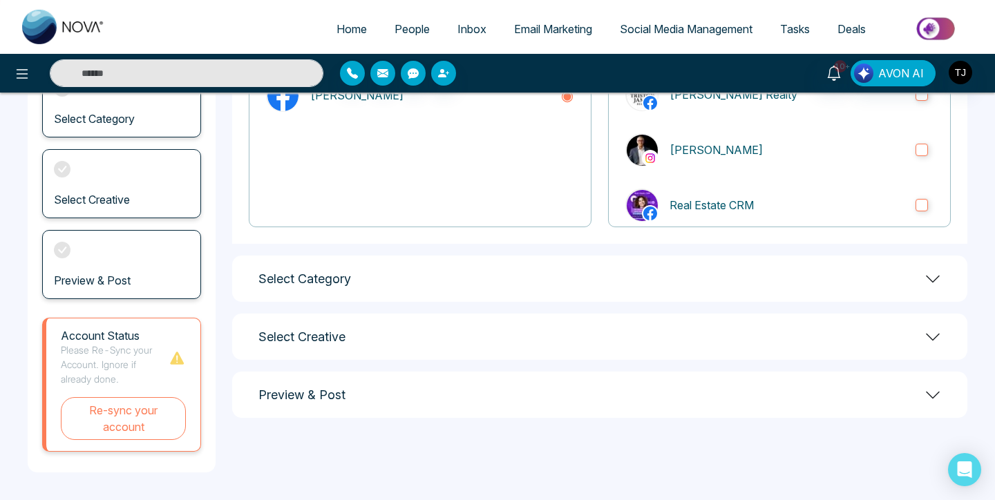
scroll to position [197, 0]
click at [374, 287] on div "Select Category" at bounding box center [599, 279] width 735 height 46
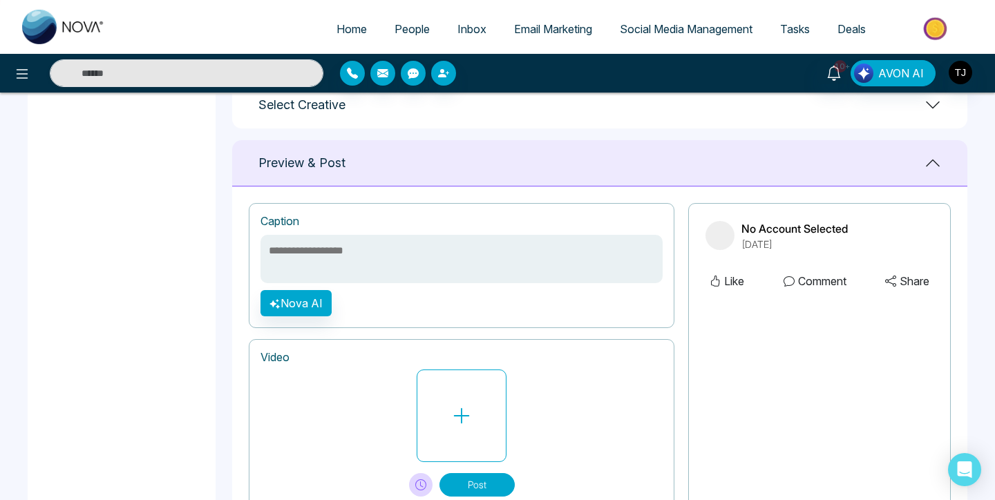
scroll to position [616, 0]
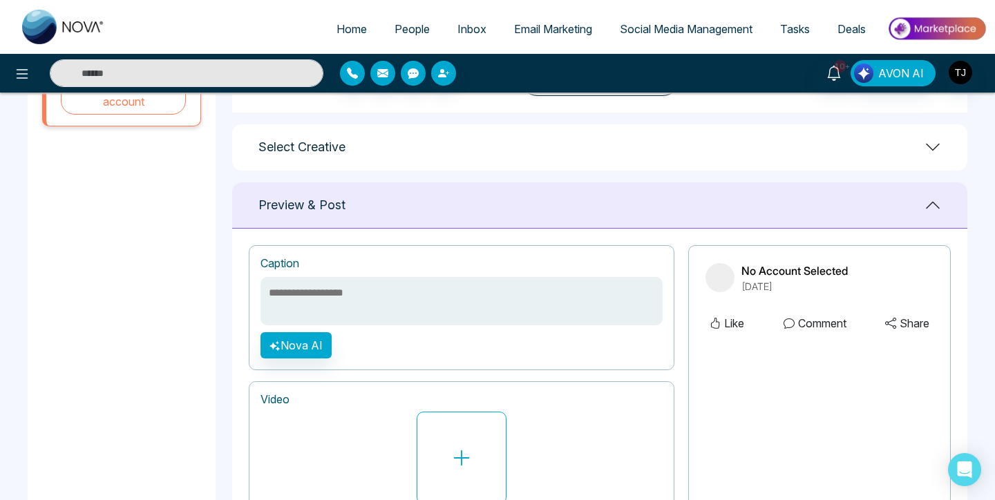
click at [352, 202] on div "Preview & Post" at bounding box center [599, 205] width 735 height 46
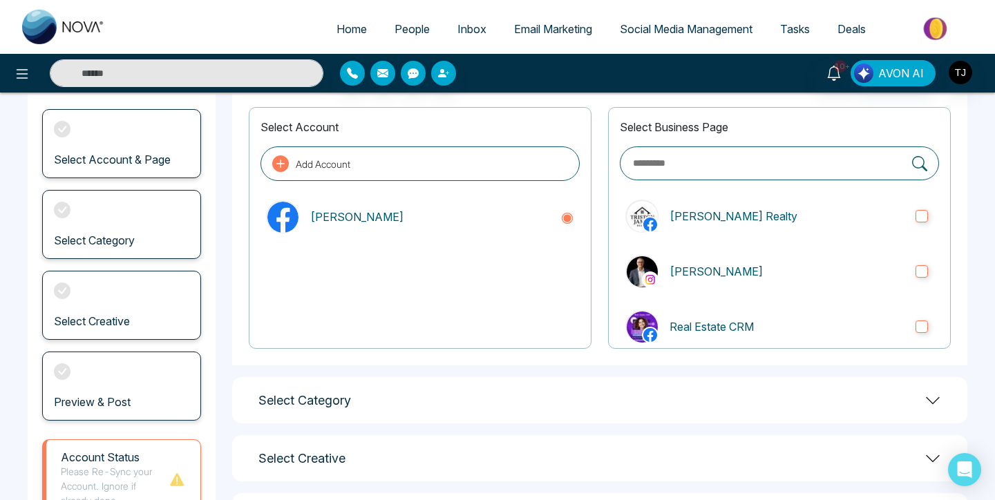
scroll to position [79, 0]
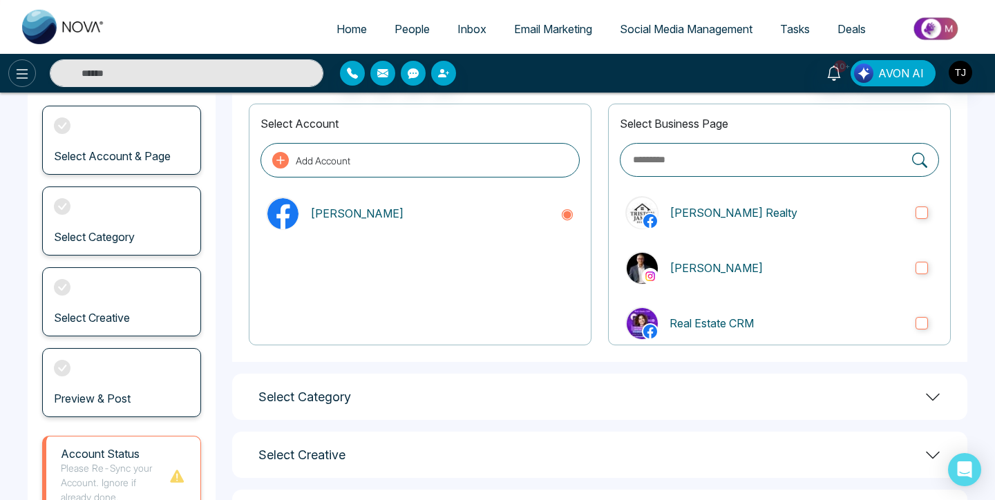
click at [23, 66] on icon at bounding box center [22, 74] width 17 height 17
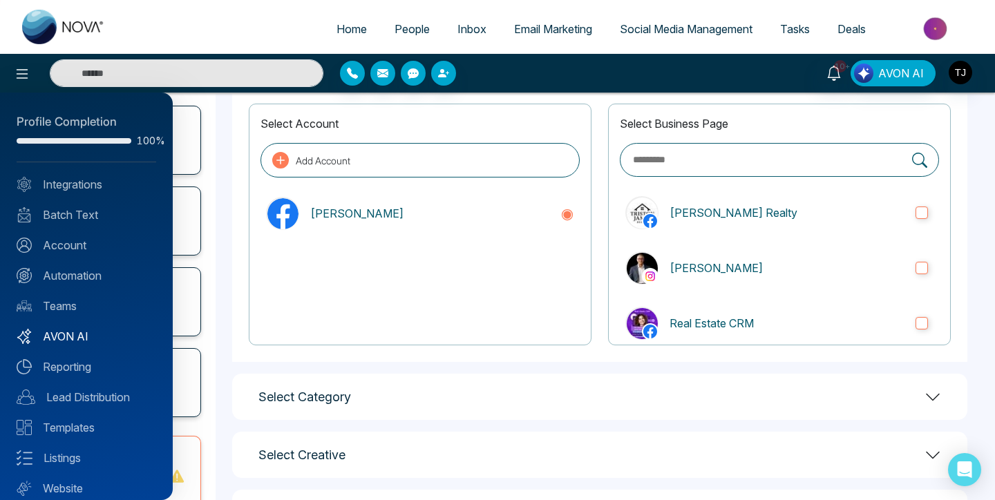
scroll to position [43, 0]
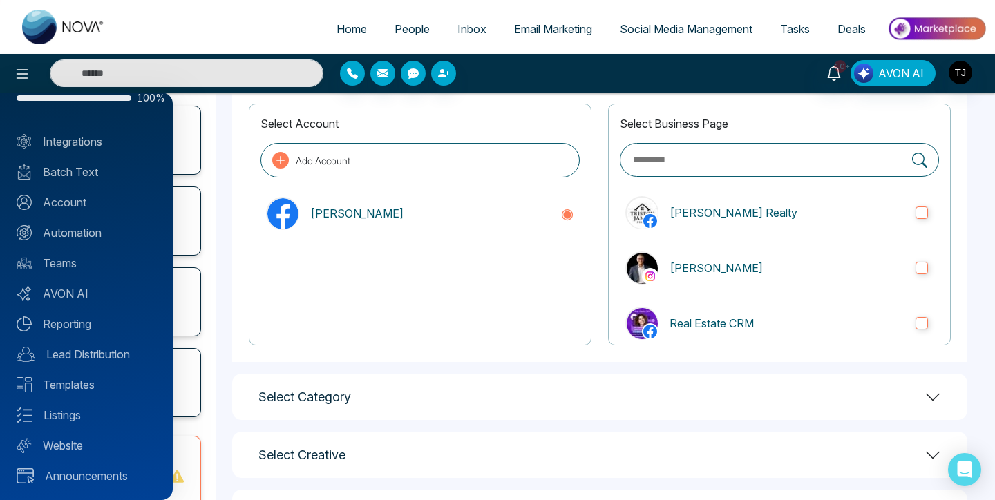
click at [535, 92] on div at bounding box center [497, 250] width 995 height 500
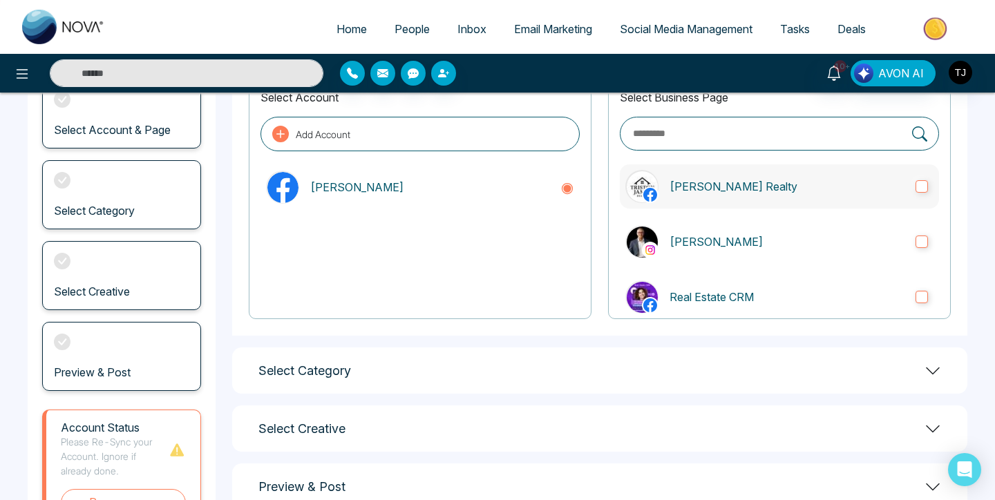
scroll to position [104, 0]
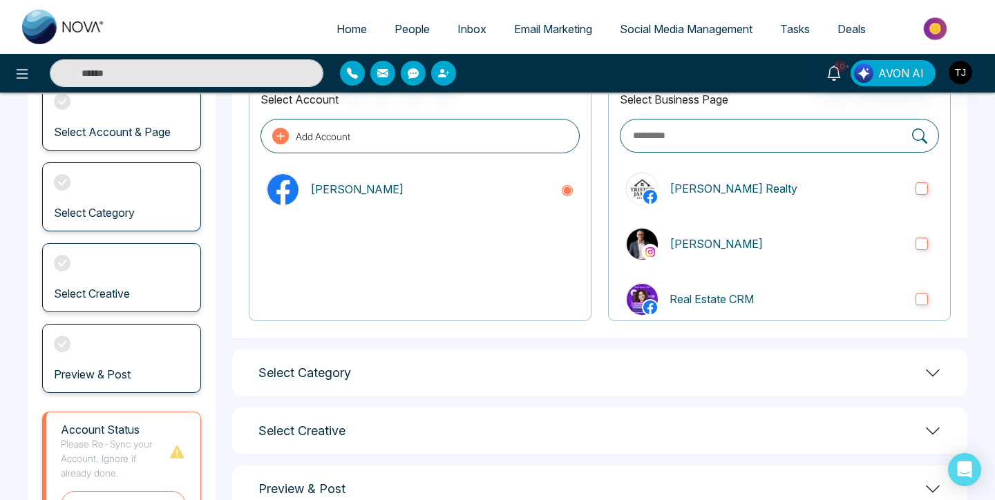
click at [86, 343] on div "Preview & Post" at bounding box center [121, 358] width 159 height 69
click at [18, 64] on button at bounding box center [22, 73] width 28 height 28
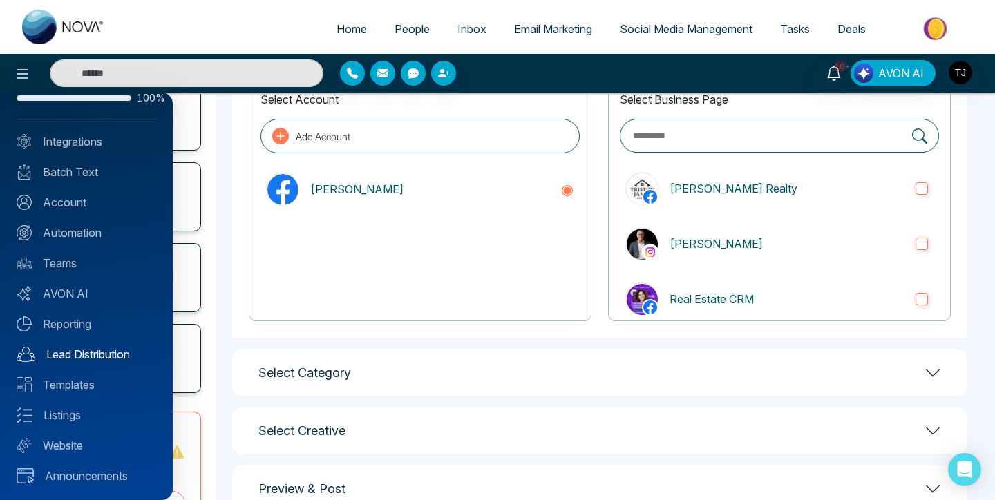
scroll to position [0, 0]
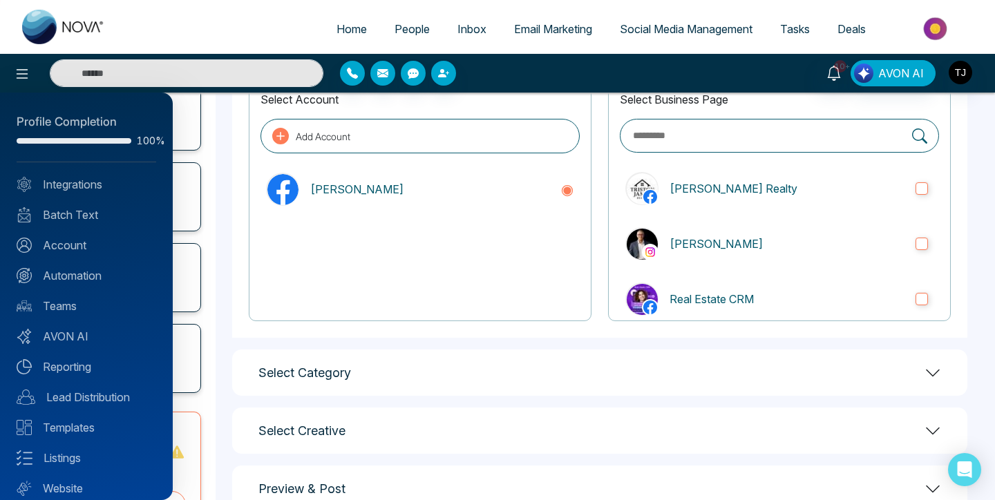
click at [795, 57] on div at bounding box center [497, 250] width 995 height 500
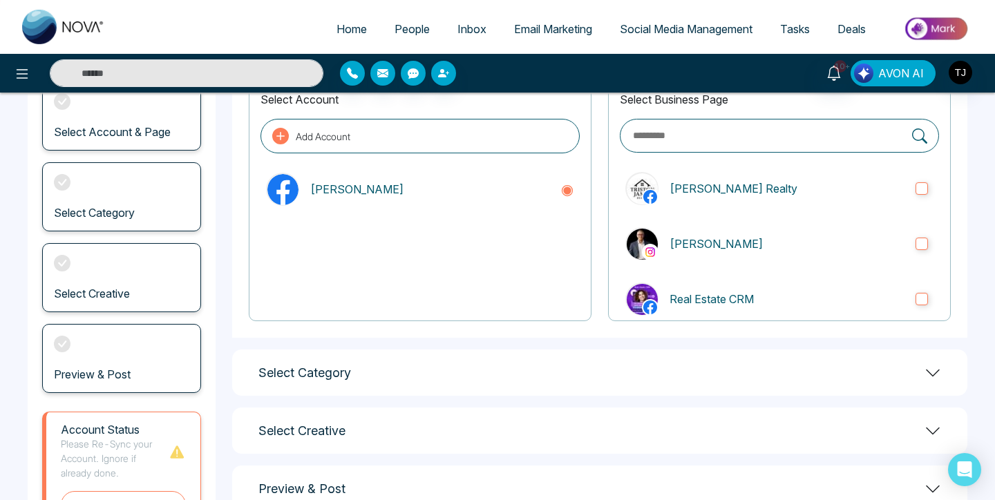
click at [897, 74] on span "AVON AI" at bounding box center [901, 73] width 46 height 17
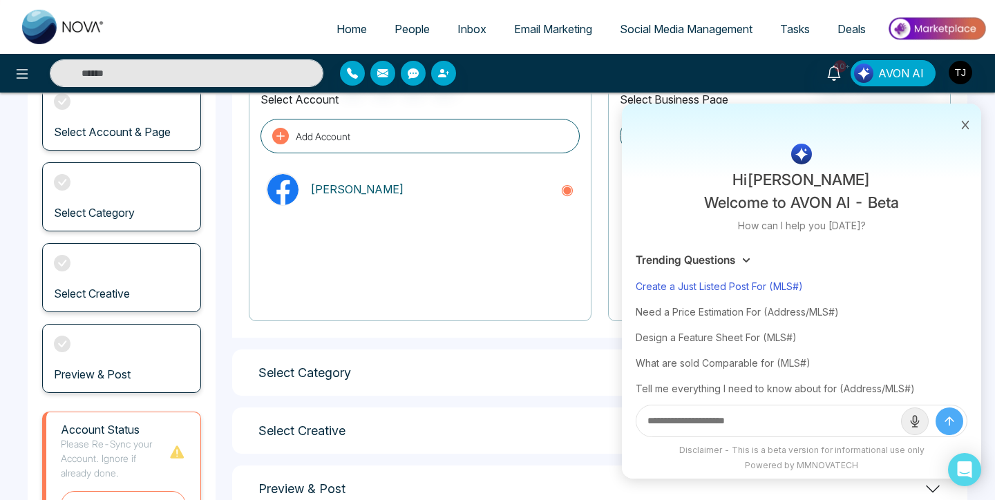
click at [778, 285] on div "Create a Just Listed Post For (MLS#)" at bounding box center [801, 286] width 332 height 26
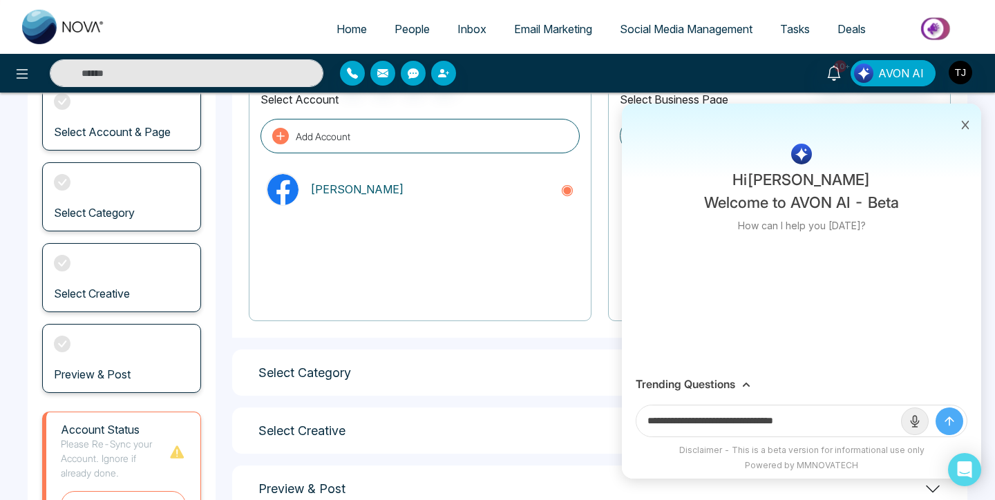
drag, startPoint x: 783, startPoint y: 422, endPoint x: 832, endPoint y: 419, distance: 49.1
click at [832, 419] on input "**********" at bounding box center [768, 420] width 265 height 31
paste input "**********"
type input "**********"
click at [954, 414] on icon "submit" at bounding box center [949, 421] width 14 height 14
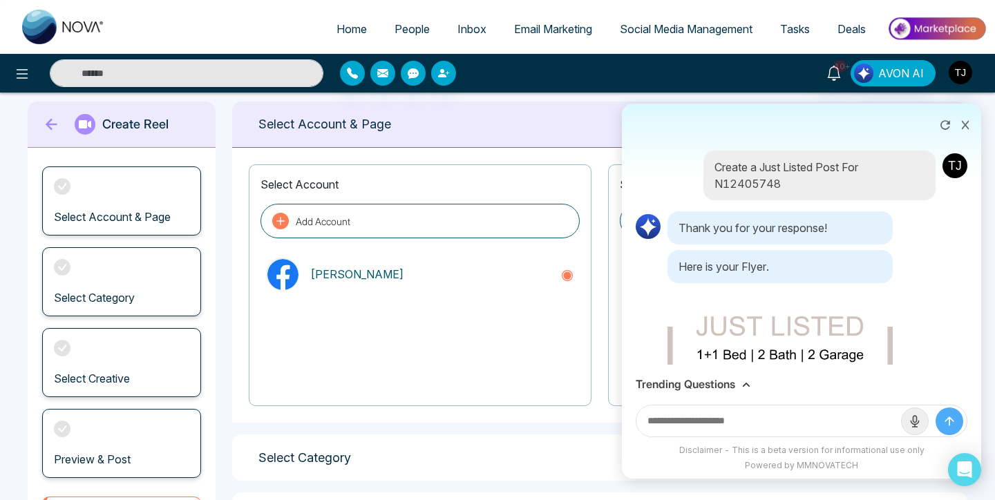
scroll to position [15, 0]
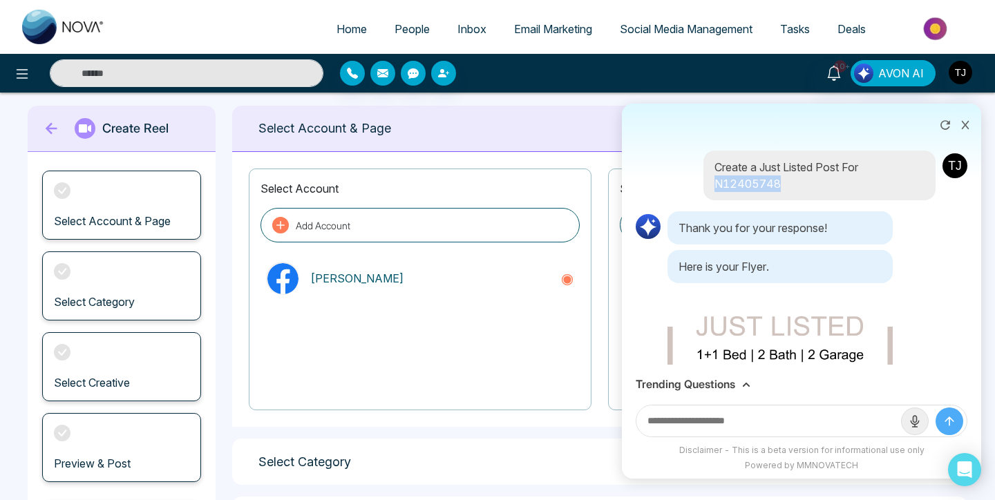
drag, startPoint x: 711, startPoint y: 182, endPoint x: 778, endPoint y: 181, distance: 67.7
click at [778, 181] on div "Create a Just Listed Post For N12405748" at bounding box center [819, 176] width 232 height 50
copy p "N12405748"
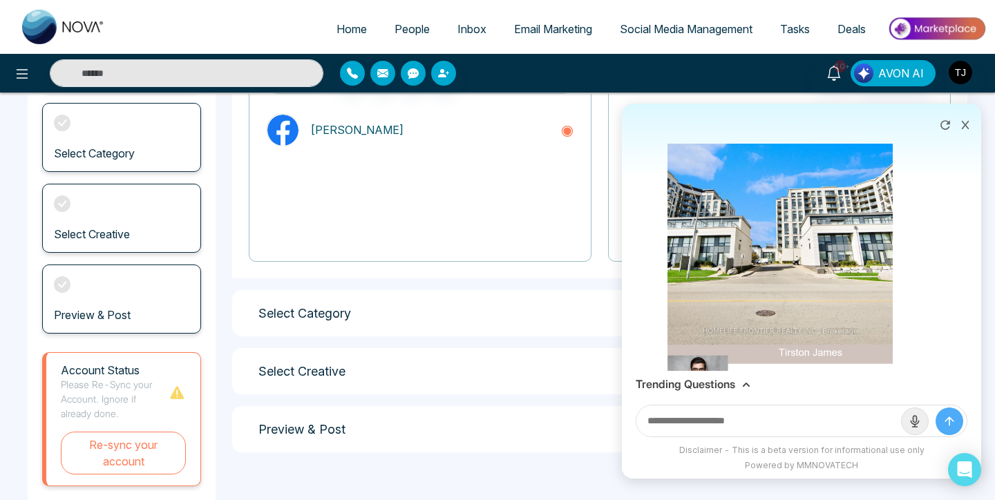
scroll to position [0, 0]
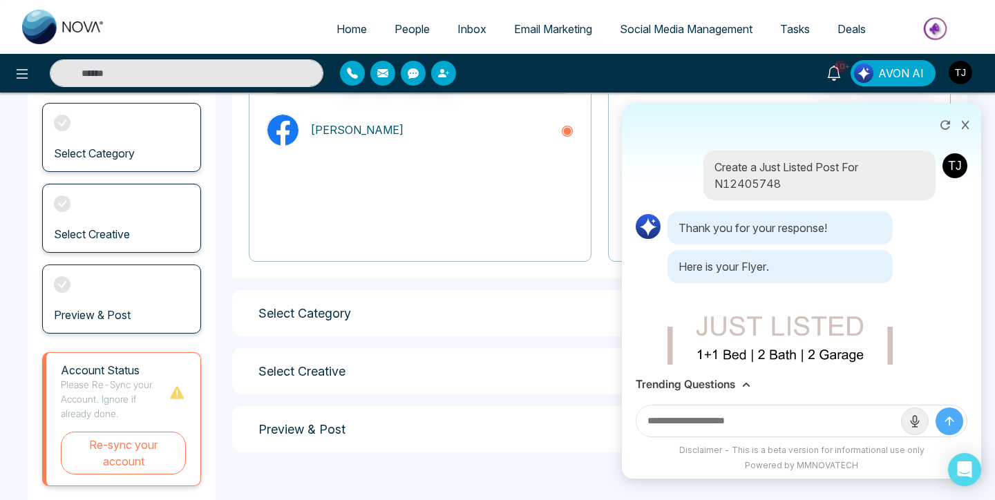
click at [734, 421] on input "text" at bounding box center [768, 420] width 265 height 31
click at [724, 384] on h3 "Trending Questions" at bounding box center [684, 384] width 99 height 13
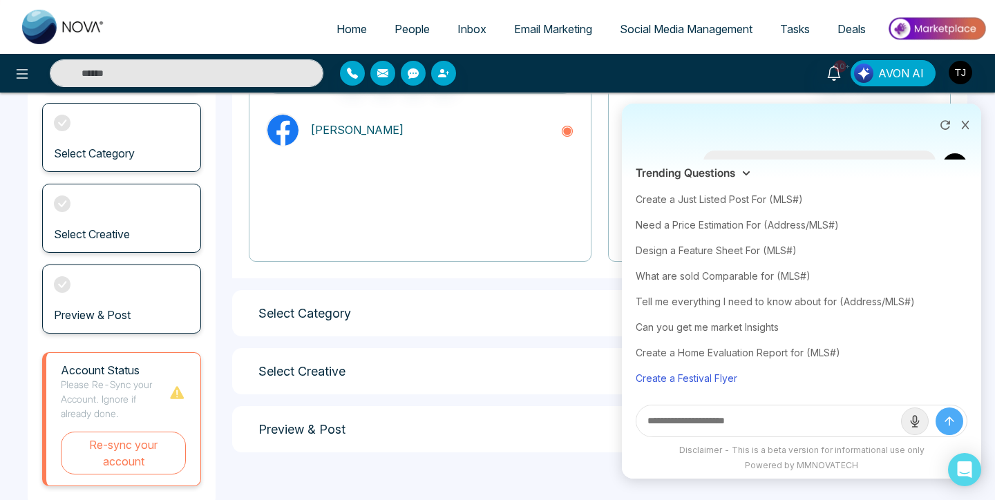
click at [689, 378] on div "Create a Festival Flyer" at bounding box center [801, 378] width 332 height 26
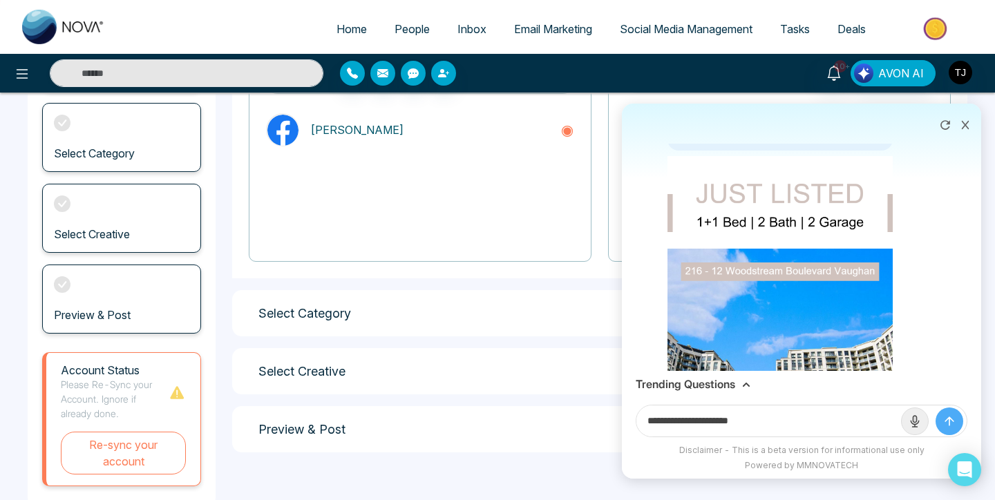
scroll to position [266, 0]
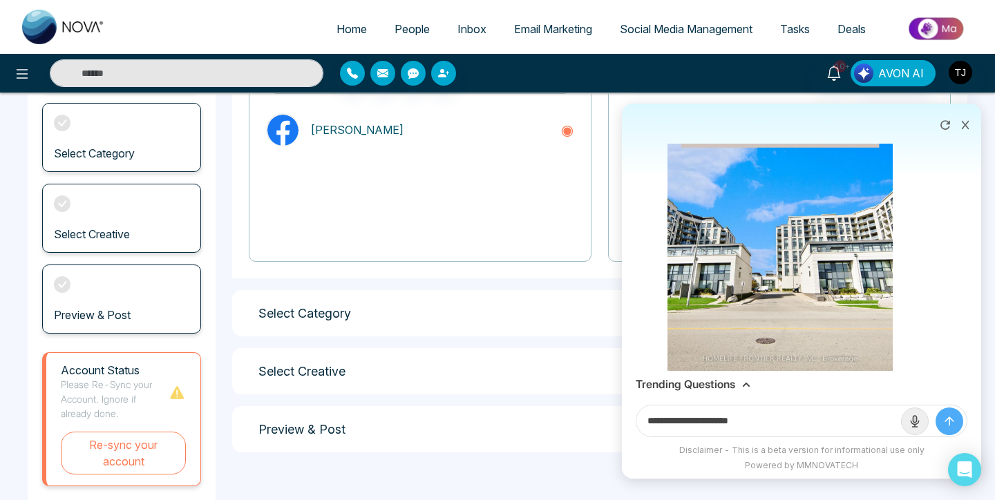
click at [810, 425] on input "**********" at bounding box center [768, 420] width 265 height 31
type input "**********"
click at [951, 418] on icon "submit" at bounding box center [949, 421] width 14 height 14
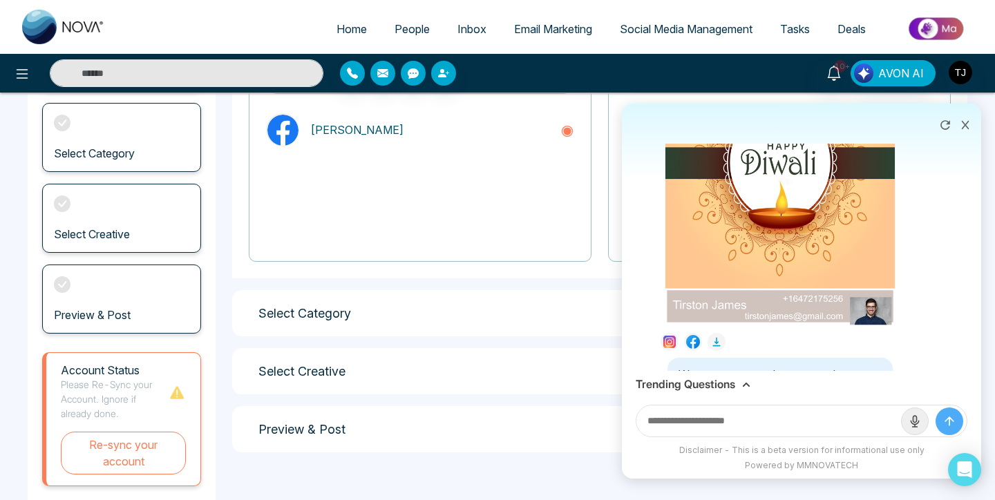
scroll to position [965, 0]
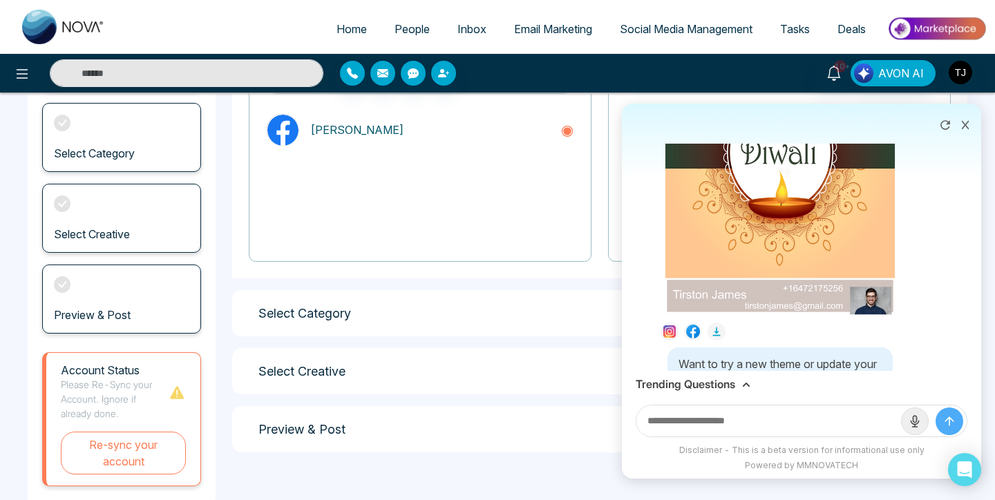
click at [736, 205] on img at bounding box center [780, 152] width 230 height 325
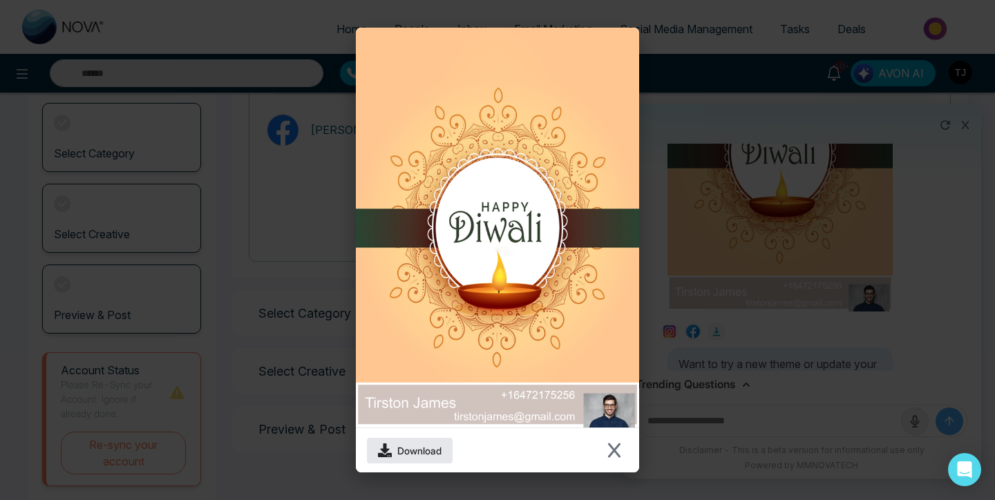
click at [414, 451] on span "Download" at bounding box center [419, 450] width 44 height 15
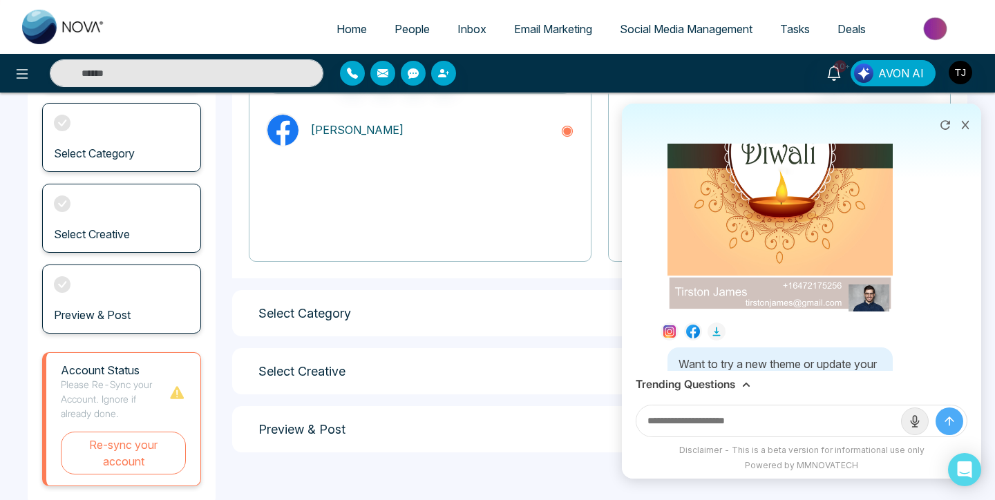
click at [709, 165] on div "Download" at bounding box center [497, 250] width 995 height 500
click at [968, 122] on icon at bounding box center [965, 125] width 10 height 10
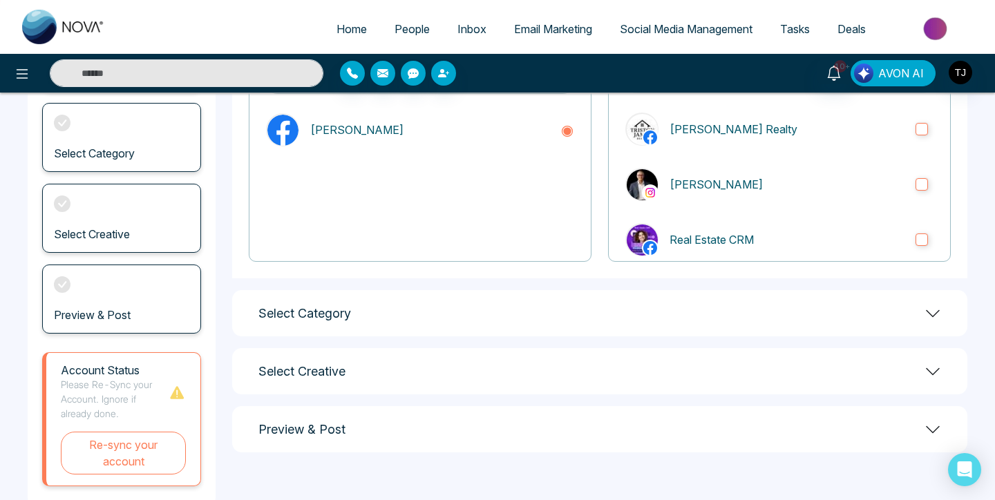
click at [890, 75] on span "AVON AI" at bounding box center [901, 73] width 46 height 17
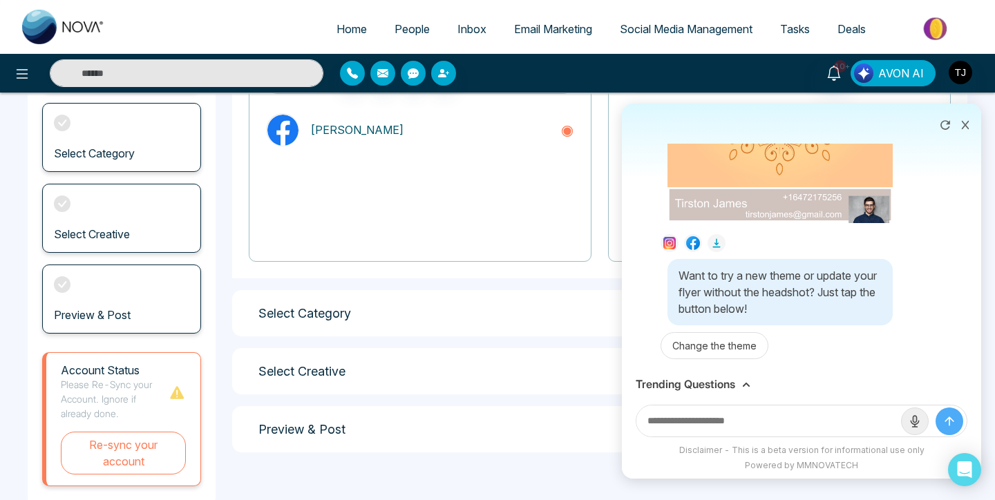
scroll to position [1053, 0]
click at [707, 390] on h3 "Trending Questions" at bounding box center [684, 384] width 99 height 13
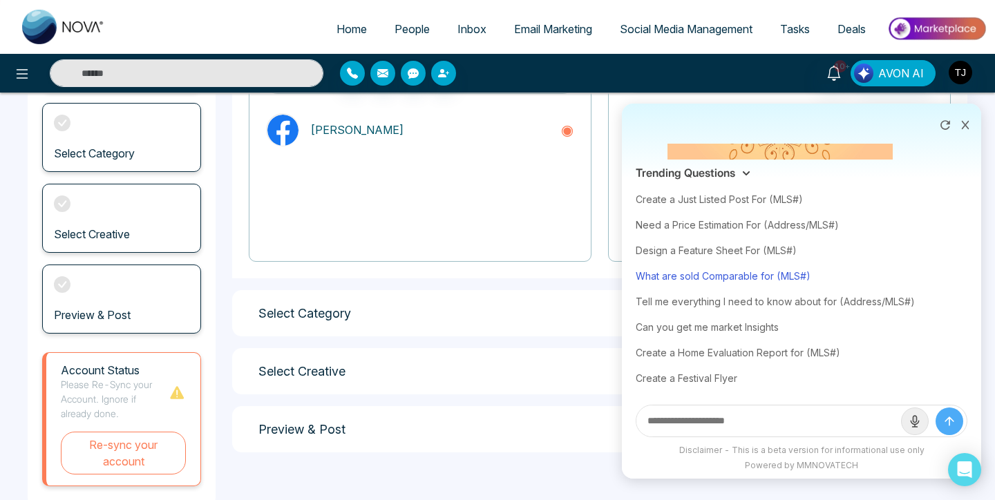
click at [732, 280] on div "What are sold Comparable for (MLS#)" at bounding box center [801, 276] width 332 height 26
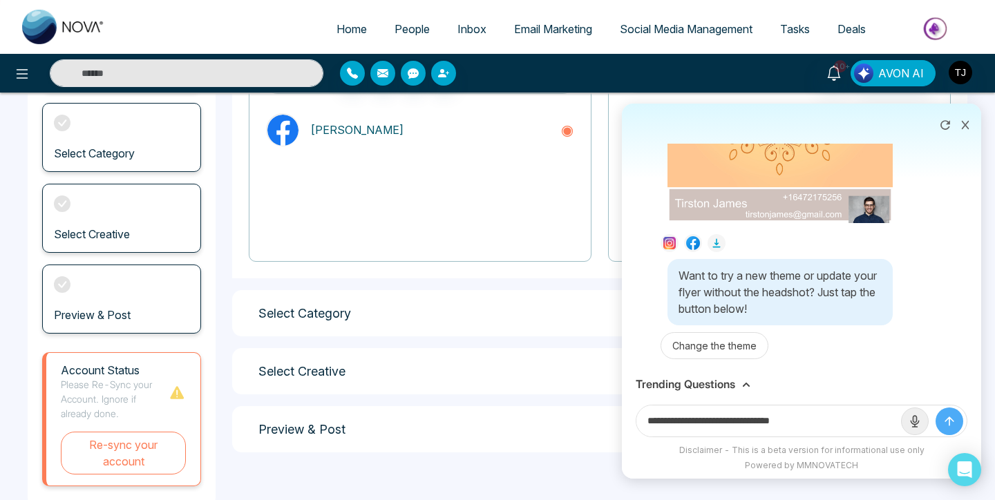
drag, startPoint x: 788, startPoint y: 420, endPoint x: 852, endPoint y: 418, distance: 64.3
click at [852, 418] on input "**********" at bounding box center [768, 420] width 265 height 31
paste input "***"
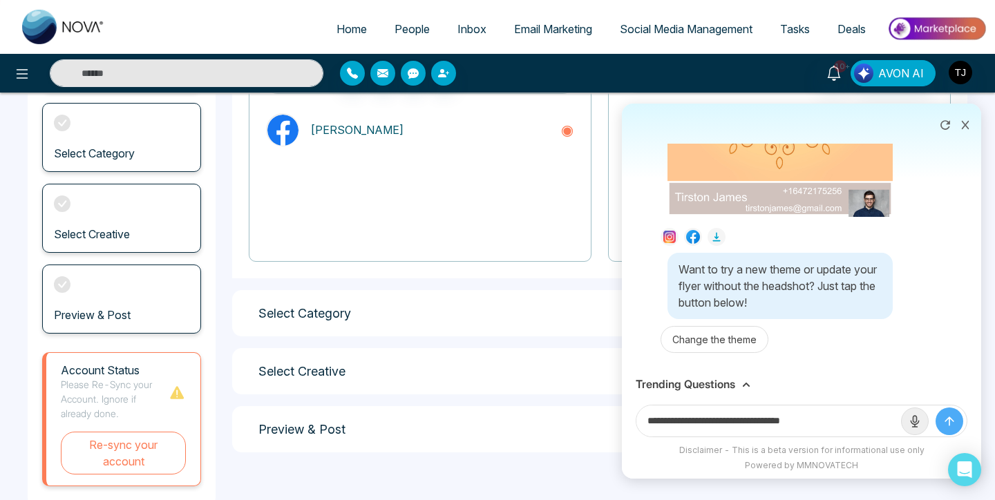
type input "**********"
click at [946, 423] on icon "submit" at bounding box center [949, 421] width 14 height 14
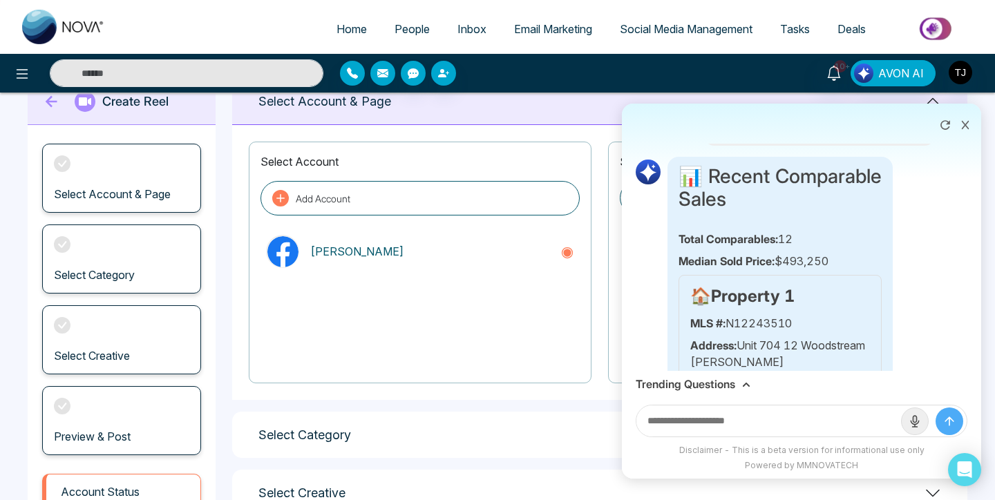
scroll to position [1327, 0]
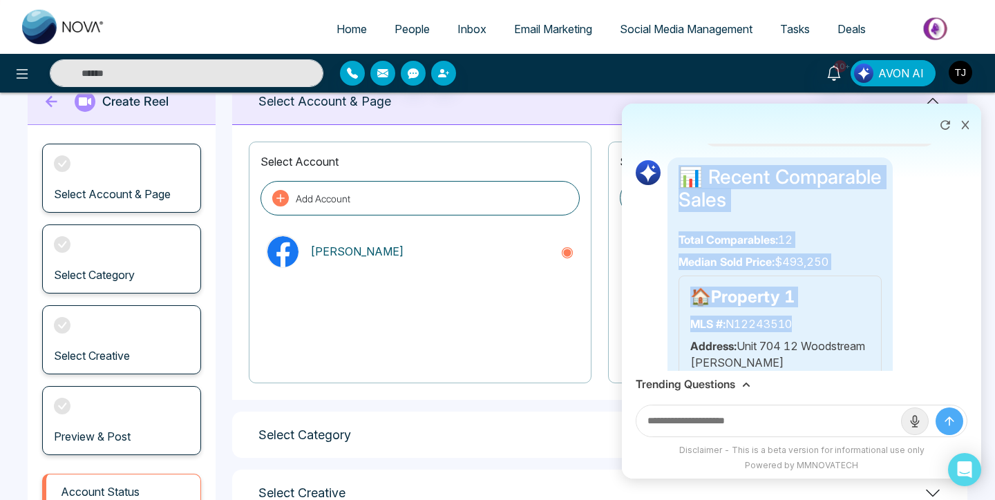
drag, startPoint x: 680, startPoint y: 175, endPoint x: 803, endPoint y: 354, distance: 216.7
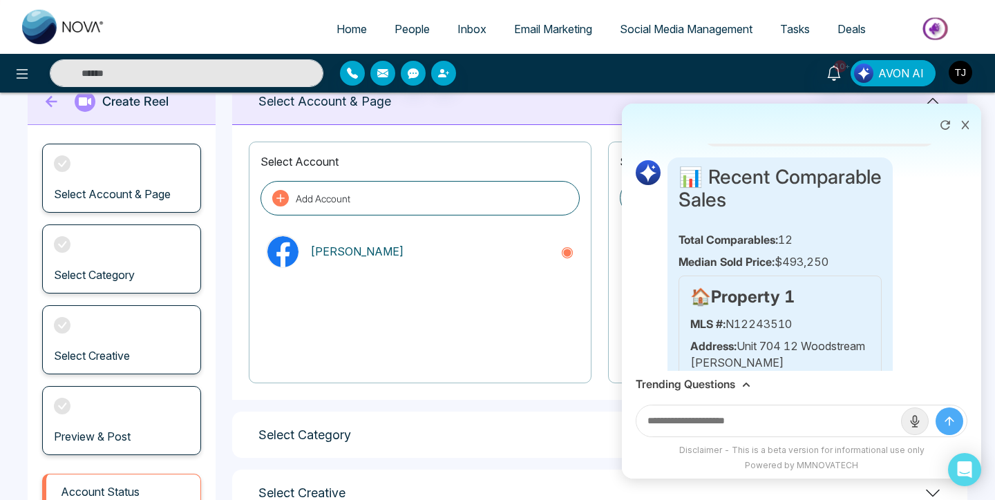
click at [803, 290] on h4 "🏠 Property 1" at bounding box center [780, 297] width 180 height 20
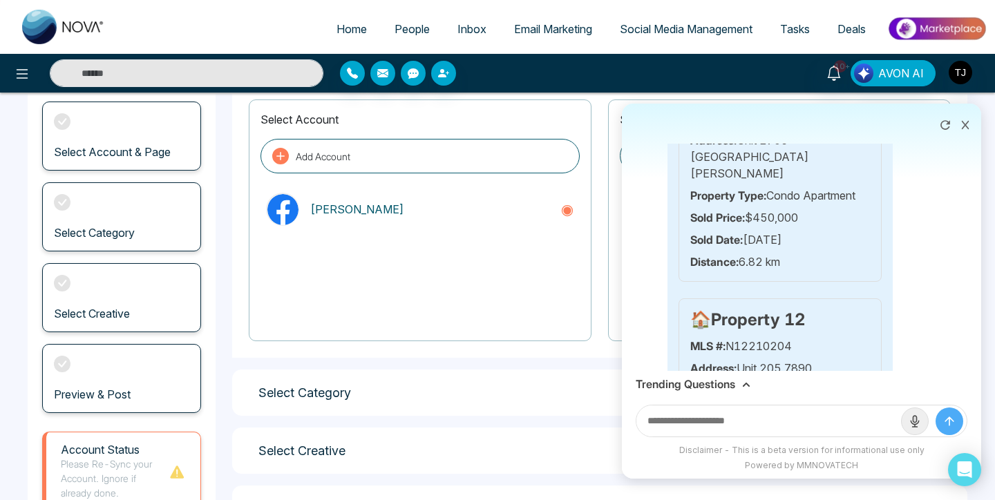
scroll to position [85, 0]
click at [716, 379] on h3 "Trending Questions" at bounding box center [684, 384] width 99 height 13
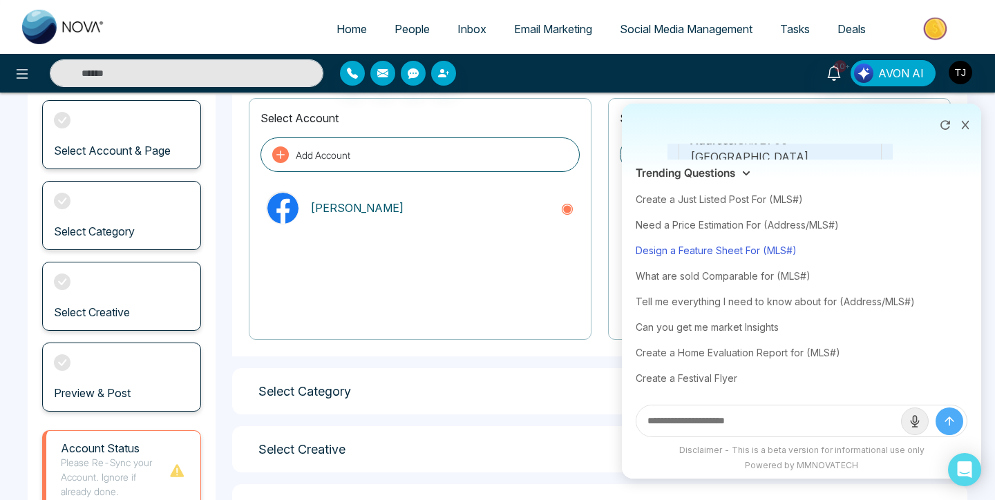
click at [760, 256] on div "Design a Feature Sheet For (MLS#)" at bounding box center [801, 251] width 332 height 26
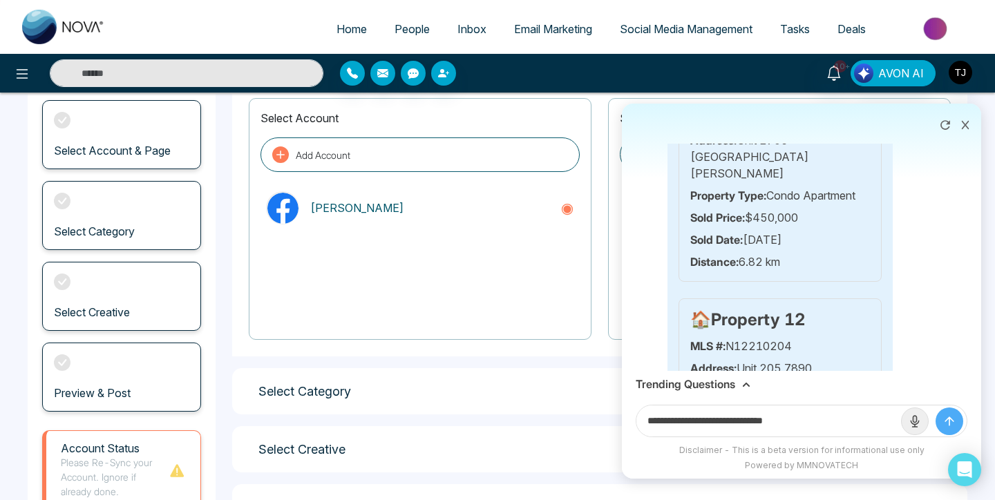
drag, startPoint x: 774, startPoint y: 421, endPoint x: 808, endPoint y: 408, distance: 36.1
click at [823, 419] on input "**********" at bounding box center [768, 420] width 265 height 31
paste input "***"
type input "**********"
click at [944, 425] on icon "submit" at bounding box center [949, 421] width 14 height 14
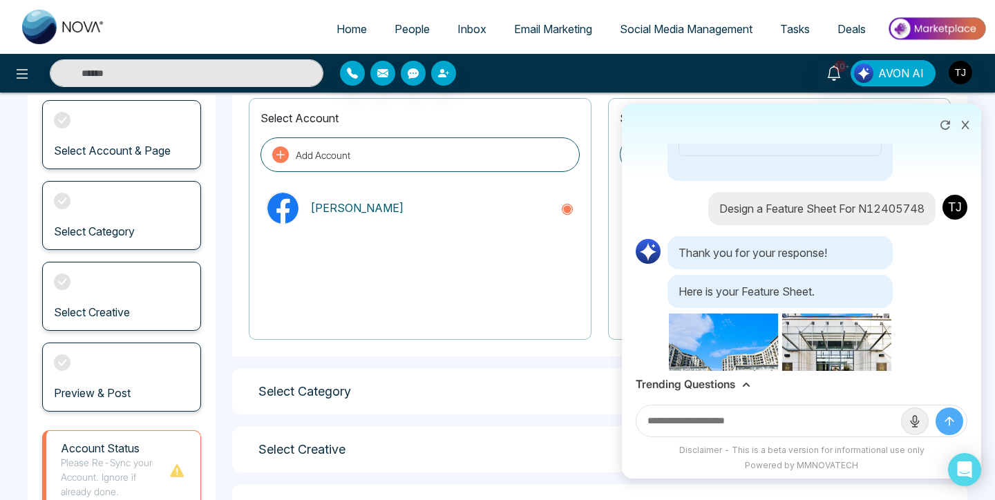
scroll to position [4124, 0]
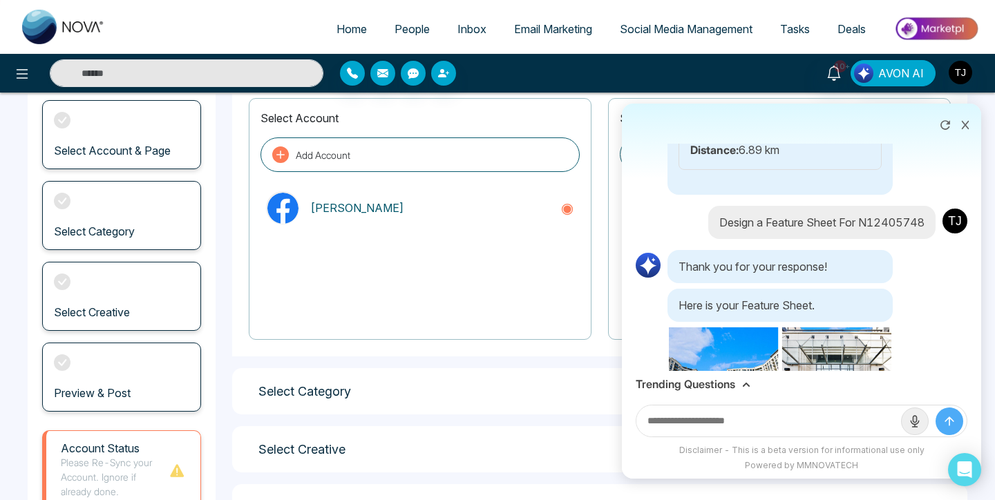
click at [742, 325] on img at bounding box center [780, 487] width 230 height 325
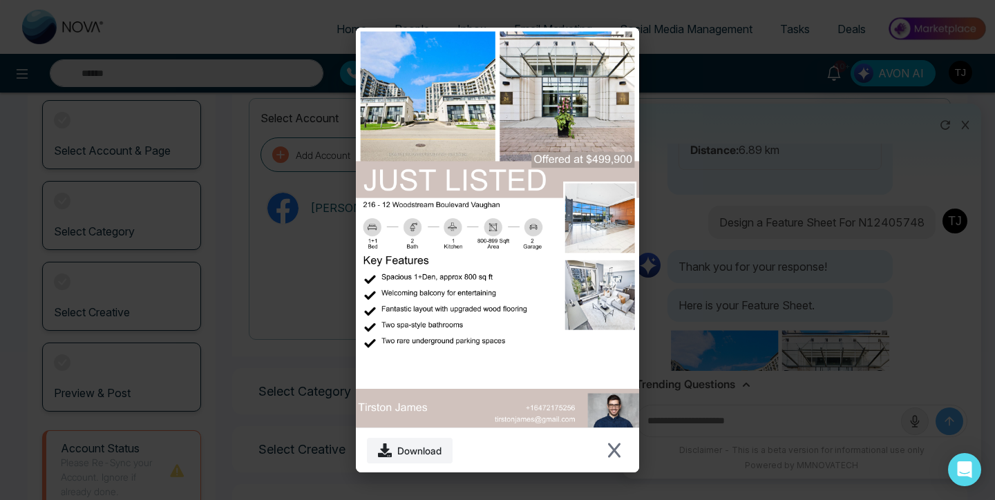
scroll to position [52, 0]
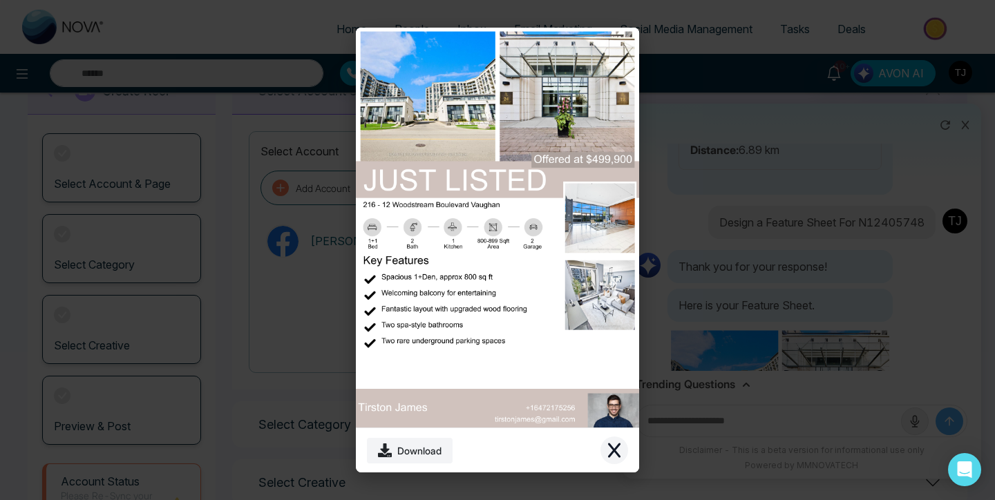
click at [611, 451] on icon "Close modal" at bounding box center [614, 450] width 17 height 17
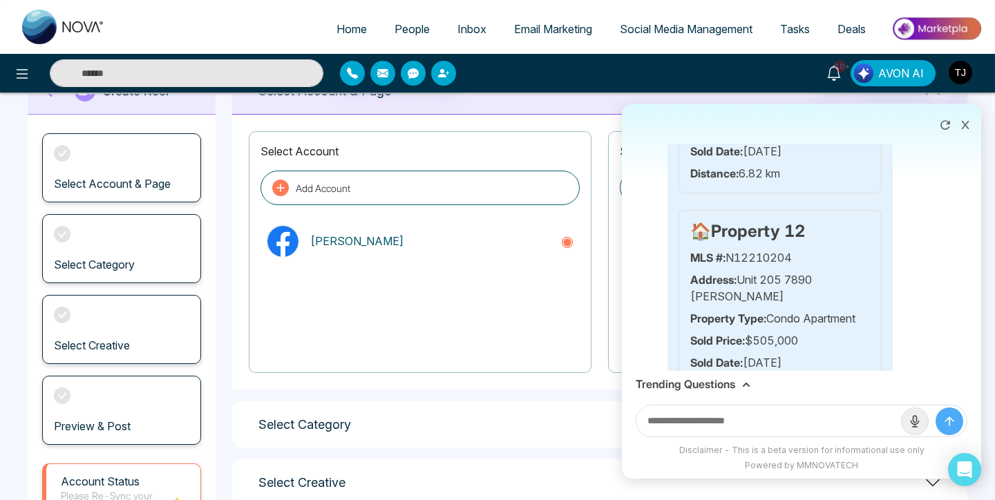
scroll to position [3818, 0]
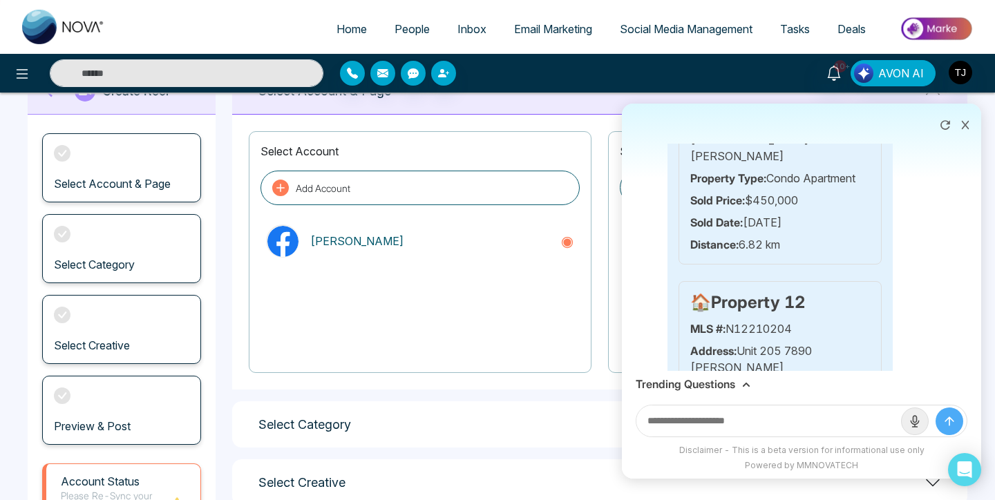
click at [966, 125] on icon at bounding box center [965, 125] width 10 height 10
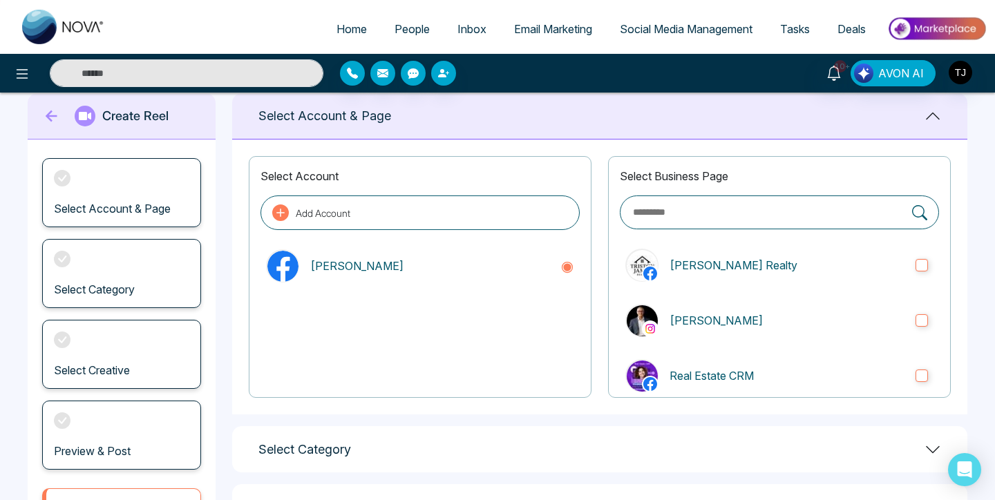
scroll to position [0, 0]
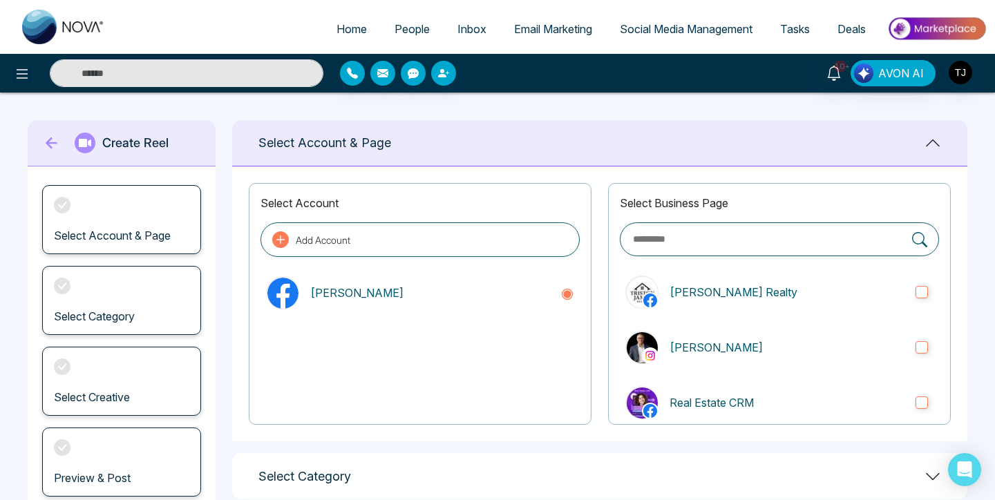
click at [324, 22] on link "Home" at bounding box center [352, 29] width 58 height 26
select select "*"
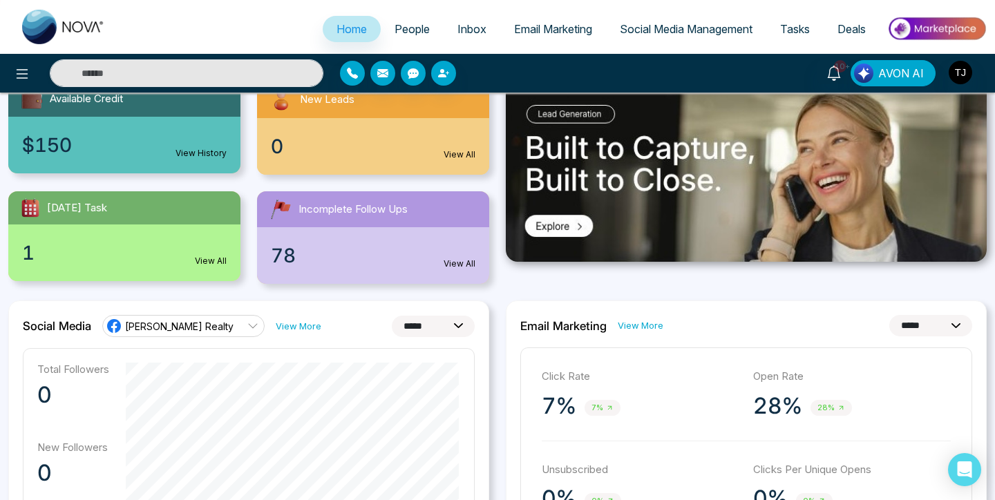
scroll to position [173, 0]
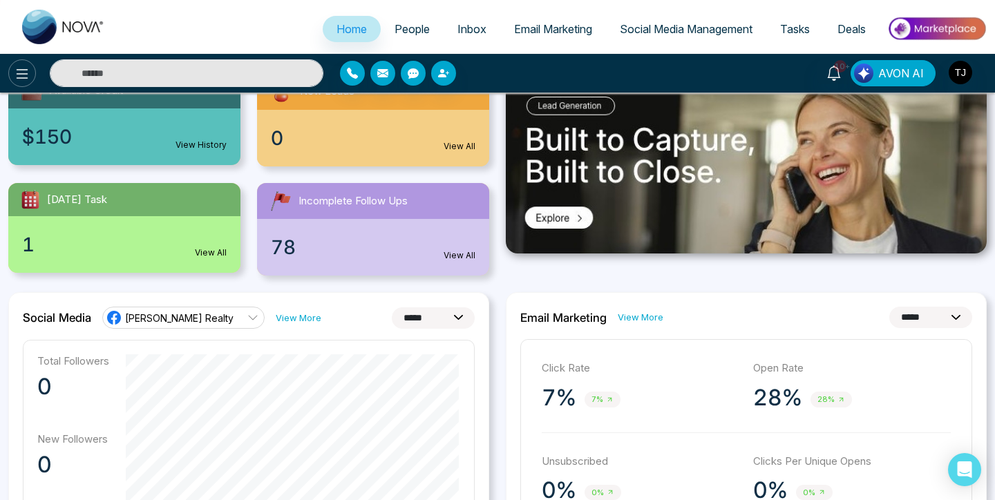
click at [19, 71] on icon at bounding box center [22, 74] width 17 height 17
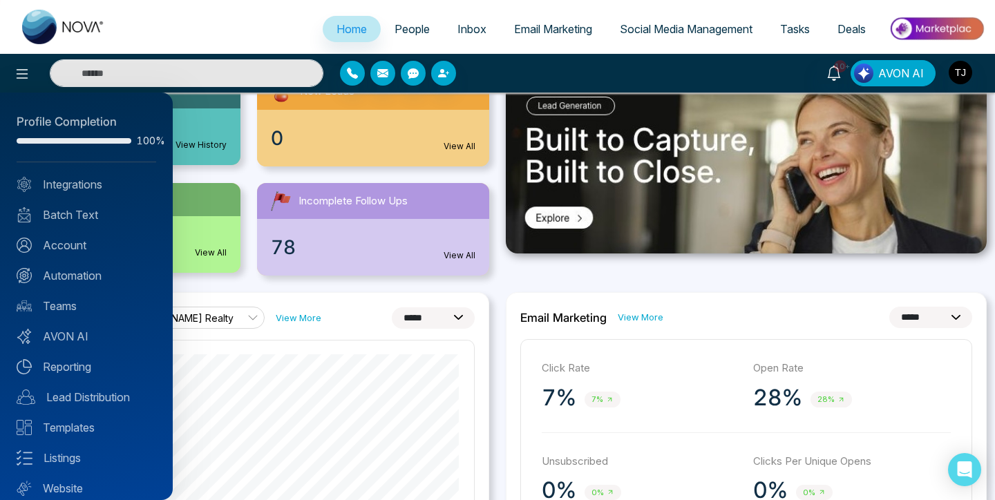
click at [247, 27] on div at bounding box center [497, 250] width 995 height 500
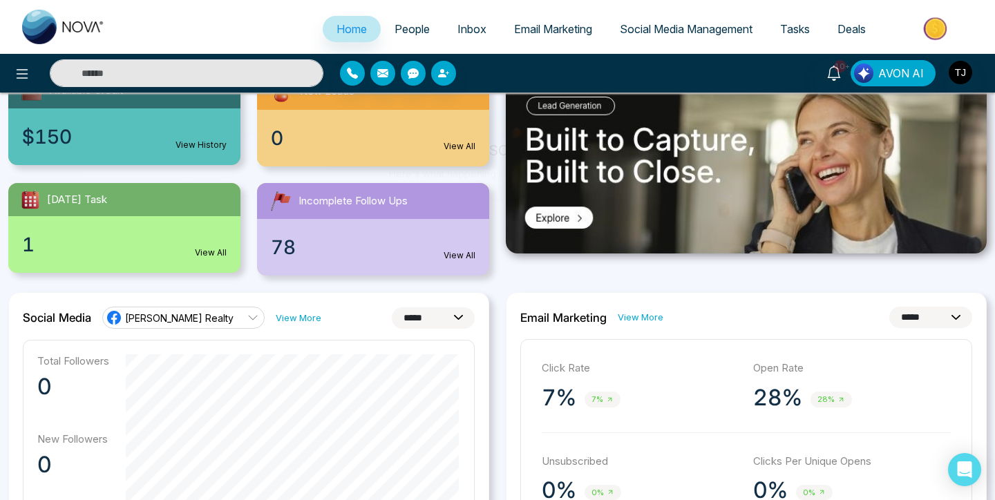
scroll to position [0, 0]
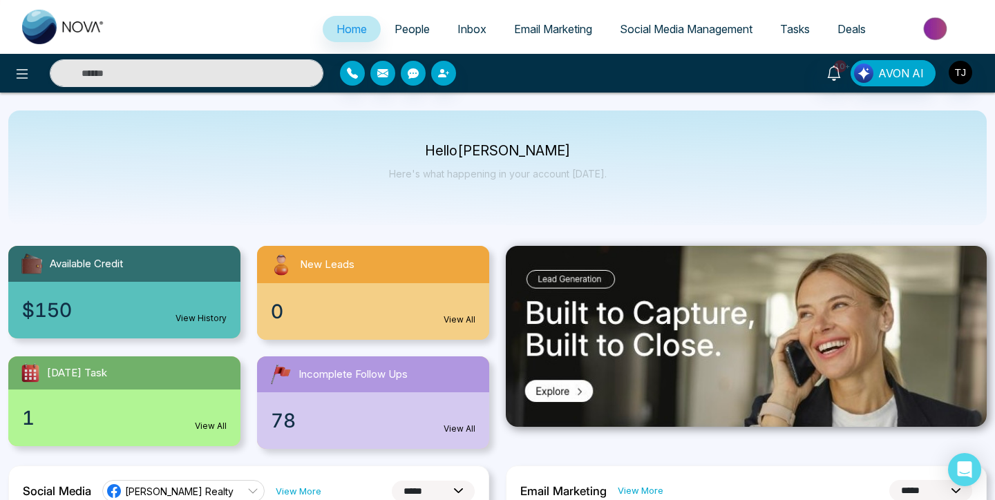
click at [545, 32] on span "Email Marketing" at bounding box center [553, 29] width 78 height 14
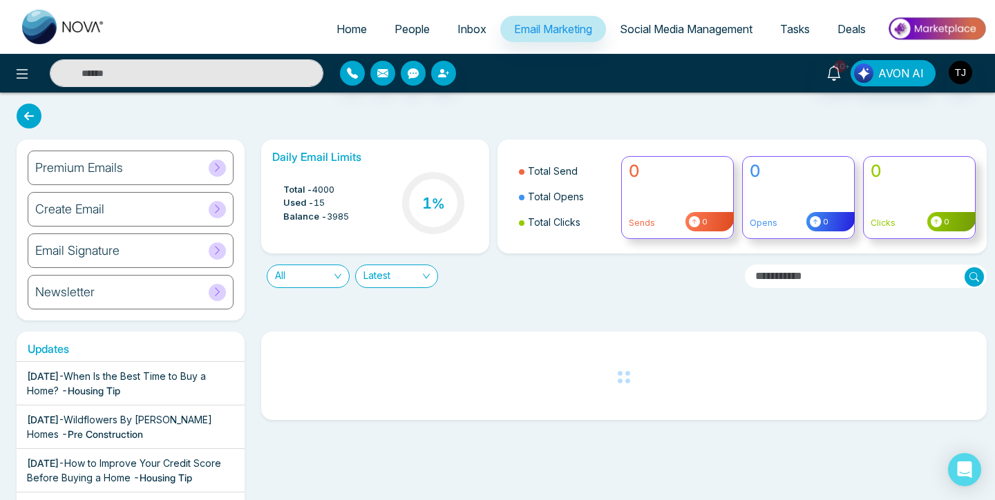
click at [680, 28] on span "Social Media Management" at bounding box center [685, 29] width 133 height 14
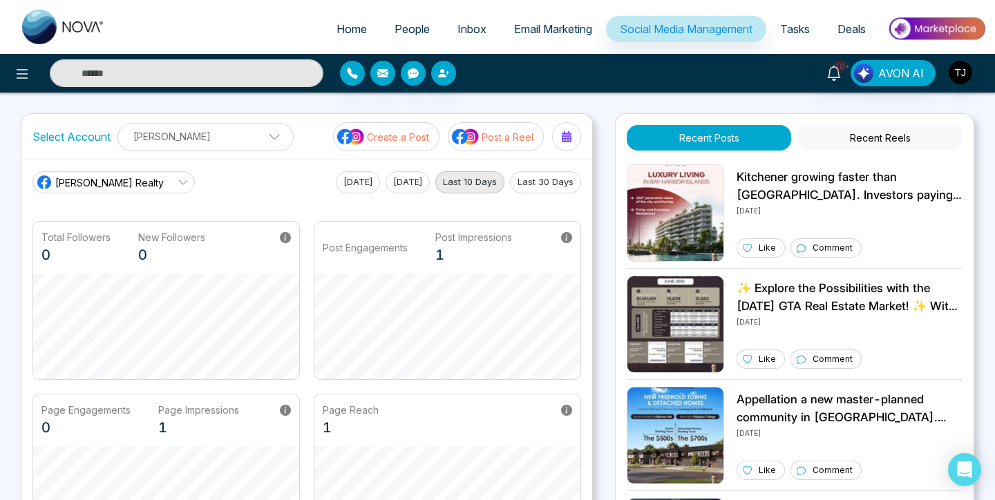
click at [342, 28] on span "Home" at bounding box center [351, 29] width 30 height 14
select select "*"
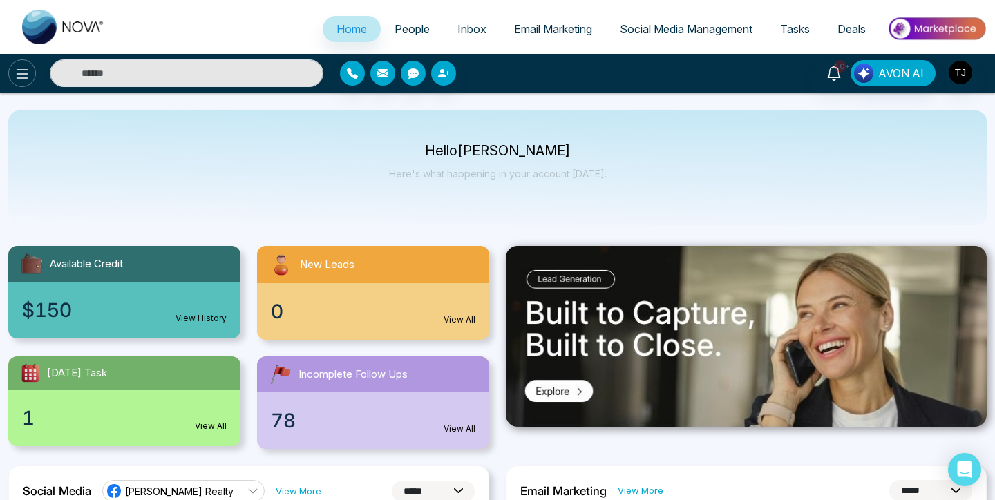
click at [22, 69] on icon at bounding box center [23, 74] width 12 height 10
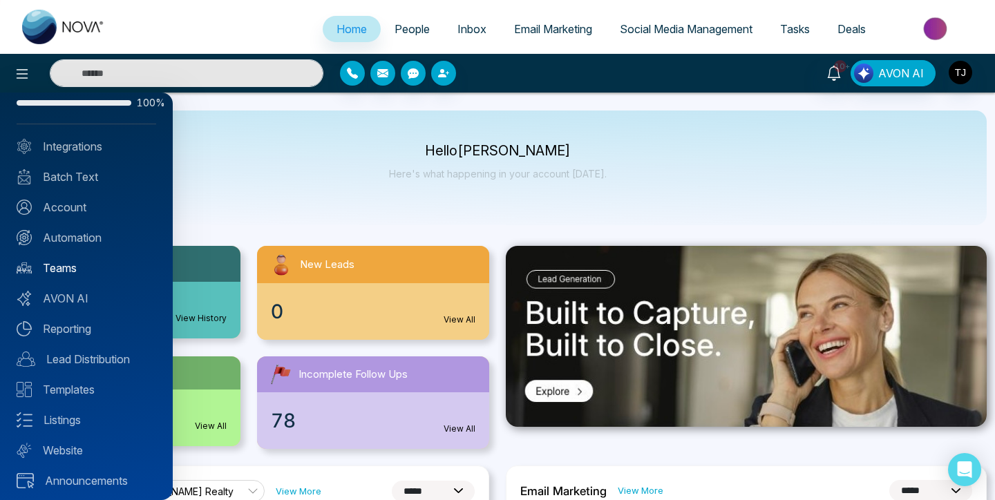
scroll to position [43, 0]
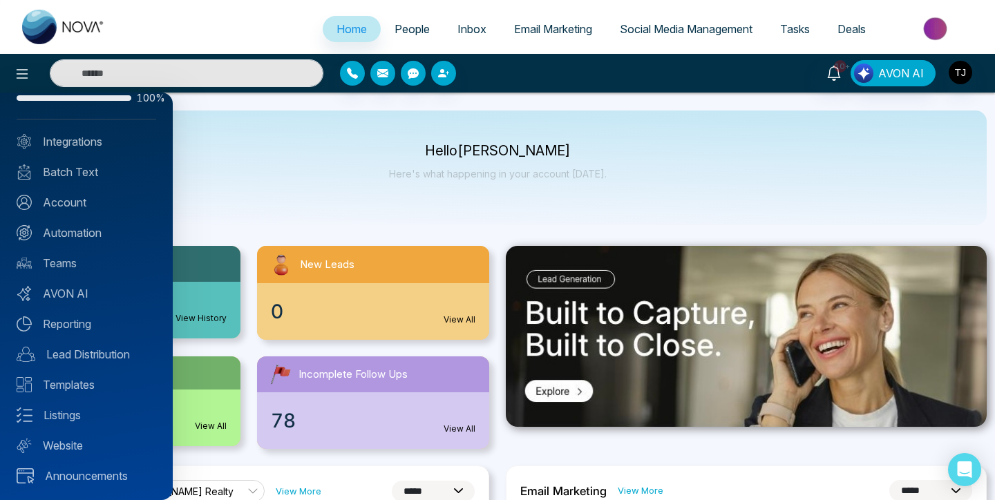
click at [358, 155] on div at bounding box center [497, 250] width 995 height 500
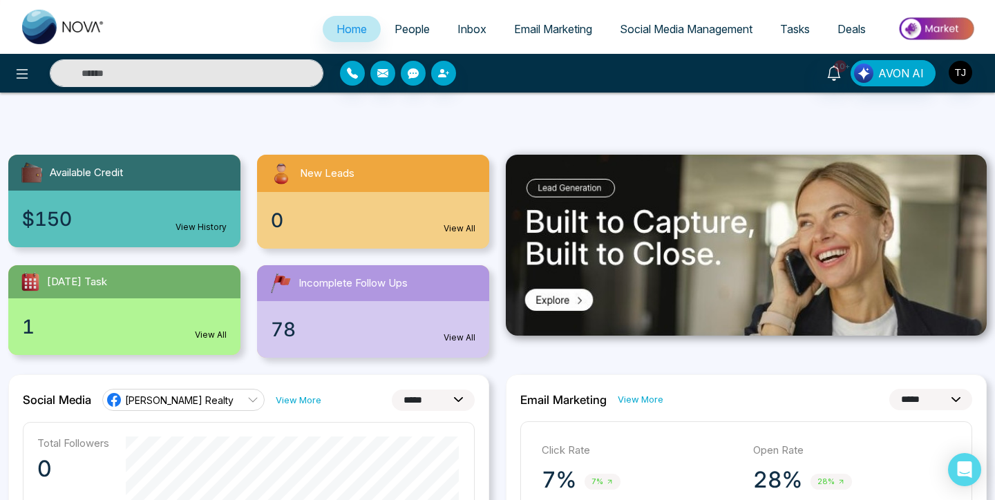
scroll to position [0, 0]
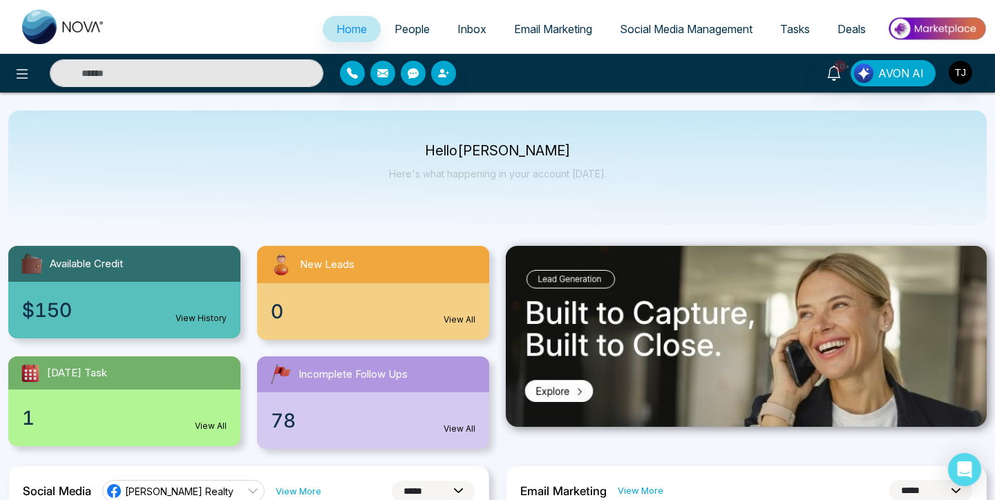
click at [923, 28] on img at bounding box center [936, 28] width 100 height 31
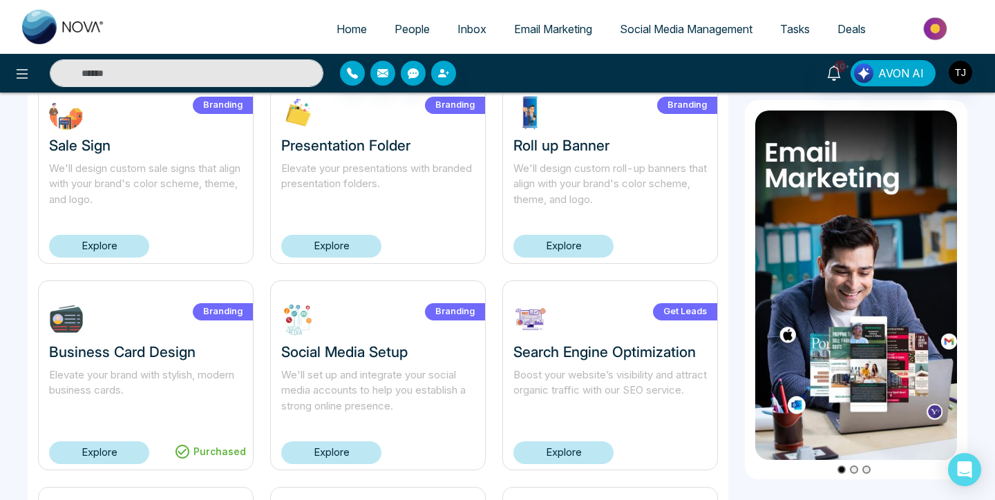
scroll to position [328, 0]
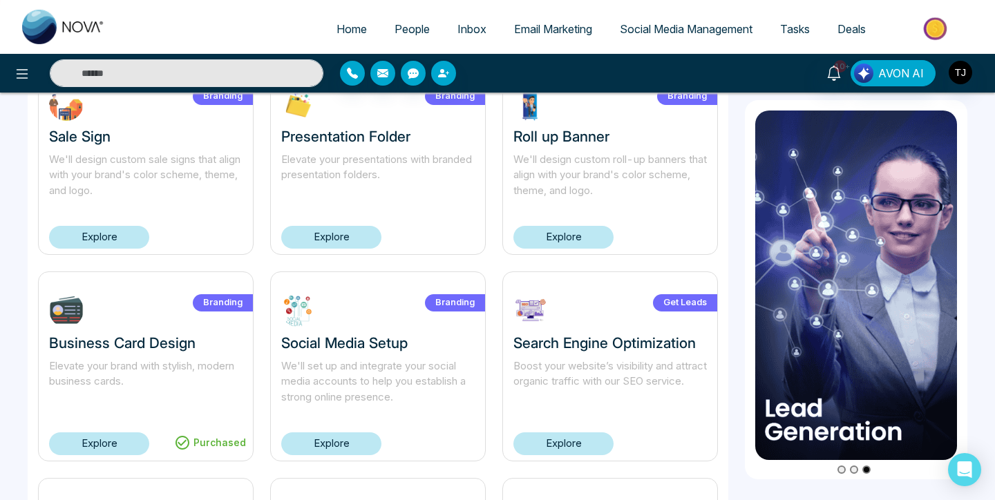
click at [323, 31] on link "Home" at bounding box center [352, 29] width 58 height 26
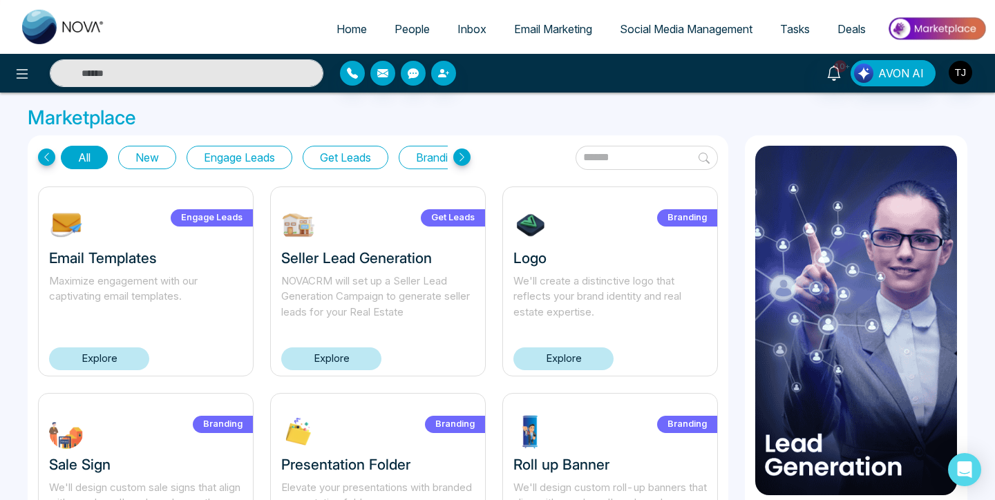
select select "*"
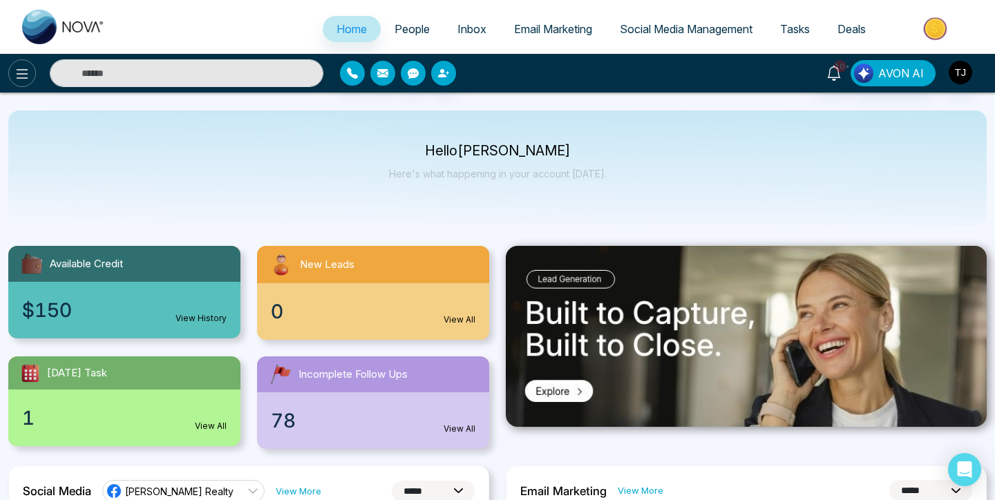
click at [23, 73] on icon at bounding box center [22, 74] width 17 height 17
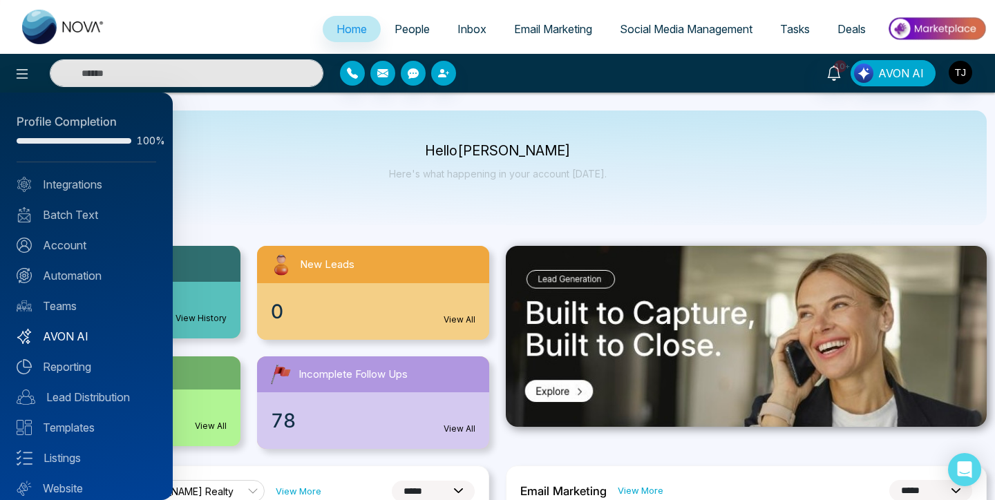
scroll to position [43, 0]
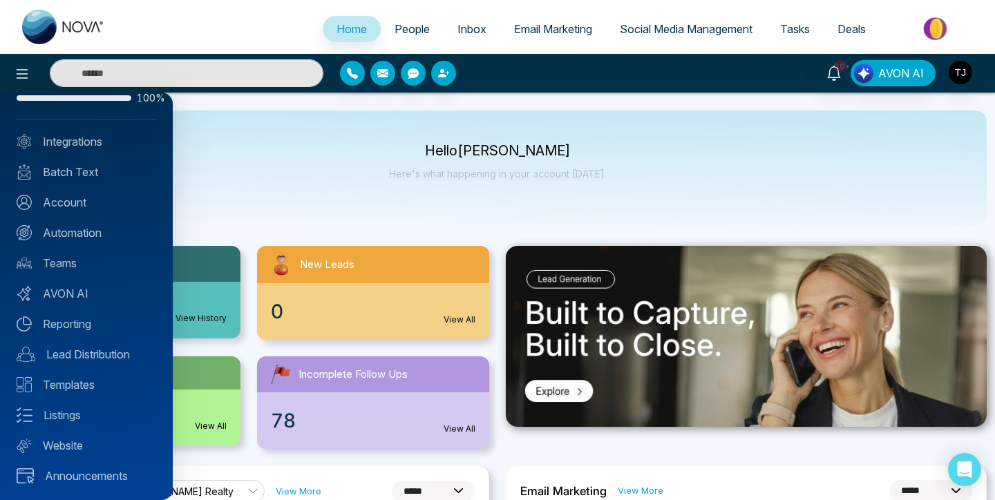
click at [305, 196] on div at bounding box center [497, 250] width 995 height 500
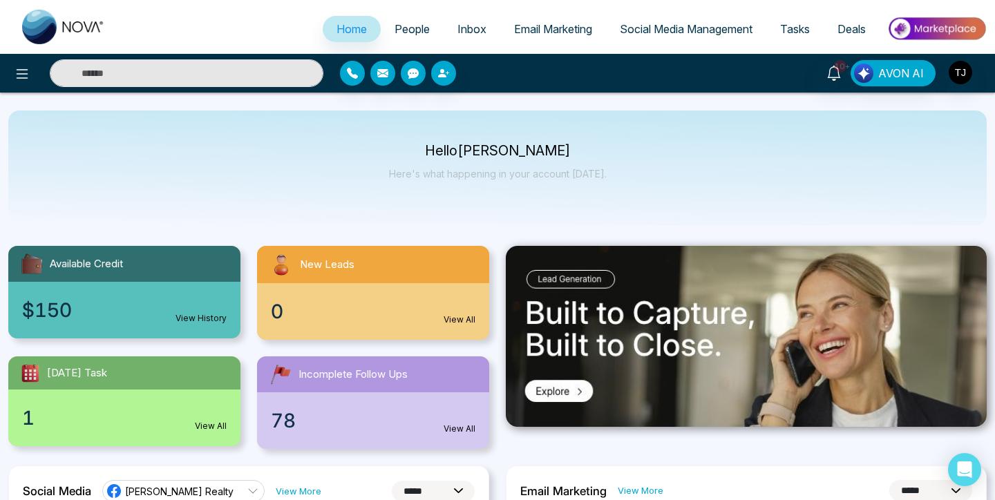
click at [507, 157] on p "Hello [PERSON_NAME]" at bounding box center [498, 151] width 218 height 12
